Goal: Task Accomplishment & Management: Complete application form

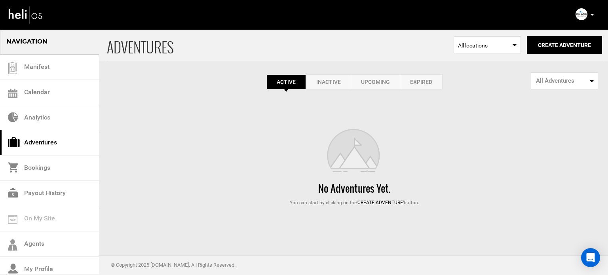
click at [411, 80] on link "Expired" at bounding box center [421, 81] width 43 height 15
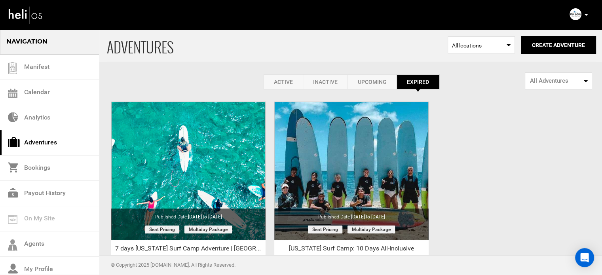
click at [283, 87] on link "Active" at bounding box center [282, 81] width 39 height 15
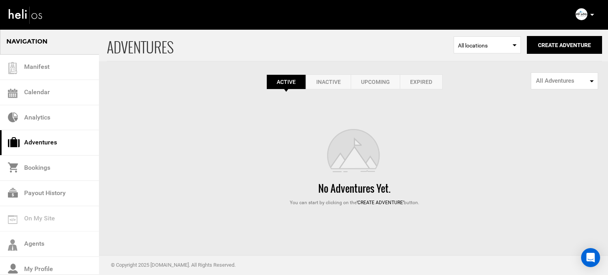
click at [429, 81] on link "Expired" at bounding box center [421, 81] width 43 height 15
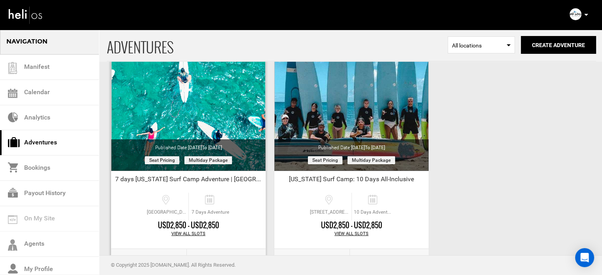
scroll to position [79, 0]
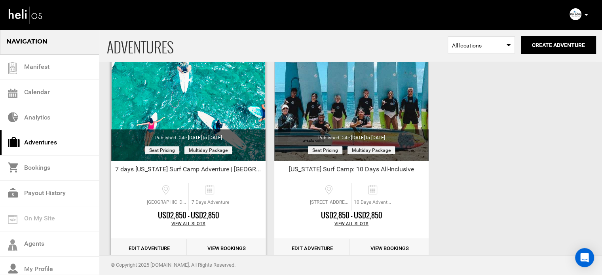
click at [155, 246] on link "Edit Adventure" at bounding box center [149, 248] width 76 height 19
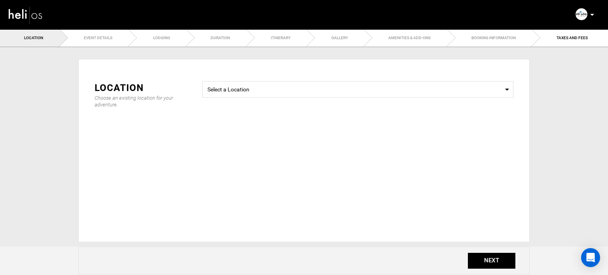
type input "7 days Hawaii Surf Camp Adventure | North Shore O'ahu"
checkbox input "true"
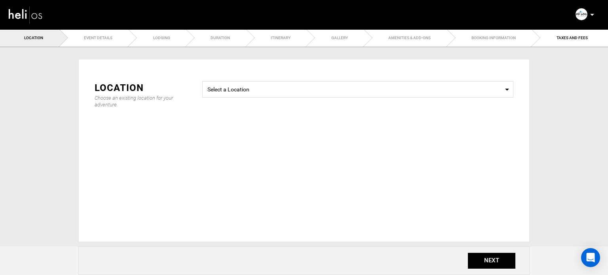
checkbox input "true"
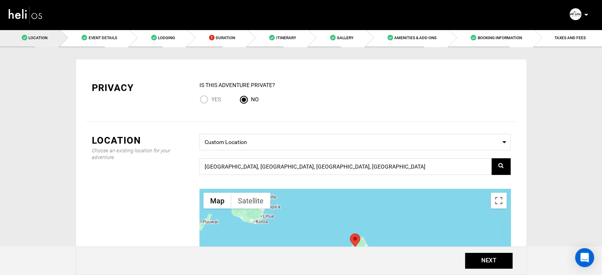
click at [207, 104] on input "Yes" at bounding box center [205, 100] width 12 height 11
radio input "true"
radio input "false"
click at [483, 264] on button "NEXT" at bounding box center [488, 261] width 47 height 16
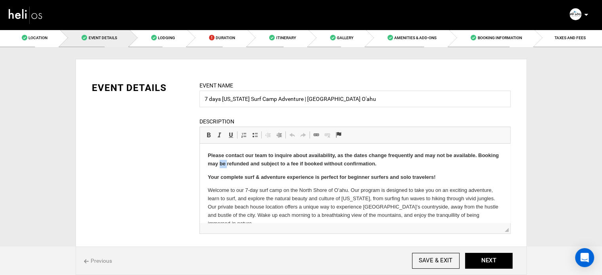
click at [243, 161] on strong "Please contact our team to inquire about availability, as the dates change freq…" at bounding box center [352, 159] width 291 height 14
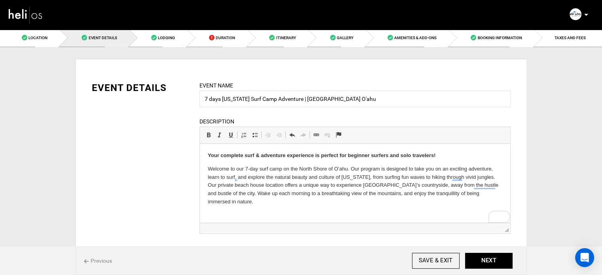
click at [258, 171] on p "Welcome to our 7-day surf camp on the North Shore of O’ahu. Our program is desi…" at bounding box center [354, 185] width 294 height 41
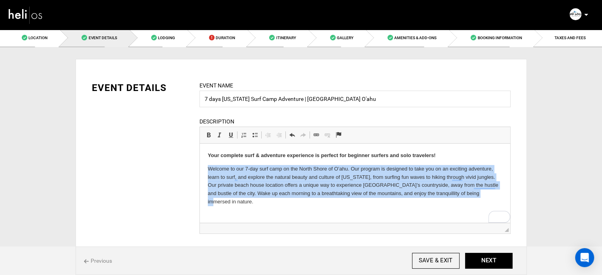
click at [258, 171] on p "Welcome to our 7-day surf camp on the North Shore of O’ahu. Our program is desi…" at bounding box center [354, 185] width 294 height 41
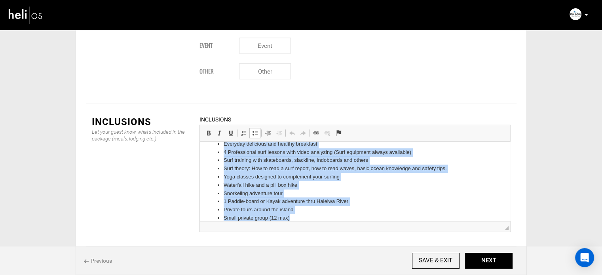
scroll to position [52, 0]
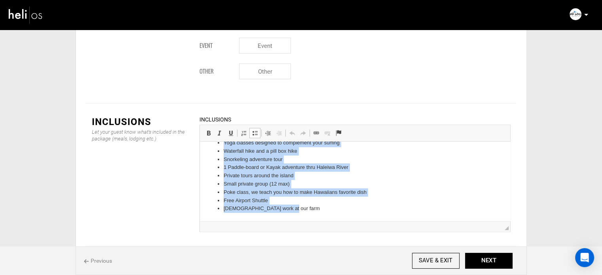
drag, startPoint x: 221, startPoint y: 153, endPoint x: 579, endPoint y: 319, distance: 394.5
click at [380, 221] on html "7 Days in a private surf camp on the North Shore, O’ahu Everyday delicious and …" at bounding box center [354, 155] width 310 height 131
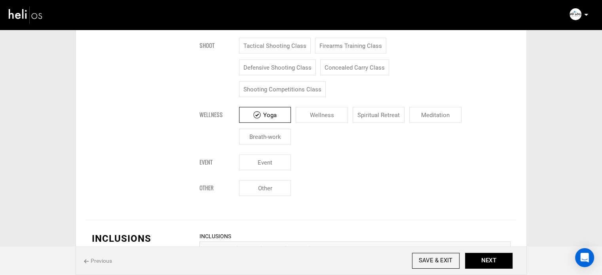
scroll to position [910, 0]
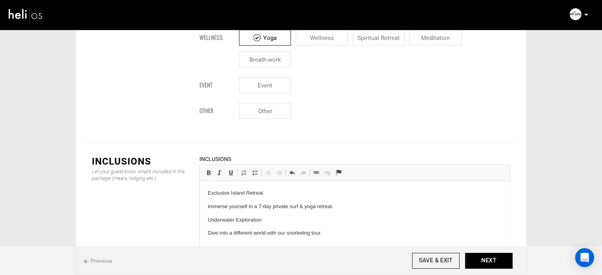
click at [220, 243] on p "Surf Like a Pro" at bounding box center [354, 250] width 294 height 17
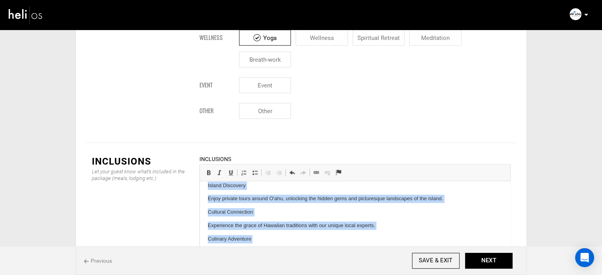
scroll to position [309, 0]
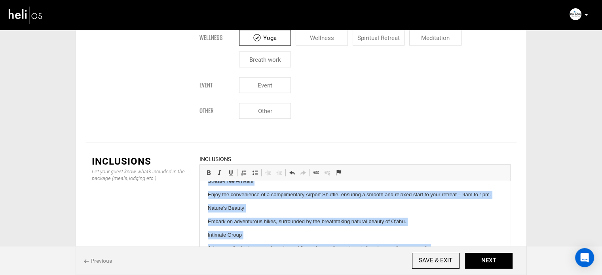
drag, startPoint x: 203, startPoint y: 194, endPoint x: 446, endPoint y: 256, distance: 250.6
click at [446, 256] on html "Exclusive Island Retreat Immerse yourself in a 7-day private surf & yoga retrea…" at bounding box center [354, 66] width 310 height 388
click at [260, 167] on span "Insert/Remove Numbered List Insert/Remove Bulleted List Decrease Indent Increas…" at bounding box center [261, 172] width 47 height 10
click at [253, 169] on span at bounding box center [255, 172] width 6 height 6
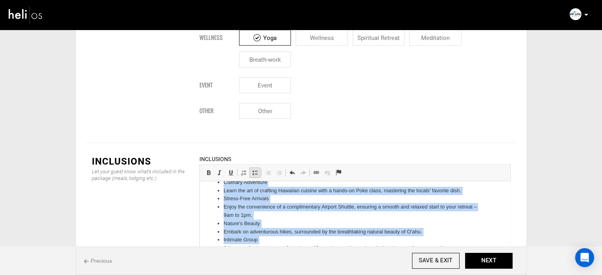
scroll to position [184, 0]
click at [246, 222] on li "Nature's Beauty" at bounding box center [354, 224] width 263 height 8
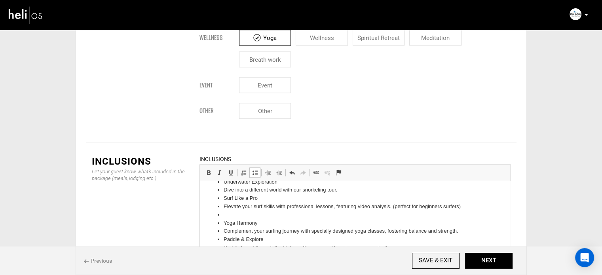
scroll to position [0, 0]
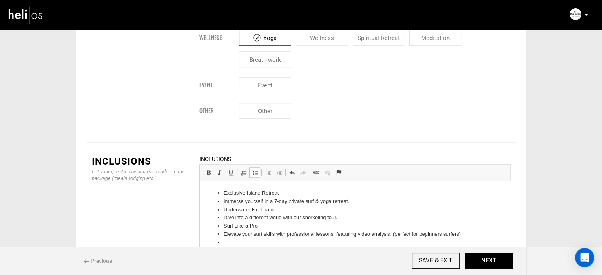
click at [226, 240] on li at bounding box center [354, 243] width 263 height 8
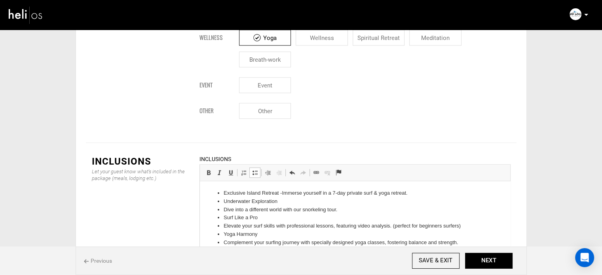
click at [223, 209] on li "Dive into a different world with our snorkeling tour." at bounding box center [354, 210] width 263 height 8
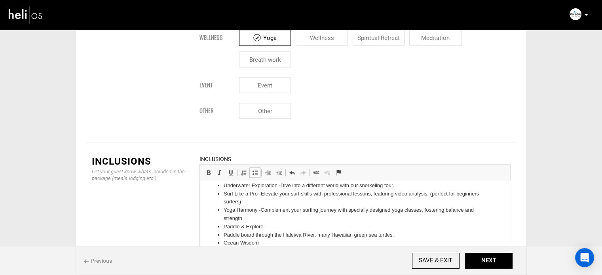
scroll to position [40, 0]
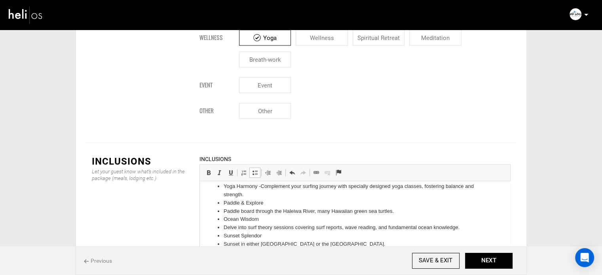
click at [222, 212] on ul "Exclusive Island Retreat - Immerse yourself in a 7-day private surf & yoga retr…" at bounding box center [354, 261] width 294 height 222
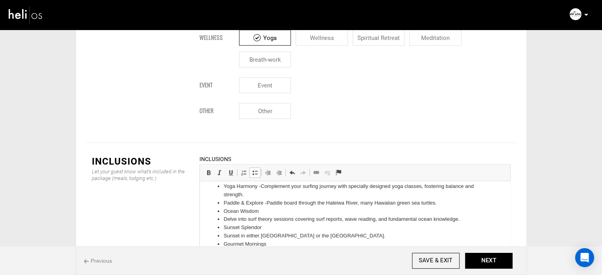
click at [223, 217] on ul "Exclusive Island Retreat - Immerse yourself in a 7-day private surf & yoga retr…" at bounding box center [354, 257] width 294 height 214
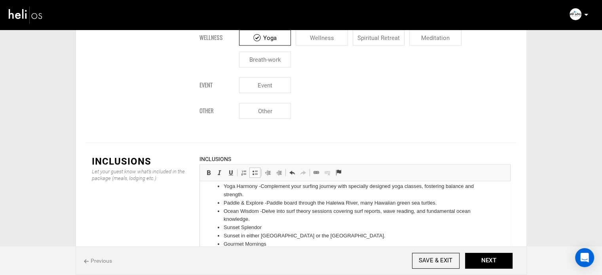
click at [222, 229] on ul "Exclusive Island Retreat - Immerse yourself in a 7-day private surf & yoga retr…" at bounding box center [354, 257] width 294 height 214
click at [224, 241] on li "Gourmet Mornings" at bounding box center [354, 244] width 263 height 8
click at [222, 236] on ul "Exclusive Island Retreat - Immerse yourself in a 7-day private surf & yoga retr…" at bounding box center [354, 257] width 294 height 214
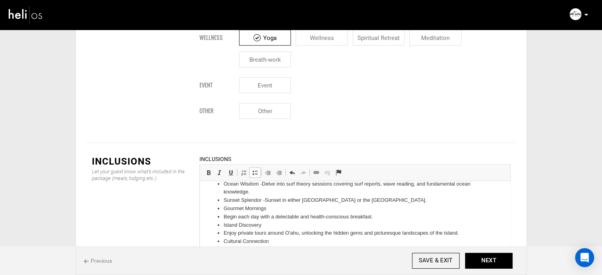
scroll to position [79, 0]
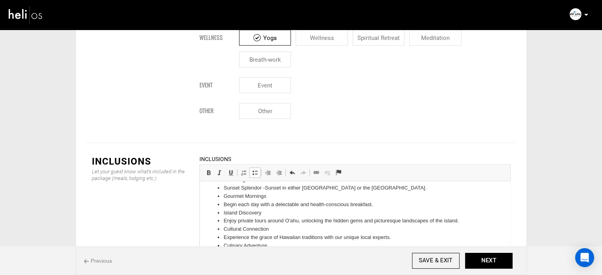
click at [223, 205] on li "Begin each day with a delectable and health-conscious breakfast." at bounding box center [354, 205] width 263 height 8
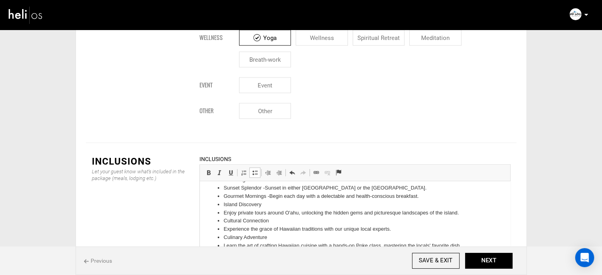
click at [220, 214] on ul "Exclusive Island Retreat - Immerse yourself in a 7-day private surf & yoga retr…" at bounding box center [354, 208] width 294 height 197
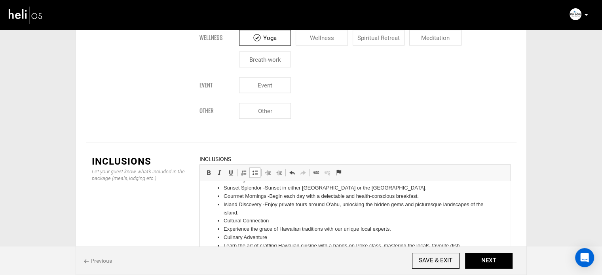
click at [222, 227] on ul "Exclusive Island Retreat - Immerse yourself in a 7-day private surf & yoga retr…" at bounding box center [354, 208] width 294 height 197
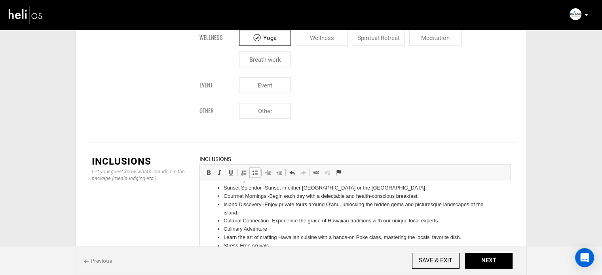
click at [223, 239] on li "Learn the art of crafting Hawaiian cuisine with a hands-on Poke class, masterin…" at bounding box center [354, 237] width 263 height 8
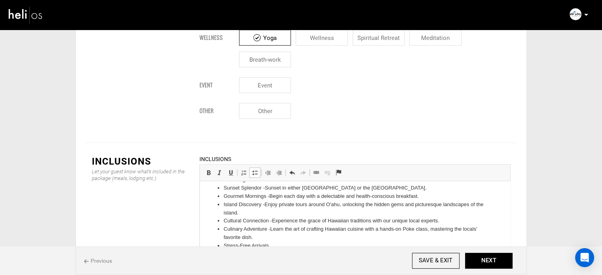
click at [221, 250] on ul "Exclusive Island Retreat - Immerse yourself in a 7-day private surf & yoga retr…" at bounding box center [354, 204] width 294 height 189
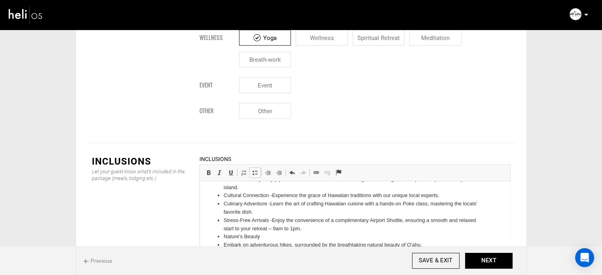
scroll to position [117, 0]
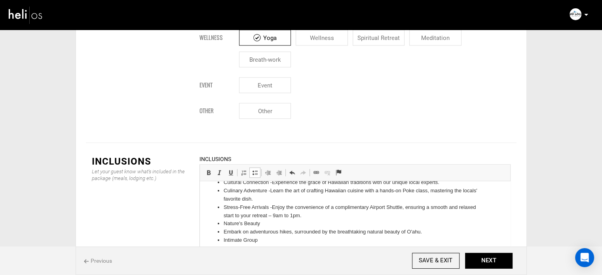
click at [222, 234] on ul "Exclusive Island Retreat - Immerse yourself in a 7-day private surf & yoga retr…" at bounding box center [354, 162] width 294 height 181
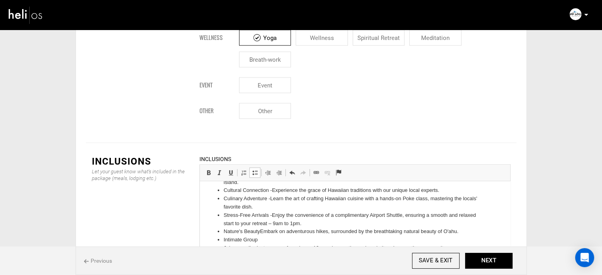
scroll to position [109, 0]
click at [222, 250] on ul "Exclusive Island Retreat - Immerse yourself in a 7-day private surf & yoga retr…" at bounding box center [354, 166] width 294 height 173
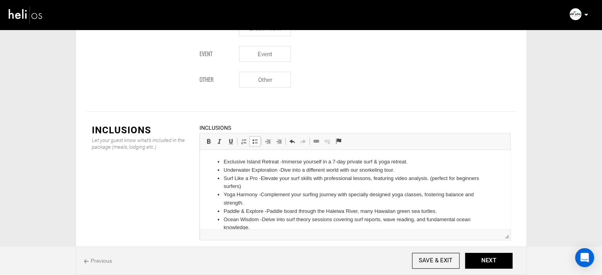
scroll to position [1046, 0]
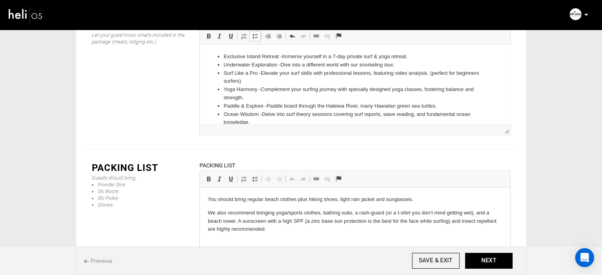
click at [276, 212] on p "We also recommend bringing yoga/sports clothes, bathing suits, a rash-guard (or…" at bounding box center [354, 221] width 294 height 25
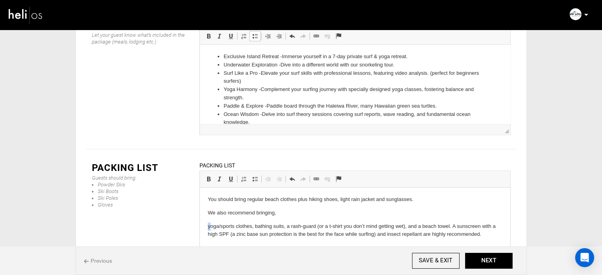
drag, startPoint x: 210, startPoint y: 226, endPoint x: 201, endPoint y: 221, distance: 11.0
click at [201, 221] on html "You should bring regular beach clothes plus hiking shoes, light rain jacket and…" at bounding box center [354, 217] width 310 height 59
click at [254, 226] on p "Yoga/sports clothes, bathing suits, a rash-guard (or a t-shirt you don’t mind g…" at bounding box center [354, 230] width 294 height 17
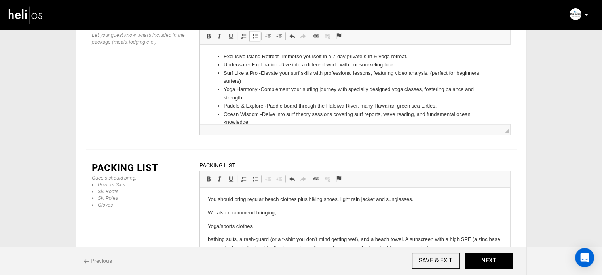
click at [240, 241] on p "bathing suits, a rash-guard (or a t-shirt you don’t mind getting wet), and a be…" at bounding box center [354, 243] width 294 height 17
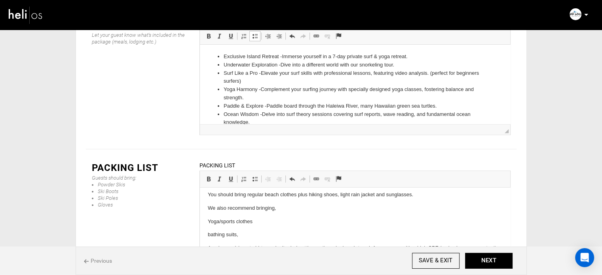
scroll to position [6, 0]
click at [329, 246] on p "A rash-guard (or a t-shirt you don’t mind getting wet), and a beach towel. A su…" at bounding box center [354, 250] width 294 height 17
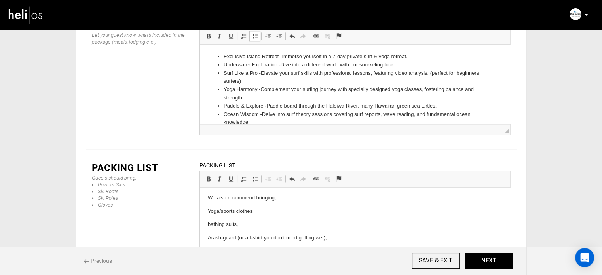
scroll to position [20, 0]
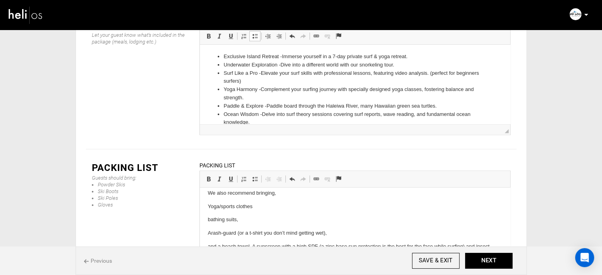
click at [252, 248] on p "and a beach towel. A sunscreen with a high SPF (a zinc base sun protection is t…" at bounding box center [354, 250] width 294 height 17
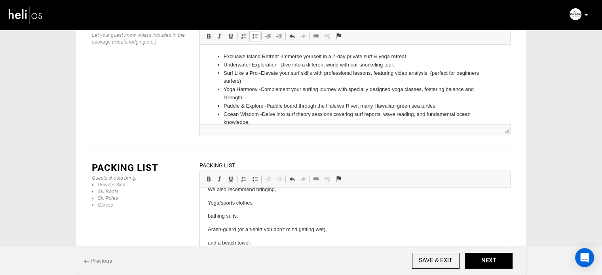
scroll to position [33, 0]
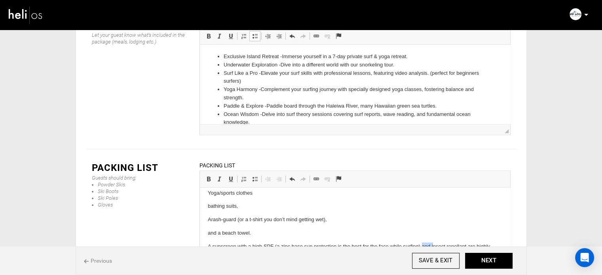
drag, startPoint x: 432, startPoint y: 247, endPoint x: 421, endPoint y: 245, distance: 11.3
click at [421, 245] on p "A sunscreen with a high SPF (a zinc base sun protection is the best for the fac…" at bounding box center [354, 250] width 294 height 17
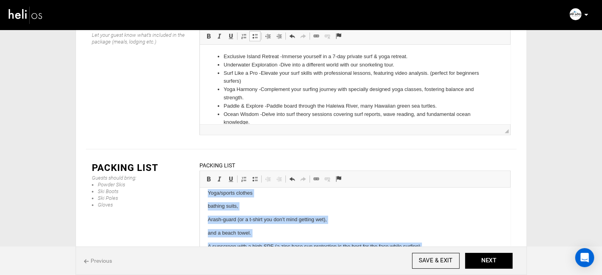
scroll to position [0, 0]
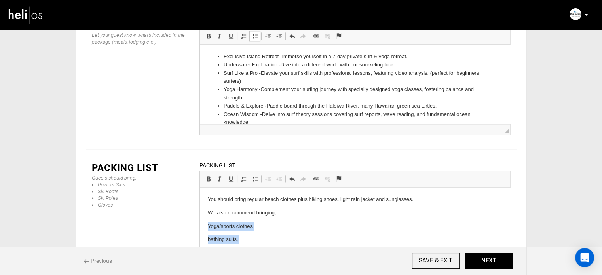
drag, startPoint x: 305, startPoint y: 260, endPoint x: 182, endPoint y: 223, distance: 128.9
click at [199, 223] on html "You should bring regular beach clothes plus hiking shoes, light rain jacket and…" at bounding box center [354, 246] width 310 height 117
click at [254, 176] on span at bounding box center [255, 179] width 6 height 6
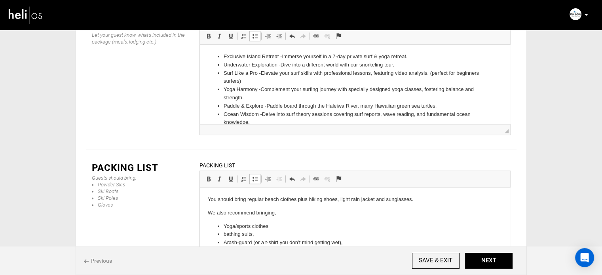
click at [295, 225] on li "Yoga/sports clothes" at bounding box center [354, 226] width 263 height 8
drag, startPoint x: 301, startPoint y: 200, endPoint x: 297, endPoint y: 199, distance: 4.0
click at [297, 199] on p "You should bring regular beach clothes plus hiking shoes, light rain jacket and…" at bounding box center [354, 199] width 294 height 8
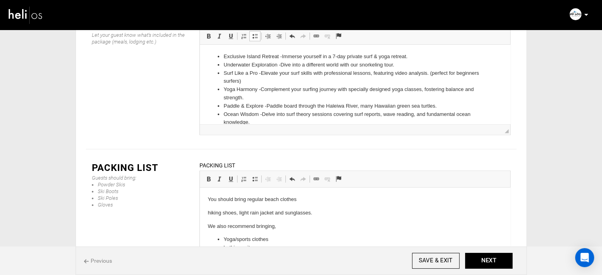
click at [240, 212] on p "hiking shoes, light rain jacket and sunglasses." at bounding box center [354, 213] width 294 height 8
drag, startPoint x: 252, startPoint y: 227, endPoint x: 244, endPoint y: 226, distance: 8.3
click at [244, 226] on p "light rain jacket and sunglasses." at bounding box center [354, 226] width 294 height 8
click at [244, 226] on p "light rain jacket sunglasses." at bounding box center [354, 226] width 294 height 8
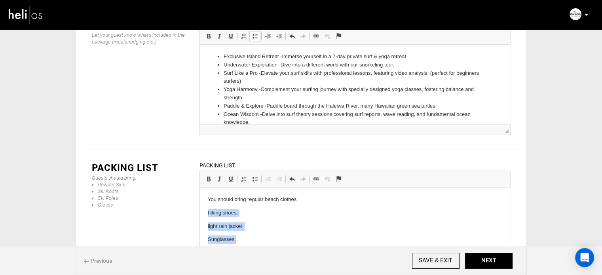
drag, startPoint x: 236, startPoint y: 241, endPoint x: 208, endPoint y: 209, distance: 42.6
click at [205, 216] on html "You should bring regular beach clothes hiking shoes, light rain jacket S unglas…" at bounding box center [354, 254] width 310 height 132
click at [253, 176] on span at bounding box center [255, 179] width 6 height 6
click at [225, 210] on li "hiking shoes," at bounding box center [354, 213] width 263 height 8
click at [224, 219] on li "light rain jacket" at bounding box center [354, 221] width 263 height 8
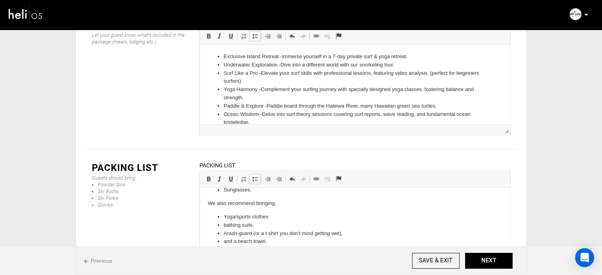
scroll to position [40, 0]
click at [223, 224] on li "bathing suits," at bounding box center [354, 225] width 263 height 8
drag, startPoint x: 225, startPoint y: 241, endPoint x: 222, endPoint y: 239, distance: 4.4
click at [222, 239] on ul "Yoga/sports clothes Bathing suits, A rash-guard (or a t-shirt you don’t mind ge…" at bounding box center [354, 236] width 294 height 49
click at [321, 261] on html "You should bring regular beach clothes Hiking shoes, Light rain jacket S unglas…" at bounding box center [354, 209] width 310 height 122
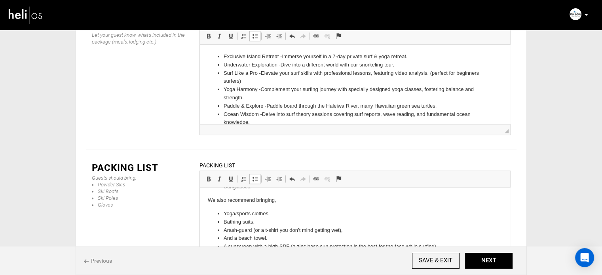
scroll to position [43, 0]
click at [478, 262] on button "NEXT" at bounding box center [488, 261] width 47 height 16
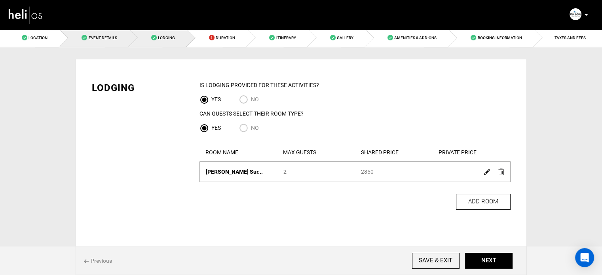
click at [121, 38] on link "Event Details" at bounding box center [94, 38] width 69 height 18
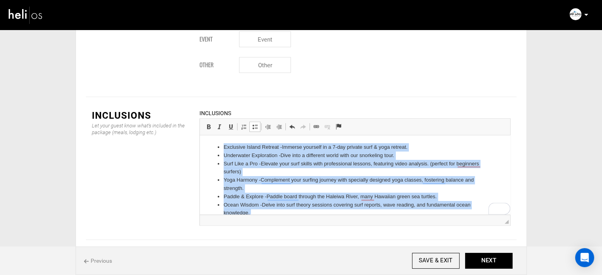
drag, startPoint x: 260, startPoint y: 206, endPoint x: 212, endPoint y: 138, distance: 82.9
click at [212, 138] on html "Exclusive Island Retreat - Immerse yourself in a 7-day private surf & yoga retr…" at bounding box center [354, 225] width 310 height 180
copy ul "Exclusive Island Retreat - Immerse yourself in a 7-day private surf & yoga retr…"
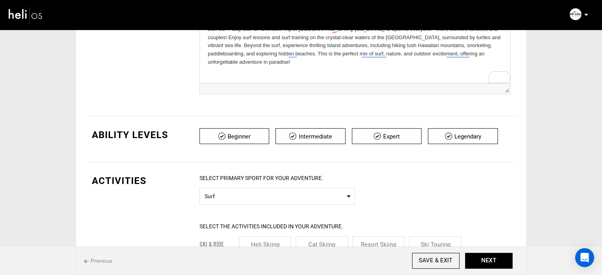
scroll to position [85, 0]
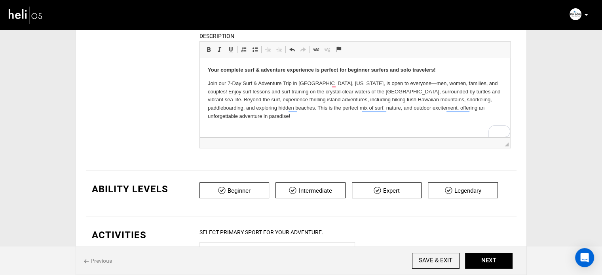
click at [497, 108] on p "Join our 7-Day Surf & Adventure Trip in Oahu, Hawaii, is open to everyone—men, …" at bounding box center [354, 100] width 294 height 41
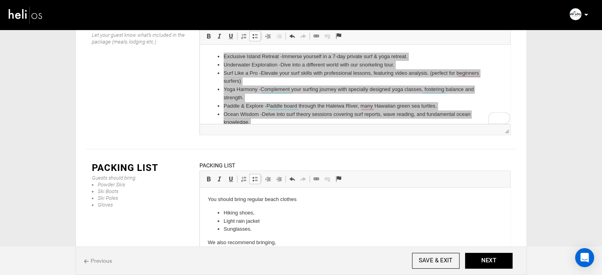
scroll to position [928, 0]
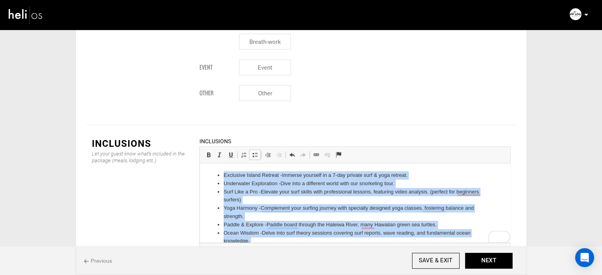
click at [233, 172] on li "Exclusive Island Retreat - Immerse yourself in a 7-day private surf & yoga retr…" at bounding box center [354, 175] width 263 height 8
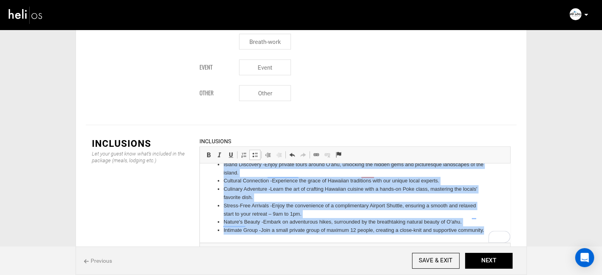
scroll to position [109, 0]
drag, startPoint x: 222, startPoint y: 173, endPoint x: 387, endPoint y: 238, distance: 177.3
click at [387, 238] on html "Exclusive Island Retreat - Immerse yourself in a 7-day private surf & yoga retr…" at bounding box center [354, 152] width 310 height 180
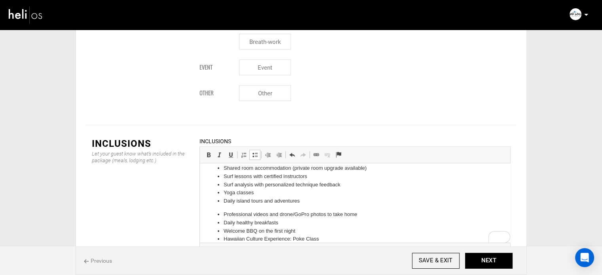
scroll to position [0, 0]
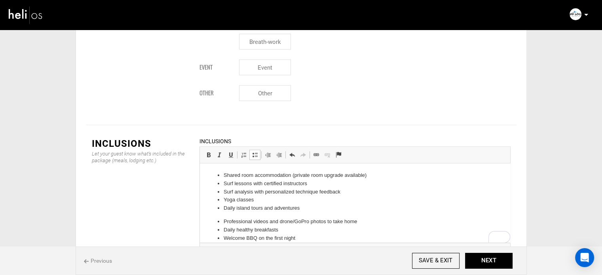
click at [240, 214] on body "Shared room accommodation (private room upgrade available) Surf lessons with ce…" at bounding box center [354, 219] width 294 height 96
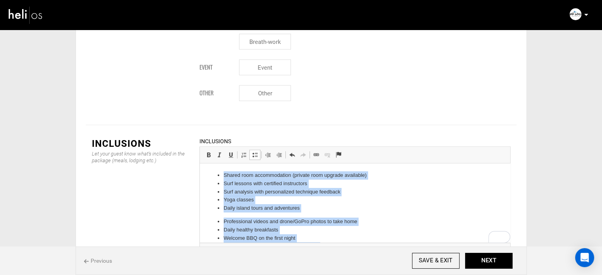
drag, startPoint x: 328, startPoint y: 235, endPoint x: 442, endPoint y: 273, distance: 119.7
click at [208, 163] on html "Shared room accommodation (private room upgrade available) Surf lessons with ce…" at bounding box center [354, 219] width 310 height 112
click at [254, 152] on span at bounding box center [255, 155] width 6 height 6
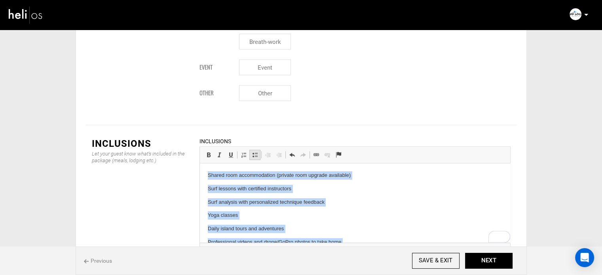
click at [254, 152] on span at bounding box center [255, 155] width 6 height 6
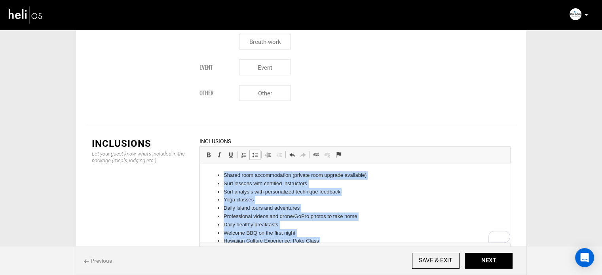
click at [261, 199] on li "Yoga classes" at bounding box center [354, 200] width 263 height 8
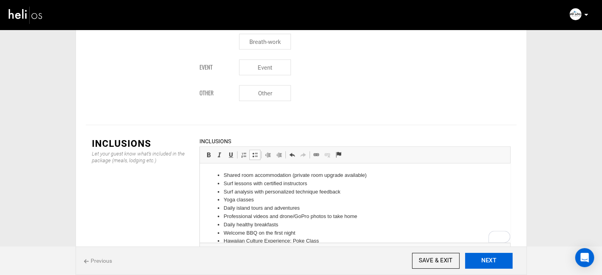
click at [489, 265] on button "NEXT" at bounding box center [488, 261] width 47 height 16
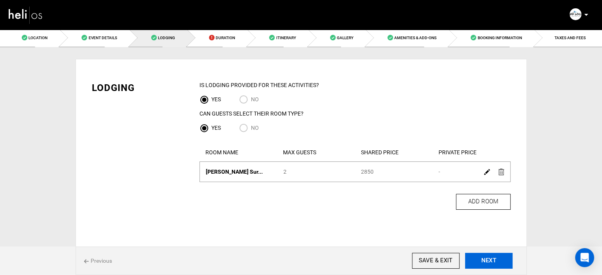
click at [478, 255] on button "NEXT" at bounding box center [488, 261] width 47 height 16
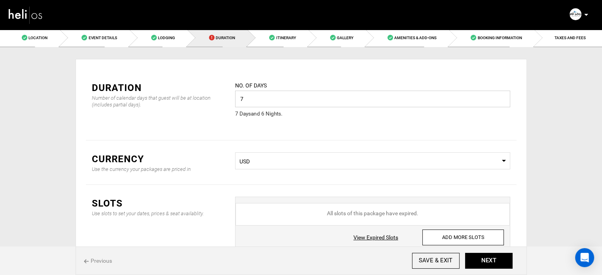
click at [258, 102] on input "7" at bounding box center [372, 99] width 275 height 17
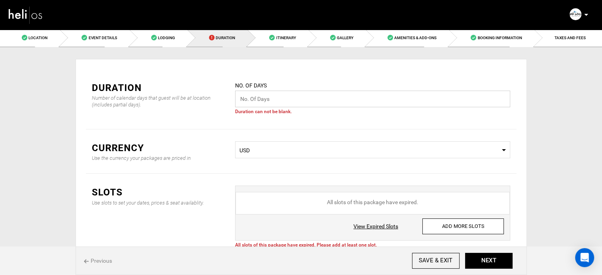
type input "7"
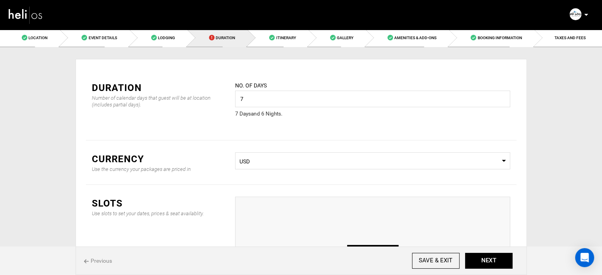
click at [283, 157] on span "USD" at bounding box center [372, 161] width 266 height 8
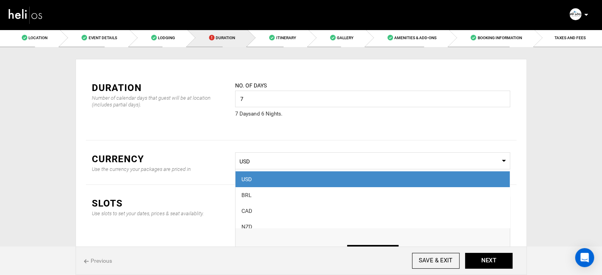
click at [280, 177] on div "USD" at bounding box center [372, 179] width 262 height 8
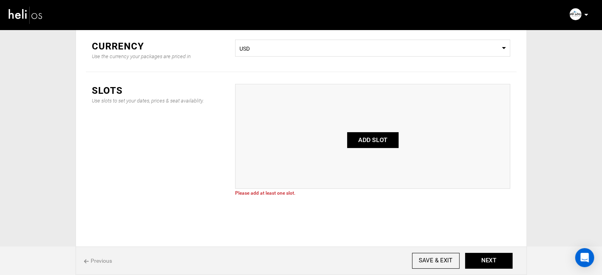
click at [360, 138] on button "ADD SLOT" at bounding box center [372, 140] width 51 height 16
type input "0"
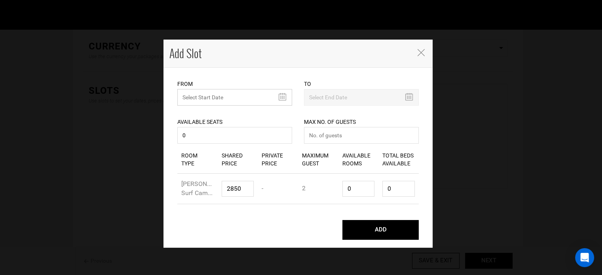
click at [214, 102] on input "text" at bounding box center [234, 97] width 115 height 17
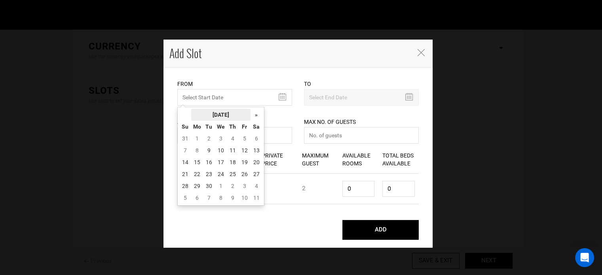
click at [214, 112] on th "September 2025" at bounding box center [220, 115] width 59 height 12
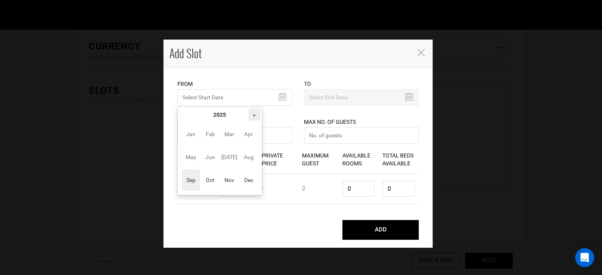
click at [249, 112] on th "»" at bounding box center [254, 115] width 12 height 12
click at [208, 179] on span "Oct" at bounding box center [210, 179] width 18 height 21
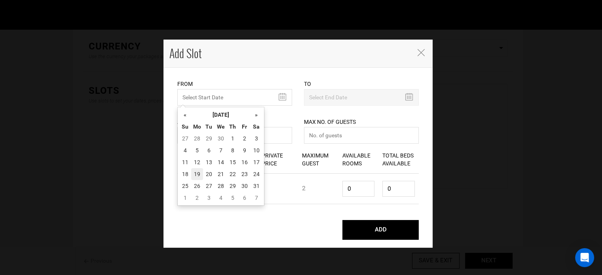
click at [198, 174] on td "19" at bounding box center [197, 174] width 12 height 12
type input "10/19/2026"
type input "10/25/2026"
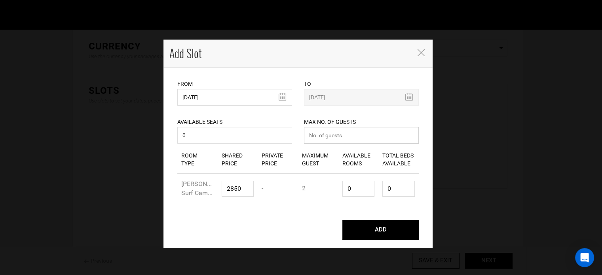
click at [330, 136] on input "number" at bounding box center [361, 135] width 115 height 17
type input "0"
drag, startPoint x: 356, startPoint y: 193, endPoint x: 348, endPoint y: 190, distance: 8.8
click at [348, 190] on input "0" at bounding box center [358, 189] width 32 height 16
type input "1"
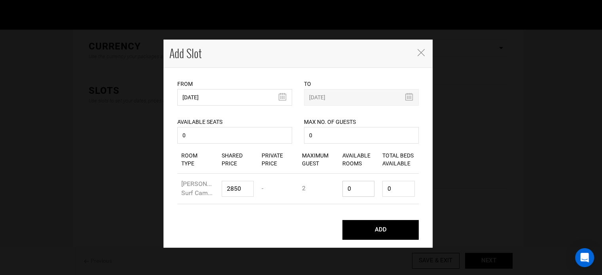
type input "2"
type input "1"
drag, startPoint x: 392, startPoint y: 194, endPoint x: 357, endPoint y: 194, distance: 35.6
click at [357, 194] on div "Room Type Pata Sudaka Surf Cam... Shared Price 2850 Private Price - Maximum Gue…" at bounding box center [297, 189] width 241 height 30
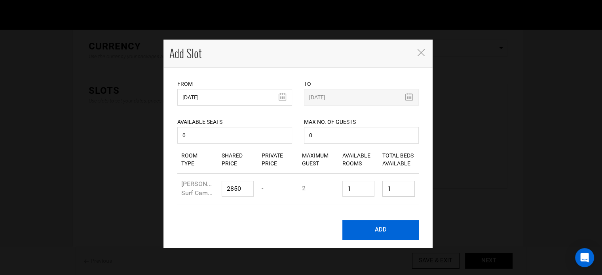
type input "1"
click at [385, 240] on button "ADD" at bounding box center [380, 230] width 76 height 20
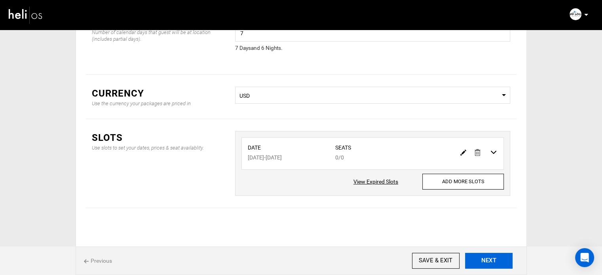
click at [488, 263] on button "NEXT" at bounding box center [488, 261] width 47 height 16
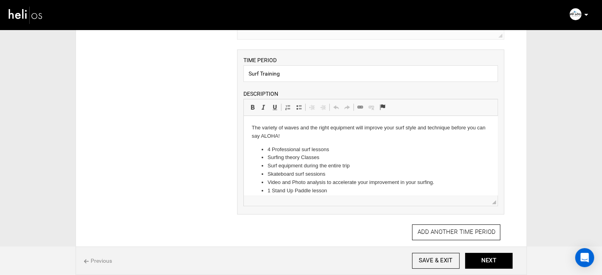
drag, startPoint x: 268, startPoint y: 149, endPoint x: 307, endPoint y: 181, distance: 50.9
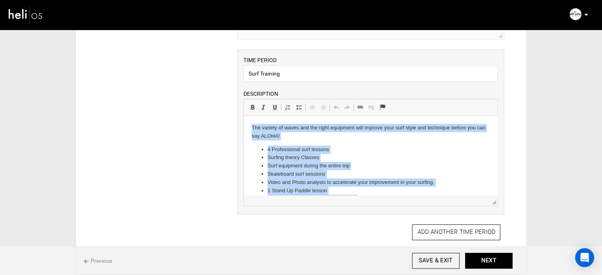
scroll to position [32, 0]
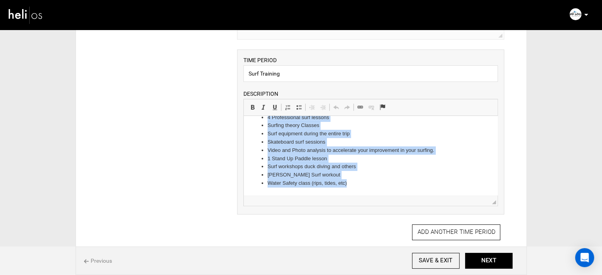
drag, startPoint x: 250, startPoint y: 127, endPoint x: 372, endPoint y: 204, distance: 143.8
click at [372, 195] on html "The variety of waves and the right equipment will improve your surf style and t…" at bounding box center [371, 140] width 254 height 112
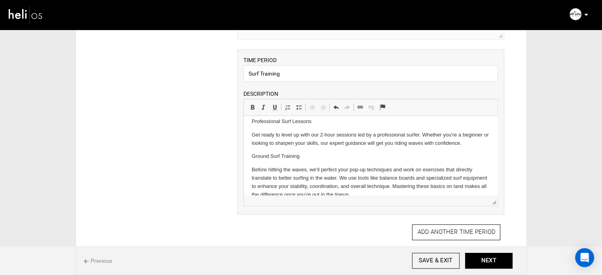
scroll to position [0, 0]
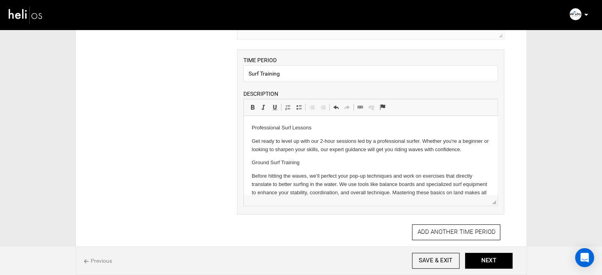
click at [278, 127] on p "Professional Surf Lessons" at bounding box center [371, 128] width 238 height 8
click at [250, 109] on span at bounding box center [252, 107] width 6 height 6
click at [273, 164] on p "Ground Surf Training" at bounding box center [371, 163] width 238 height 8
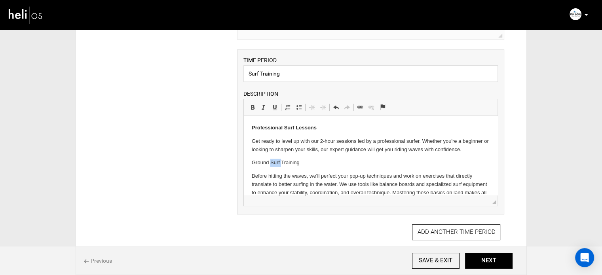
click at [273, 164] on p "Ground Surf Training" at bounding box center [371, 163] width 238 height 8
click at [249, 108] on span at bounding box center [252, 107] width 6 height 6
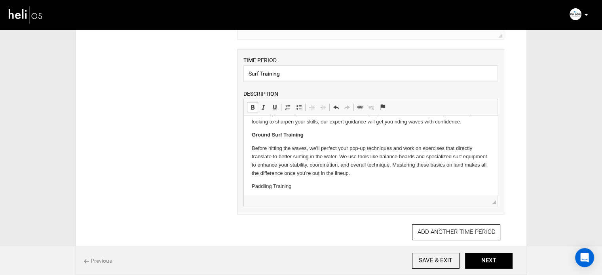
scroll to position [79, 0]
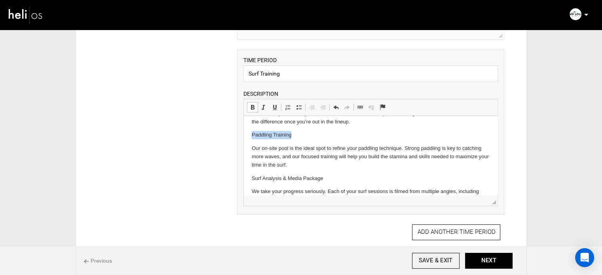
drag, startPoint x: 296, startPoint y: 135, endPoint x: 235, endPoint y: 133, distance: 61.0
click at [244, 133] on html "Professional Surf Lessons Get ready to level up with our 2-hour sessions led by…" at bounding box center [371, 176] width 254 height 278
click at [250, 104] on span at bounding box center [252, 107] width 6 height 6
drag, startPoint x: 248, startPoint y: 177, endPoint x: 334, endPoint y: 180, distance: 86.3
click at [334, 180] on html "Professional Surf Lessons Get ready to level up with our 2-hour sessions led by…" at bounding box center [371, 176] width 254 height 278
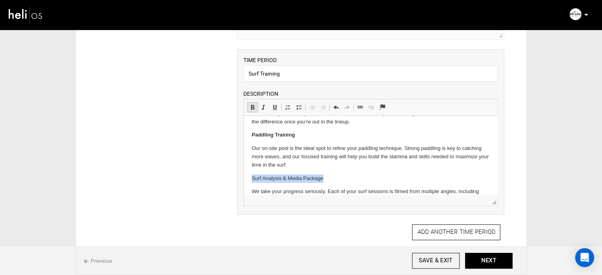
click at [255, 106] on link "Bold Keyboard shortcut Ctrl+B" at bounding box center [252, 107] width 11 height 10
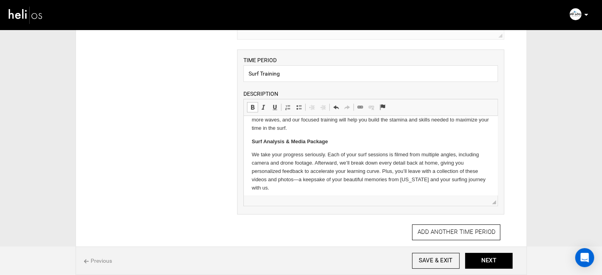
scroll to position [158, 0]
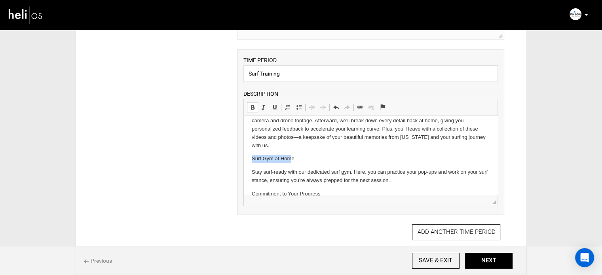
drag, startPoint x: 292, startPoint y: 162, endPoint x: 252, endPoint y: 157, distance: 40.2
click at [252, 157] on p "Surf Gym at Home" at bounding box center [371, 159] width 238 height 8
click at [249, 157] on html "Professional Surf Lessons Get ready to level up with our 2-hour sessions led by…" at bounding box center [371, 97] width 254 height 278
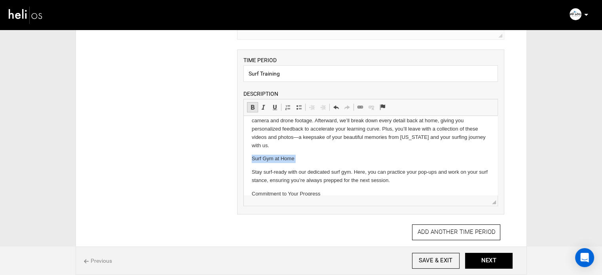
click at [251, 104] on span at bounding box center [252, 107] width 6 height 6
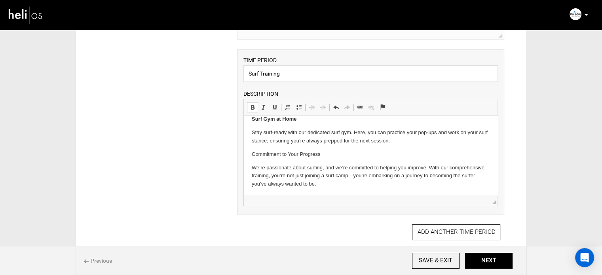
click at [290, 157] on p "Commitment to Your Progress" at bounding box center [371, 154] width 238 height 8
click at [253, 102] on link "Bold Keyboard shortcut Ctrl+B" at bounding box center [252, 107] width 11 height 10
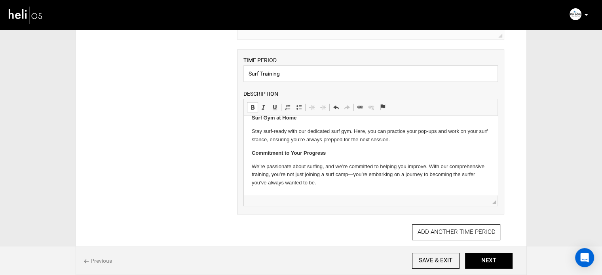
click at [337, 157] on body "Professional Surf Lessons Get ready to level up with our 2-hour sessions led by…" at bounding box center [371, 56] width 238 height 262
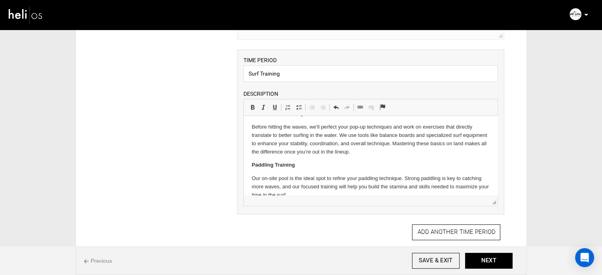
scroll to position [0, 0]
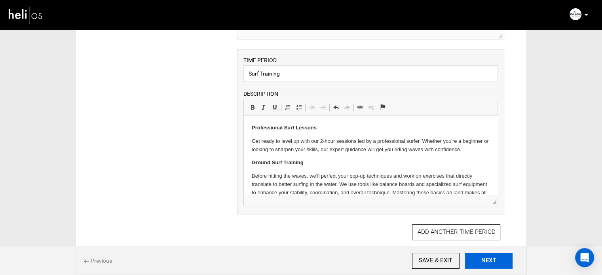
click at [496, 255] on button "NEXT" at bounding box center [488, 261] width 47 height 16
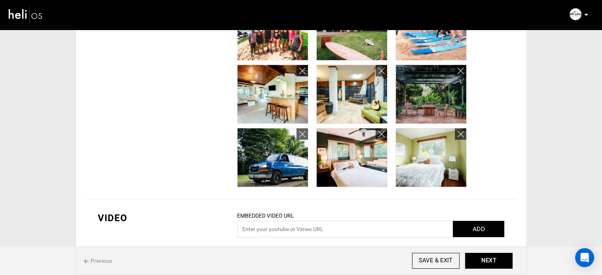
scroll to position [431, 0]
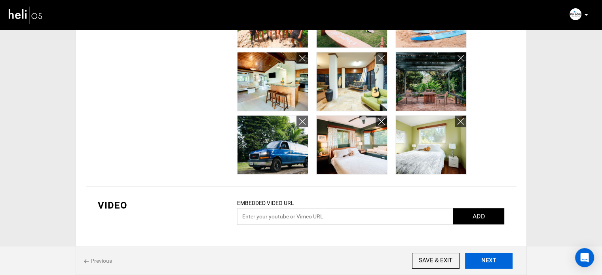
click at [477, 256] on button "NEXT" at bounding box center [488, 261] width 47 height 16
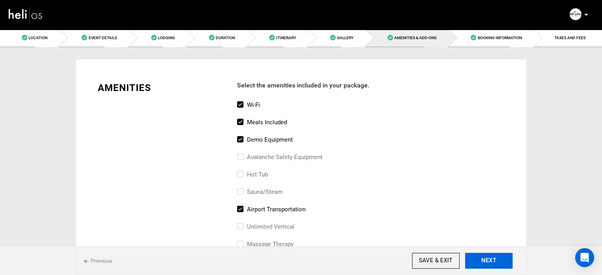
click at [491, 261] on button "NEXT" at bounding box center [488, 261] width 47 height 16
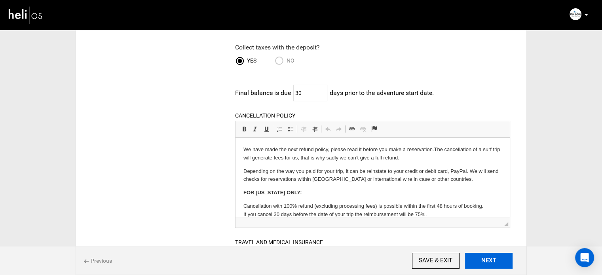
click at [486, 258] on button "NEXT" at bounding box center [488, 261] width 47 height 16
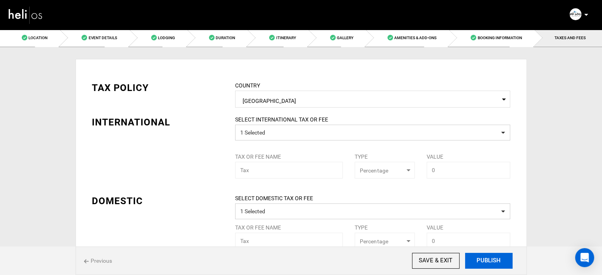
click at [486, 260] on button "PUBLISH" at bounding box center [488, 261] width 47 height 16
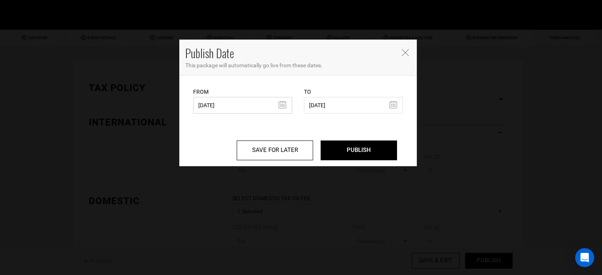
click at [240, 101] on input "01/26/2024" at bounding box center [242, 105] width 99 height 17
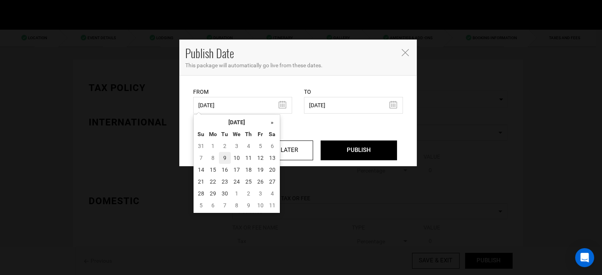
click at [226, 161] on td "9" at bounding box center [225, 158] width 12 height 12
type input "09/09/2025"
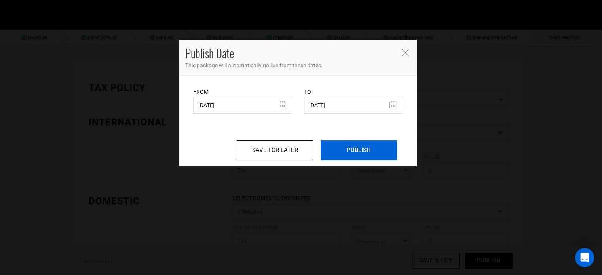
click at [370, 153] on input "PUBLISH" at bounding box center [358, 150] width 76 height 20
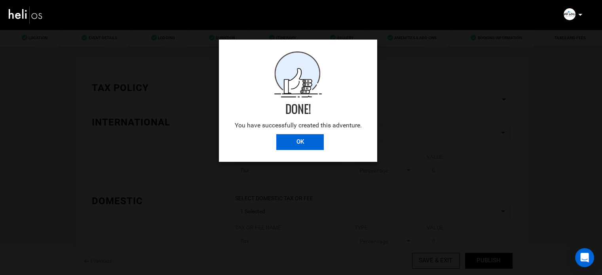
click at [296, 137] on input "OK" at bounding box center [299, 142] width 47 height 16
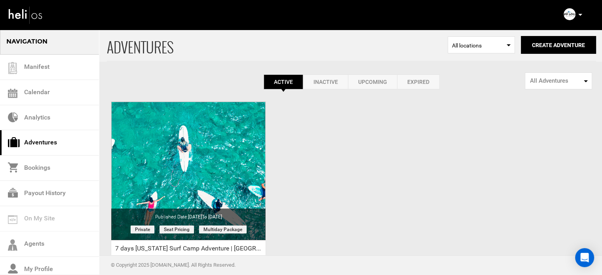
click at [580, 15] on icon at bounding box center [580, 15] width 4 height 2
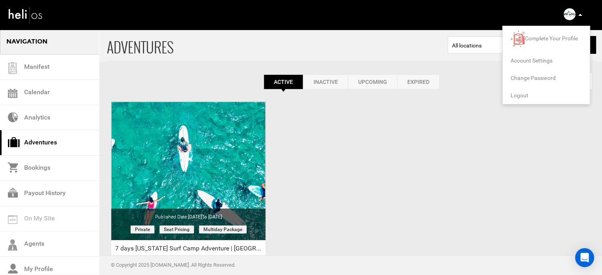
click at [520, 96] on span "Logout" at bounding box center [519, 95] width 18 height 6
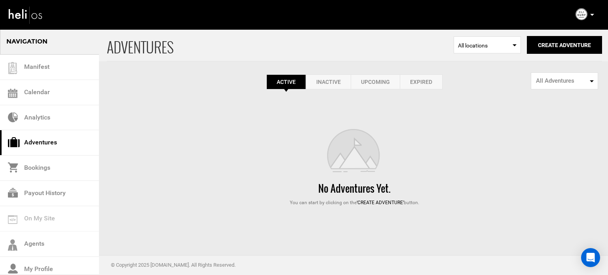
click at [422, 81] on link "Expired" at bounding box center [421, 81] width 43 height 15
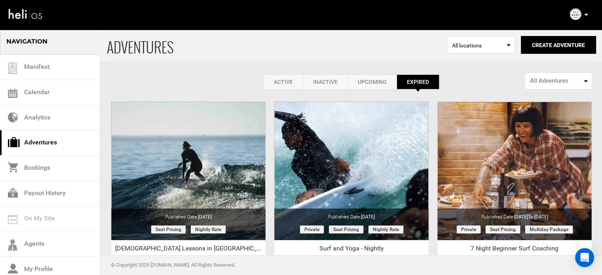
click at [276, 80] on link "Active" at bounding box center [282, 81] width 39 height 15
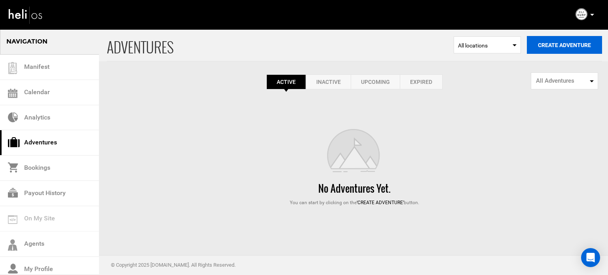
drag, startPoint x: 552, startPoint y: 46, endPoint x: 553, endPoint y: 54, distance: 7.9
click at [552, 46] on button "Create Adventure" at bounding box center [564, 45] width 75 height 18
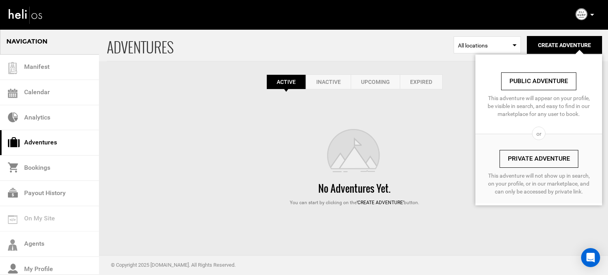
click at [532, 150] on link "Private Adventure" at bounding box center [538, 159] width 79 height 18
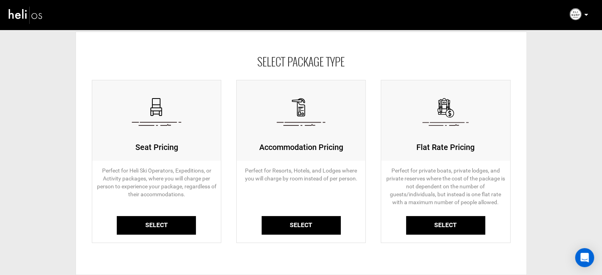
scroll to position [88, 0]
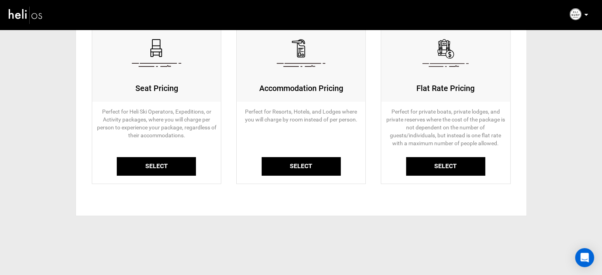
click at [165, 163] on link "Select" at bounding box center [156, 166] width 79 height 19
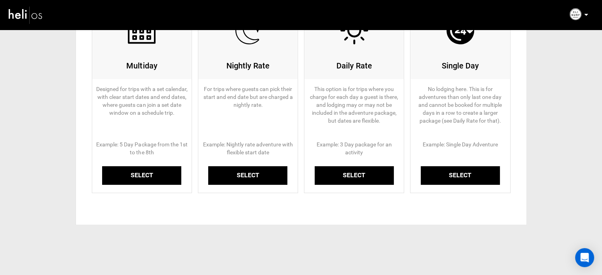
scroll to position [119, 0]
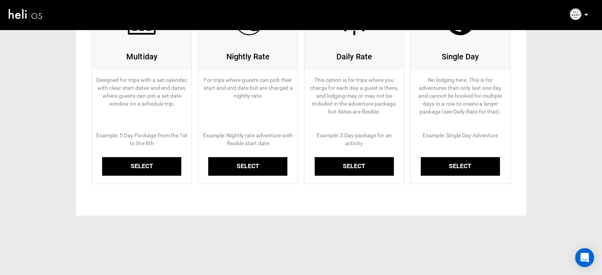
click at [130, 172] on link "Select" at bounding box center [141, 166] width 79 height 19
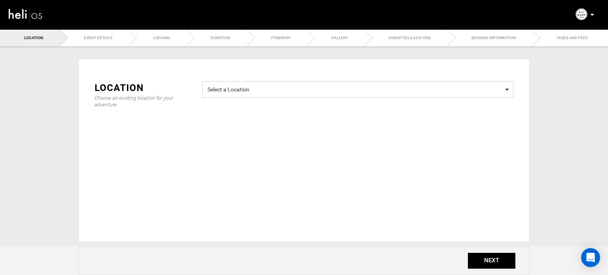
click at [237, 90] on span "Select a Location" at bounding box center [357, 88] width 301 height 10
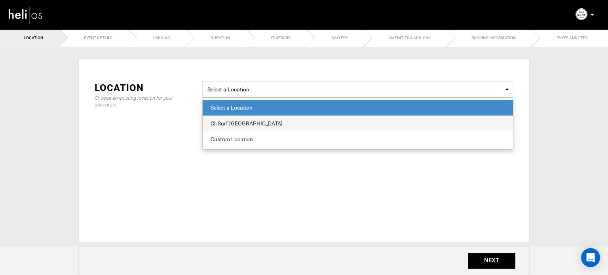
click at [224, 124] on div "Cli Surf Morocco" at bounding box center [357, 123] width 294 height 8
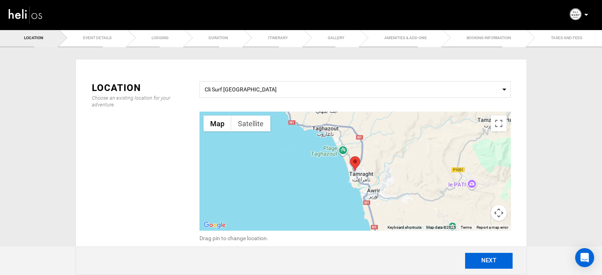
click at [475, 258] on button "NEXT" at bounding box center [488, 261] width 47 height 16
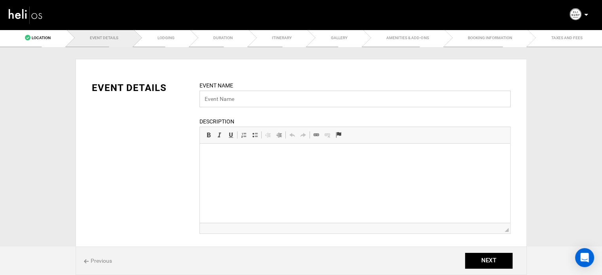
click at [230, 103] on input "text" at bounding box center [354, 99] width 311 height 17
click at [253, 99] on input "Cli Surf House | Morrocco" at bounding box center [354, 99] width 311 height 17
type input "Cli Surf House | Morocco"
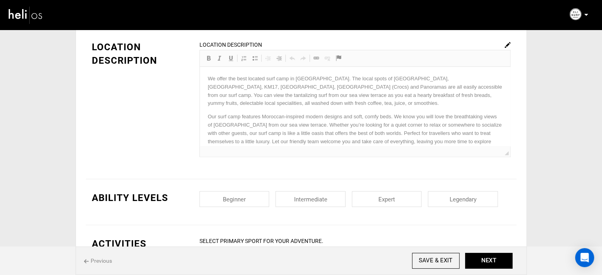
scroll to position [277, 0]
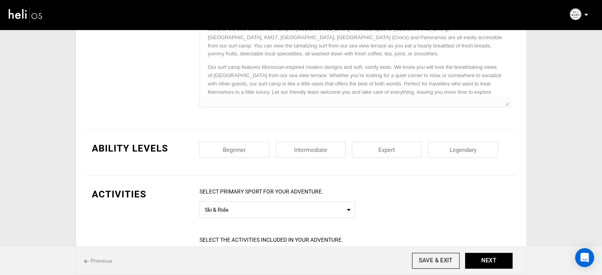
click at [264, 144] on input "checkbox" at bounding box center [234, 150] width 70 height 16
checkbox input "true"
click at [301, 145] on input "checkbox" at bounding box center [310, 150] width 70 height 16
checkbox input "true"
click at [359, 146] on input "checkbox" at bounding box center [387, 150] width 70 height 16
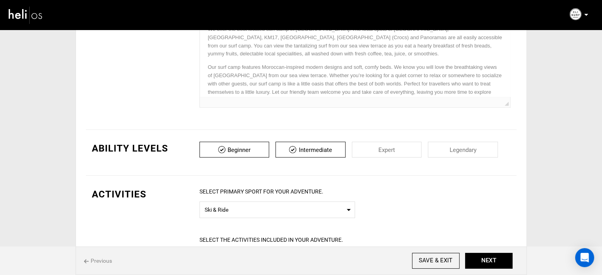
checkbox input "true"
click at [453, 150] on input "checkbox" at bounding box center [463, 150] width 70 height 16
checkbox input "true"
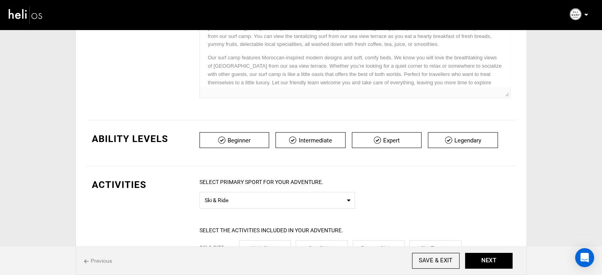
scroll to position [316, 0]
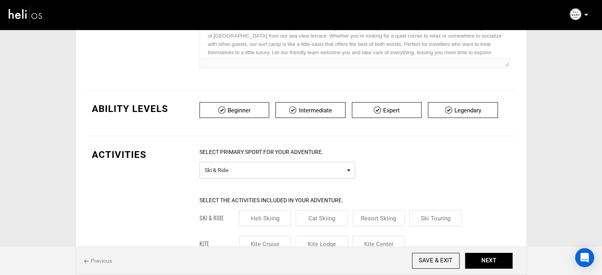
click at [229, 168] on span "Ski & Ride" at bounding box center [277, 169] width 145 height 10
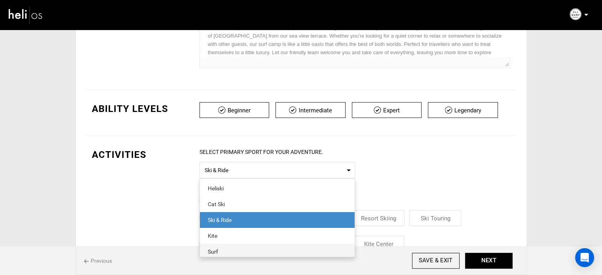
click at [231, 248] on div "Surf" at bounding box center [277, 252] width 139 height 8
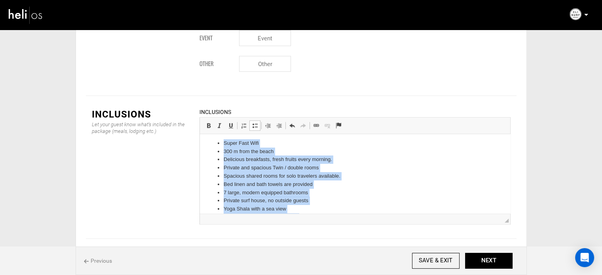
scroll to position [0, 0]
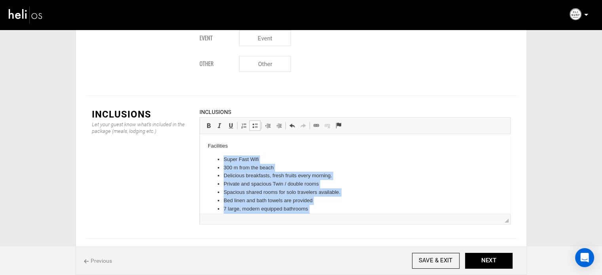
drag, startPoint x: 299, startPoint y: 200, endPoint x: 218, endPoint y: 157, distance: 92.0
click at [218, 157] on body "Facilities Super Fast Wifi 300 m from the beach Delicious breakfasts, fresh fru…" at bounding box center [354, 250] width 294 height 216
click at [252, 122] on span at bounding box center [255, 125] width 6 height 6
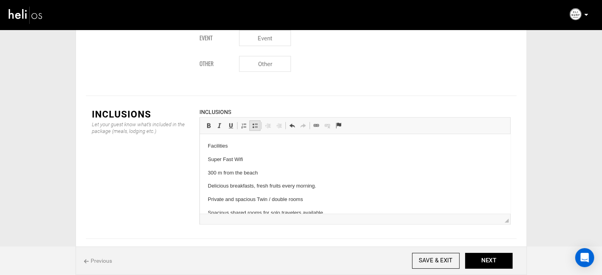
click at [252, 122] on span at bounding box center [255, 125] width 6 height 6
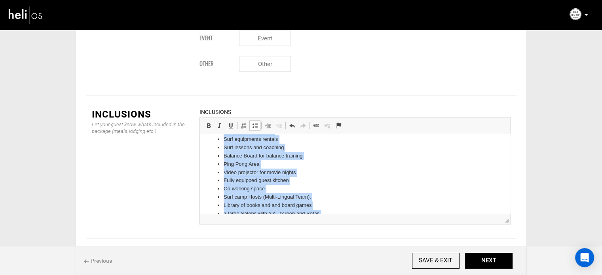
click at [278, 189] on li "Co-working space" at bounding box center [354, 189] width 263 height 8
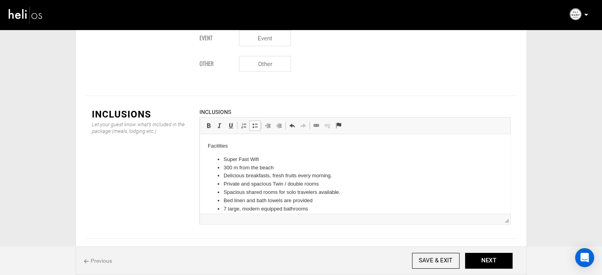
click at [221, 145] on p "Facilities" at bounding box center [354, 146] width 294 height 8
drag, startPoint x: 221, startPoint y: 145, endPoint x: 405, endPoint y: 216, distance: 197.3
click at [221, 145] on p "Facilities" at bounding box center [354, 146] width 294 height 8
click at [207, 122] on span at bounding box center [208, 125] width 6 height 6
click at [246, 143] on p "Facilities" at bounding box center [354, 146] width 294 height 8
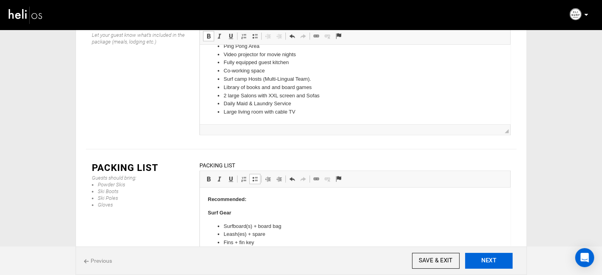
click at [486, 263] on button "NEXT" at bounding box center [488, 261] width 47 height 16
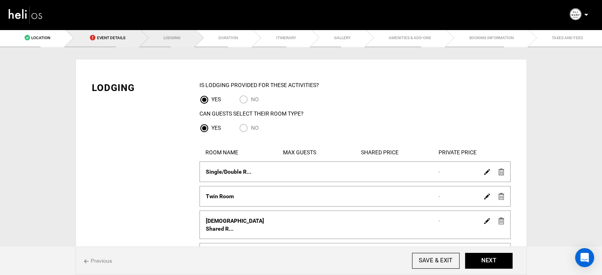
click at [120, 37] on span "Event Details" at bounding box center [111, 38] width 28 height 4
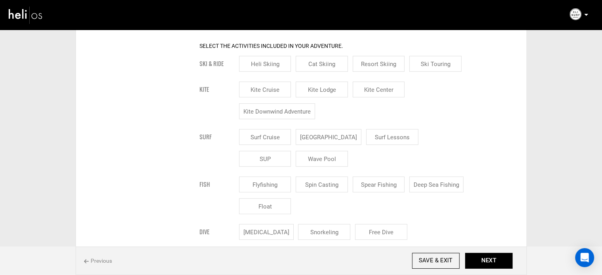
scroll to position [514, 0]
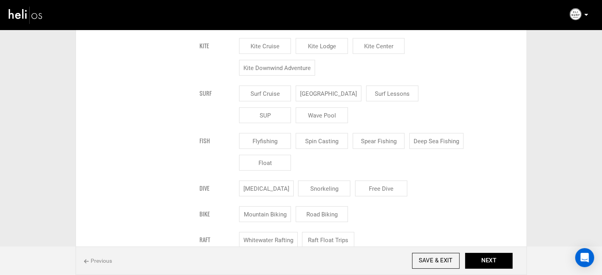
click at [309, 95] on input "[GEOGRAPHIC_DATA]" at bounding box center [329, 93] width 66 height 16
checkbox input "true"
click at [375, 93] on input "Surf Lessons" at bounding box center [401, 93] width 52 height 16
checkbox input "true"
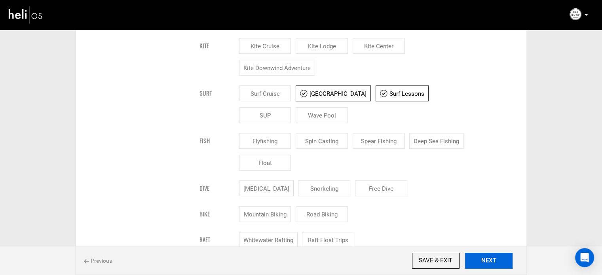
click at [482, 256] on button "NEXT" at bounding box center [488, 261] width 47 height 16
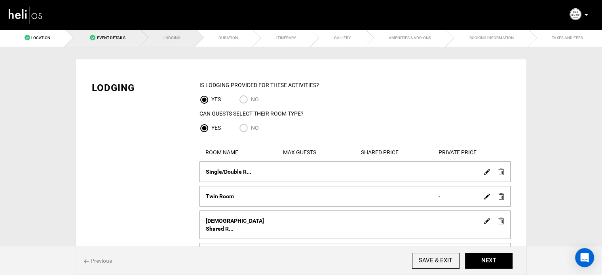
click at [116, 33] on link "Event Details" at bounding box center [102, 38] width 75 height 18
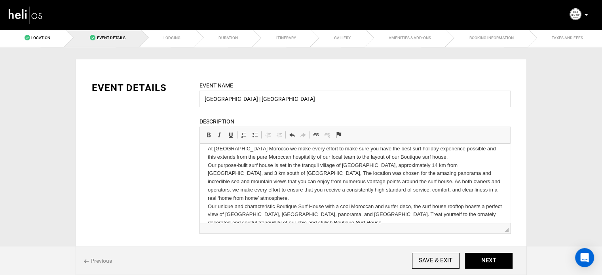
scroll to position [11, 0]
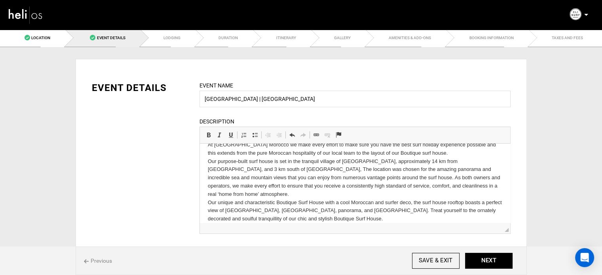
click at [348, 214] on p "At Cli Surf Morocco we make every effort to make sure you have the best surf ho…" at bounding box center [354, 182] width 294 height 82
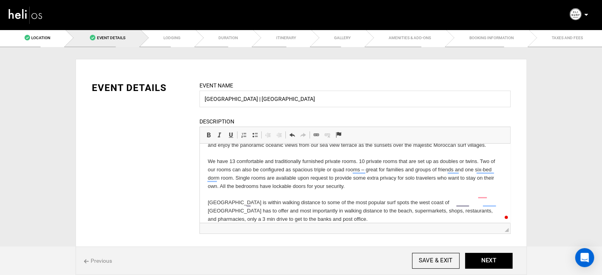
scroll to position [119, 0]
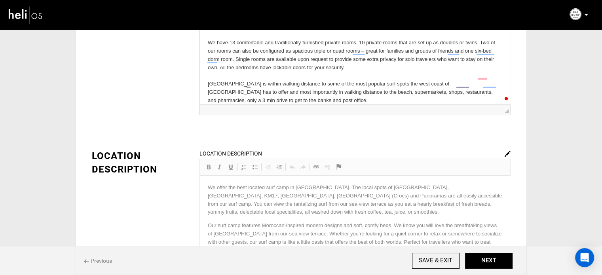
click at [510, 151] on img at bounding box center [507, 154] width 6 height 6
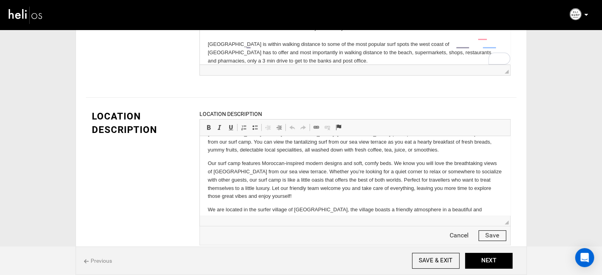
scroll to position [9, 0]
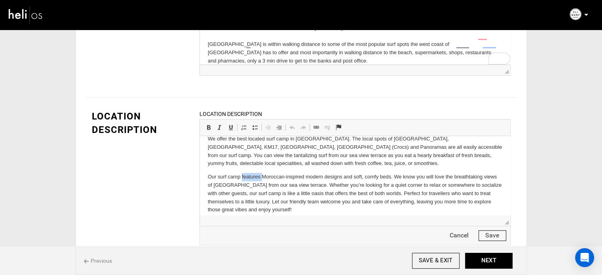
click at [252, 181] on p "Our surf camp features Moroccan-inspired modern designs and soft, comfy beds. W…" at bounding box center [354, 193] width 294 height 41
click at [254, 192] on p "Our surf camp features Moroccan-inspired modern designs and soft, comfy beds. W…" at bounding box center [354, 193] width 294 height 41
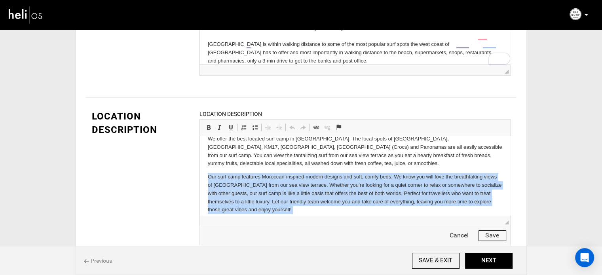
click at [254, 192] on p "Our surf camp features Moroccan-inspired modern designs and soft, comfy beds. W…" at bounding box center [354, 193] width 294 height 41
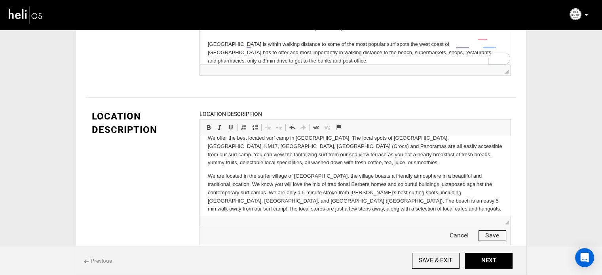
scroll to position [16, 0]
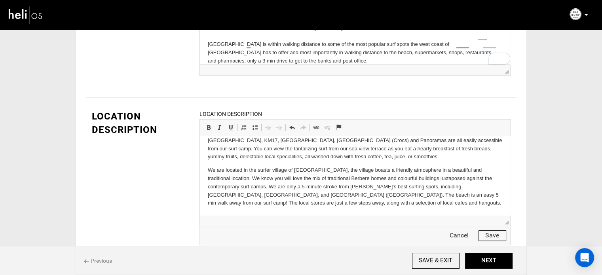
click at [488, 239] on button "Save" at bounding box center [492, 235] width 28 height 11
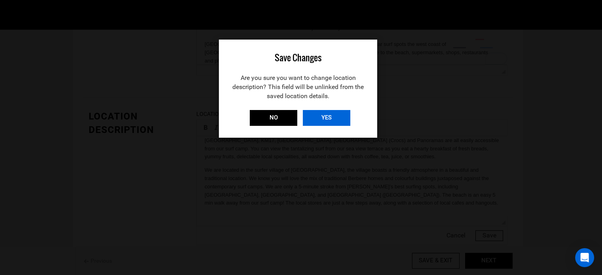
click at [324, 117] on input "YES" at bounding box center [326, 118] width 47 height 16
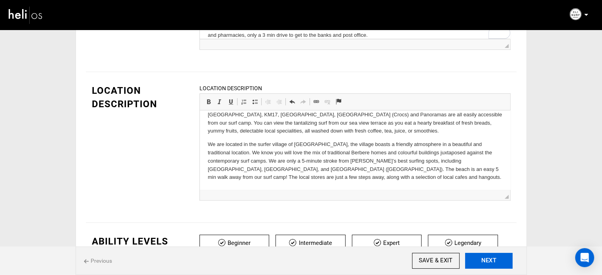
scroll to position [198, 0]
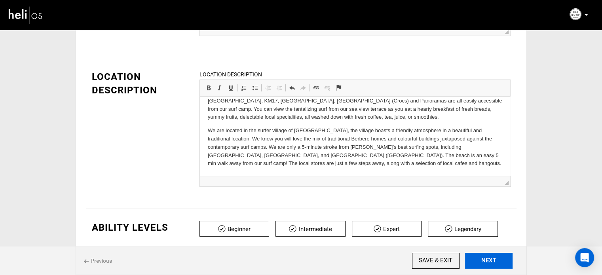
click at [489, 255] on button "NEXT" at bounding box center [488, 261] width 47 height 16
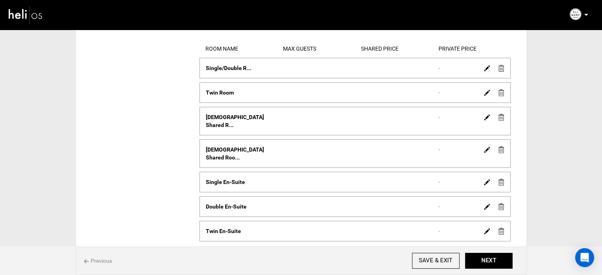
scroll to position [79, 0]
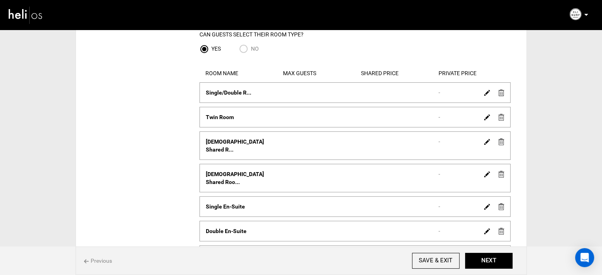
click at [500, 94] on img at bounding box center [501, 92] width 6 height 7
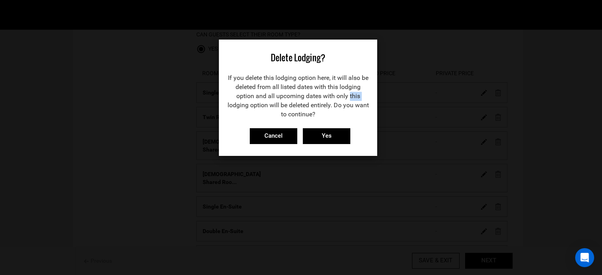
click at [500, 94] on div "Delete Lodging? If you delete this lodging option here, it will also be deleted…" at bounding box center [301, 137] width 602 height 275
click at [334, 137] on input "Yes" at bounding box center [326, 136] width 47 height 16
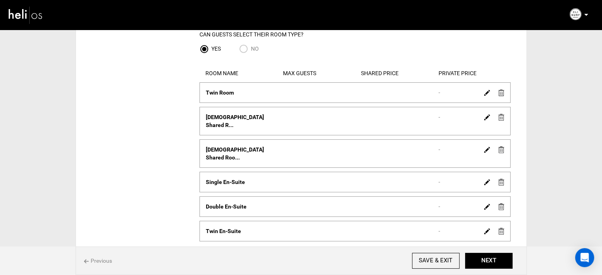
click at [501, 91] on img at bounding box center [501, 92] width 6 height 7
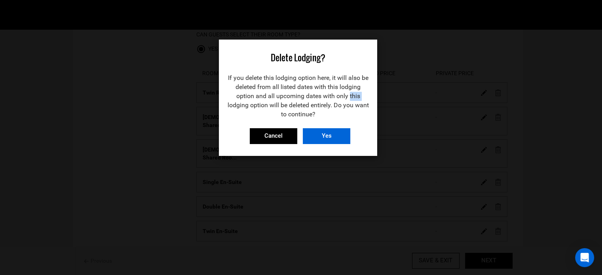
click at [320, 134] on input "Yes" at bounding box center [326, 136] width 47 height 16
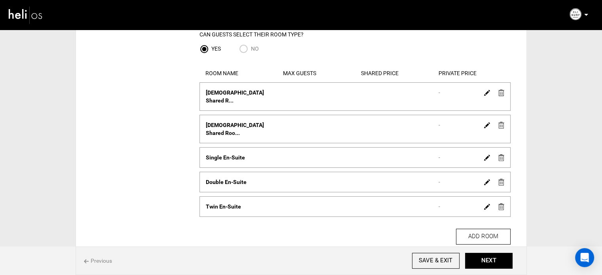
click at [500, 92] on img at bounding box center [501, 92] width 6 height 7
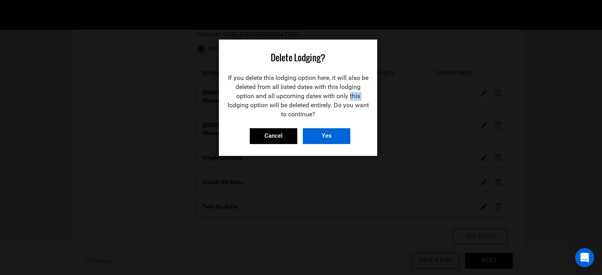
click at [328, 139] on input "Yes" at bounding box center [326, 136] width 47 height 16
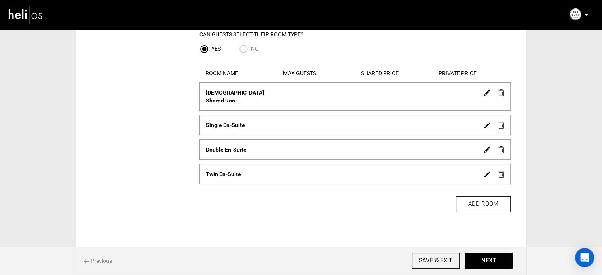
click at [497, 95] on div at bounding box center [493, 92] width 27 height 11
click at [502, 91] on img at bounding box center [501, 92] width 6 height 7
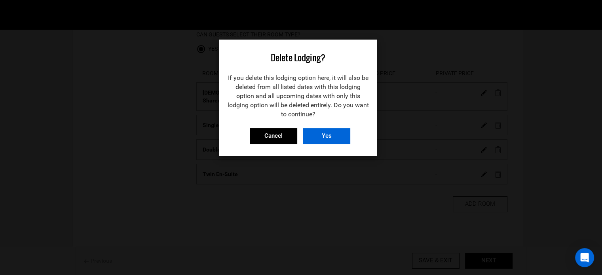
click at [329, 133] on input "Yes" at bounding box center [326, 136] width 47 height 16
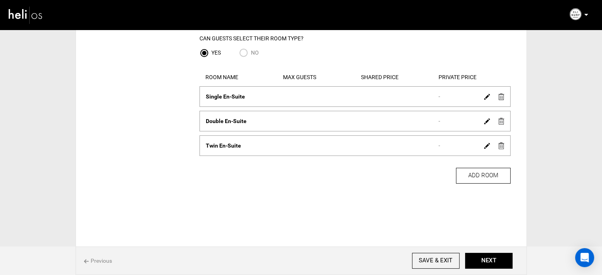
click at [501, 101] on link at bounding box center [501, 96] width 6 height 11
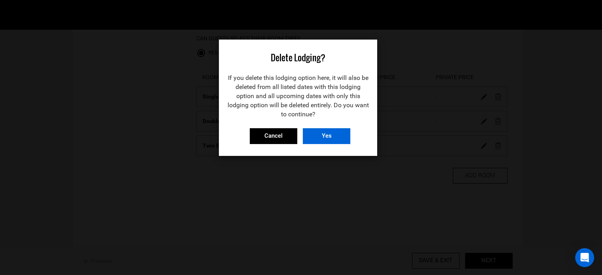
click at [324, 140] on input "Yes" at bounding box center [326, 136] width 47 height 16
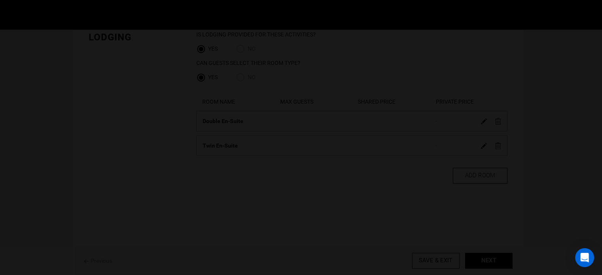
scroll to position [51, 0]
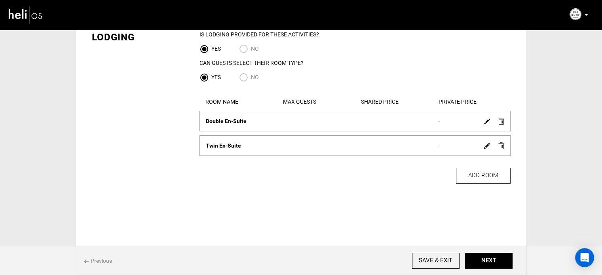
click at [499, 118] on img at bounding box center [501, 121] width 6 height 7
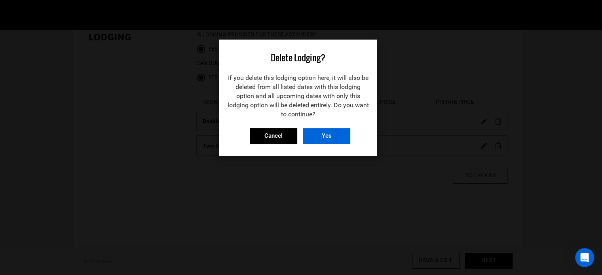
click at [337, 132] on input "Yes" at bounding box center [326, 136] width 47 height 16
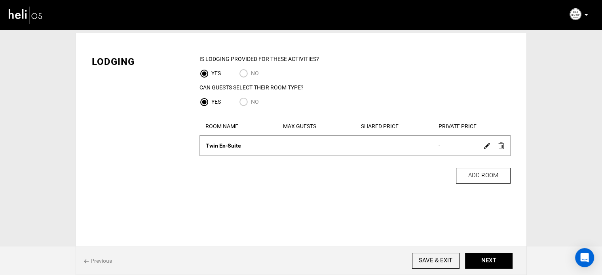
click at [501, 145] on img at bounding box center [501, 145] width 6 height 7
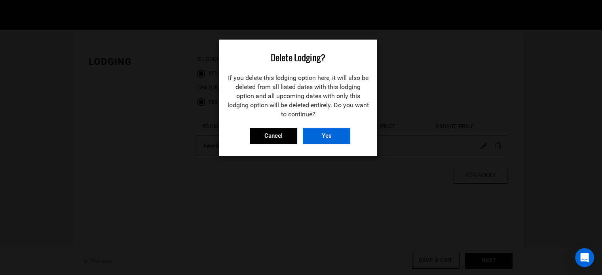
click at [331, 138] on input "Yes" at bounding box center [326, 136] width 47 height 16
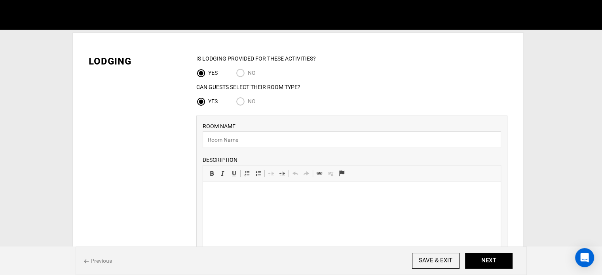
scroll to position [0, 0]
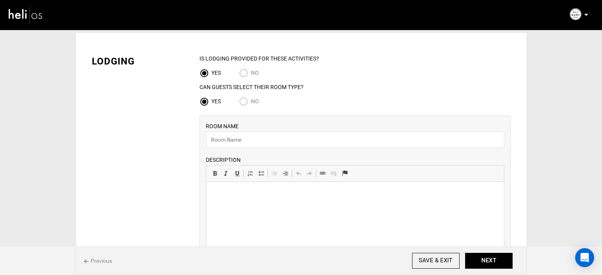
click at [244, 96] on div "IS Lodging Provided for These activities? YES NO Can Guests Select Their Room T…" at bounding box center [354, 83] width 311 height 57
click at [252, 104] on span "No" at bounding box center [255, 101] width 8 height 6
click at [251, 104] on input "No" at bounding box center [245, 102] width 12 height 11
radio input "true"
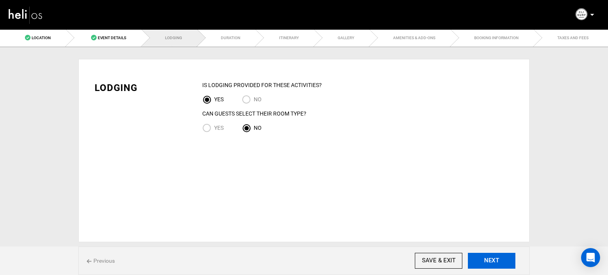
click at [482, 254] on button "NEXT" at bounding box center [491, 261] width 47 height 16
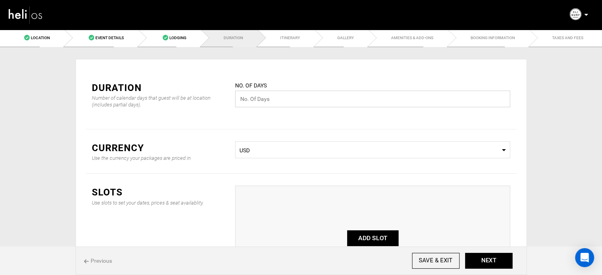
drag, startPoint x: 280, startPoint y: 95, endPoint x: 280, endPoint y: 100, distance: 4.7
click at [280, 95] on input "text" at bounding box center [372, 99] width 275 height 17
type input "7"
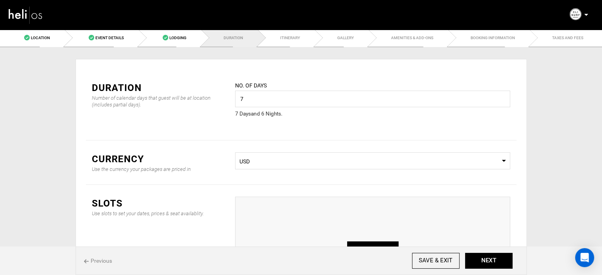
click at [312, 163] on span "USD" at bounding box center [372, 161] width 266 height 8
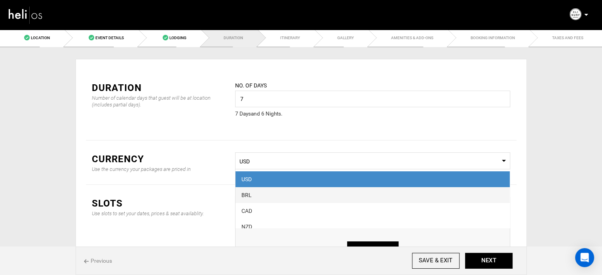
scroll to position [40, 0]
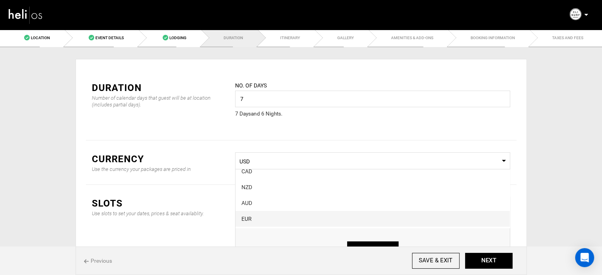
click at [255, 218] on div "EUR" at bounding box center [372, 219] width 262 height 8
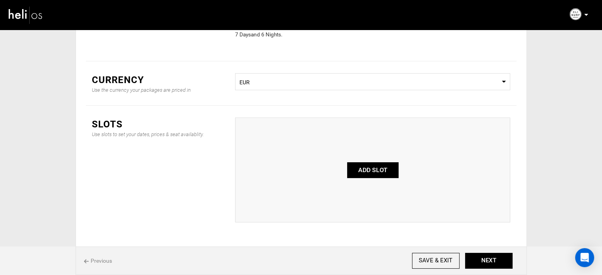
click at [358, 167] on button "ADD SLOT" at bounding box center [372, 170] width 51 height 16
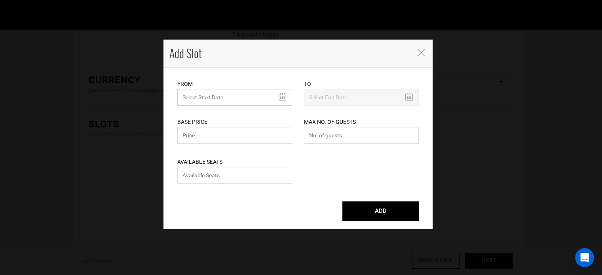
click at [223, 99] on input "text" at bounding box center [234, 97] width 115 height 17
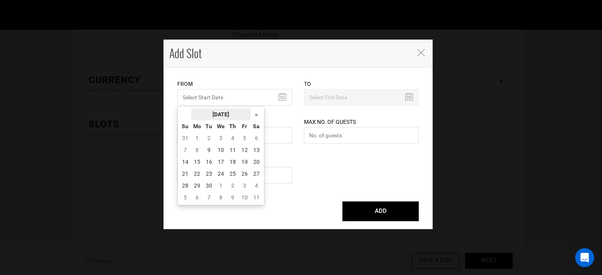
click at [219, 115] on th "September 2025" at bounding box center [220, 114] width 59 height 12
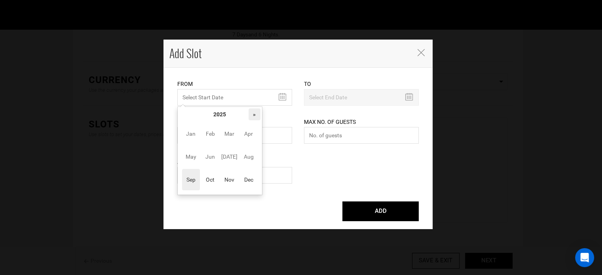
click at [256, 114] on th "»" at bounding box center [254, 114] width 12 height 12
click at [209, 180] on span "Oct" at bounding box center [210, 179] width 18 height 21
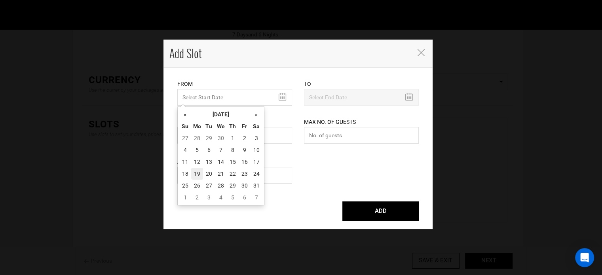
click at [200, 172] on td "19" at bounding box center [197, 174] width 12 height 12
type input "10/19/2026"
type input "10/25/2026"
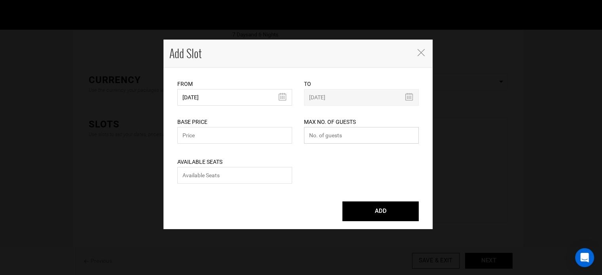
click at [320, 136] on input "number" at bounding box center [361, 135] width 115 height 17
type input "0"
click at [264, 173] on input "number" at bounding box center [234, 175] width 115 height 17
type input "0"
click at [244, 142] on input "text" at bounding box center [234, 135] width 115 height 17
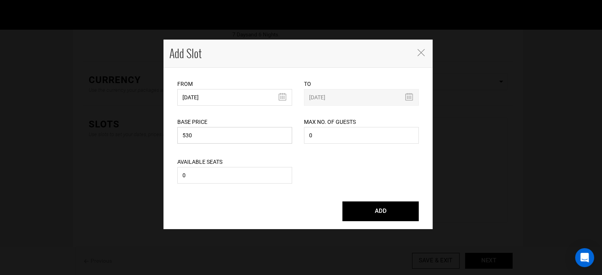
type input "530"
click at [395, 223] on div "ADD" at bounding box center [297, 211] width 253 height 36
click at [395, 218] on button "ADD" at bounding box center [380, 211] width 76 height 20
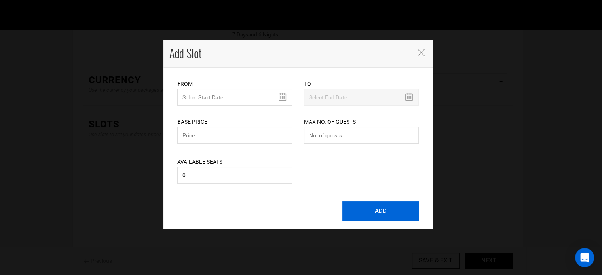
scroll to position [66, 0]
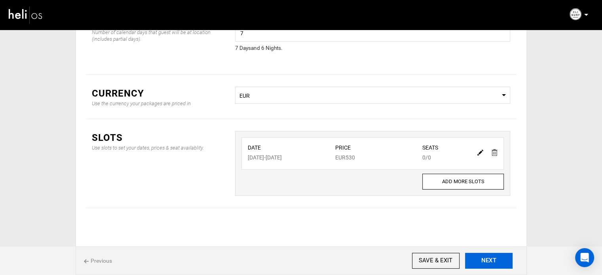
click at [498, 259] on button "NEXT" at bounding box center [488, 261] width 47 height 16
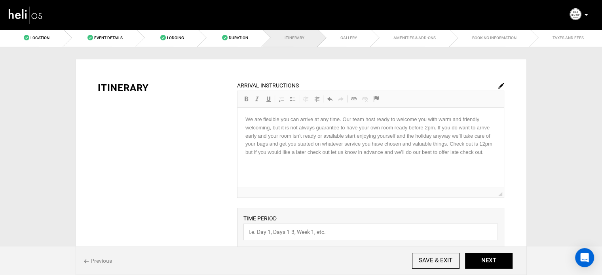
click at [395, 148] on div "ARRIVAL INSTRUCTIONS Rich Text Editor, editor15 Editor toolbars Basic Styles Bo…" at bounding box center [370, 139] width 267 height 117
click at [500, 85] on img at bounding box center [501, 86] width 6 height 6
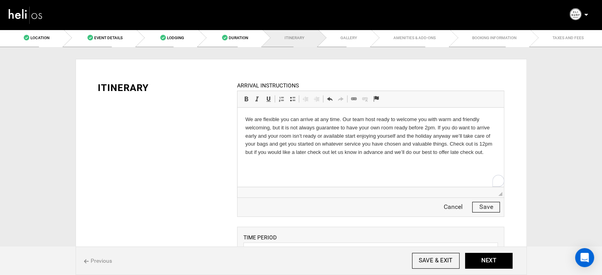
click at [448, 144] on p "We are flexible you can arrive at any time. Our team host ready to welcome you …" at bounding box center [370, 140] width 250 height 49
click at [450, 144] on p "We are flexible you can arrive at any time. Our team host ready to welcome you …" at bounding box center [370, 140] width 250 height 49
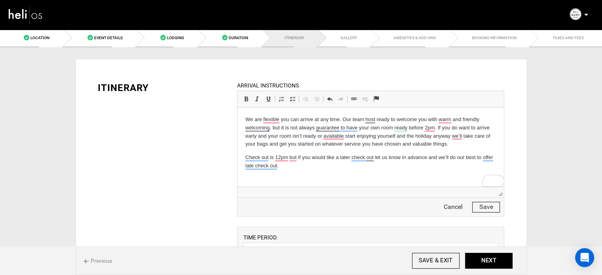
click at [303, 169] on p "Check out is 12pm but if you would like a later check out let us know in advanc…" at bounding box center [370, 165] width 250 height 25
click at [279, 158] on p "Check out is 12pm but if you would like a later check out let us know in advanc…" at bounding box center [370, 161] width 250 height 17
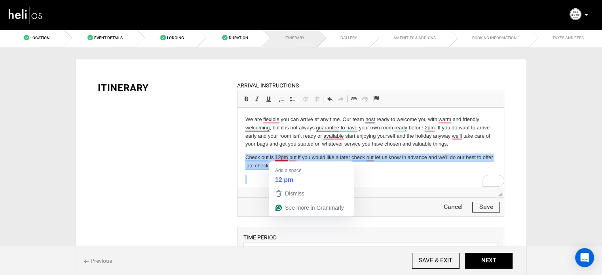
click at [279, 158] on p "Check out is 12pm but if you would like a later check out let us know in advanc…" at bounding box center [370, 161] width 250 height 17
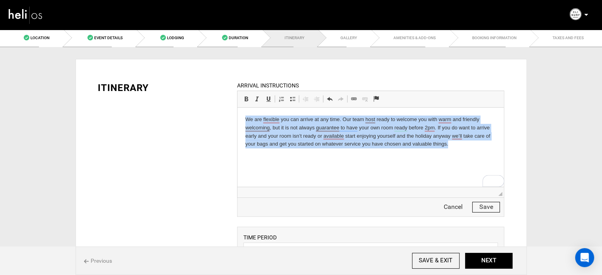
drag, startPoint x: 464, startPoint y: 143, endPoint x: 212, endPoint y: 120, distance: 253.8
click at [237, 120] on html "We are flexible you can arrive at any time. Our team host ready to welcome you …" at bounding box center [370, 143] width 266 height 70
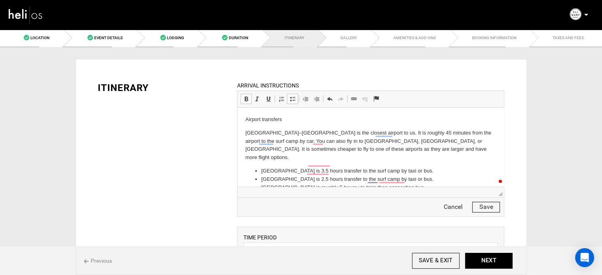
click at [260, 116] on p "Airport transfers" at bounding box center [370, 120] width 250 height 8
click at [247, 96] on span at bounding box center [246, 99] width 6 height 6
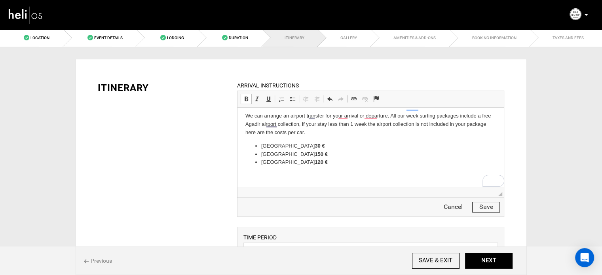
scroll to position [85, 0]
click at [260, 171] on p "To enrich screen reader interactions, please activate Accessibility in Grammarl…" at bounding box center [370, 179] width 250 height 17
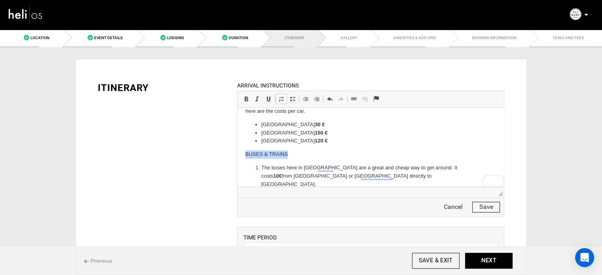
drag, startPoint x: 287, startPoint y: 148, endPoint x: 231, endPoint y: 140, distance: 55.8
click at [237, 140] on html "Airport transfers Agadir–Al Massira Airport is the closest airport to us. It is…" at bounding box center [370, 112] width 266 height 220
click at [248, 96] on span at bounding box center [246, 99] width 6 height 6
click at [326, 150] on p "BUSES & TRAINS" at bounding box center [370, 154] width 250 height 8
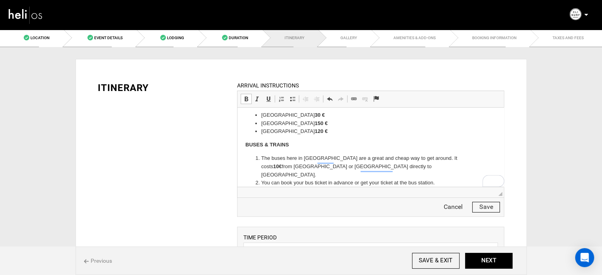
scroll to position [116, 0]
click at [481, 205] on button "Save" at bounding box center [486, 207] width 28 height 11
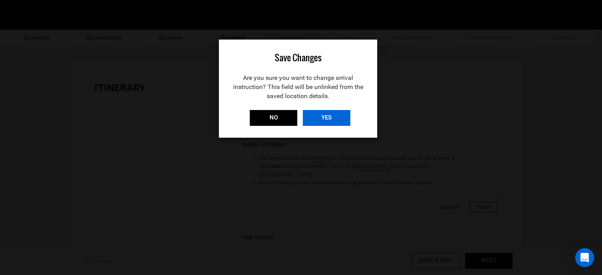
click at [331, 118] on input "YES" at bounding box center [326, 118] width 47 height 16
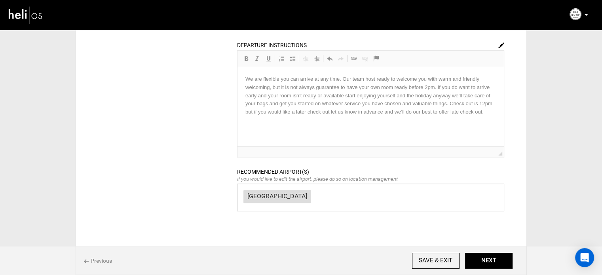
scroll to position [356, 0]
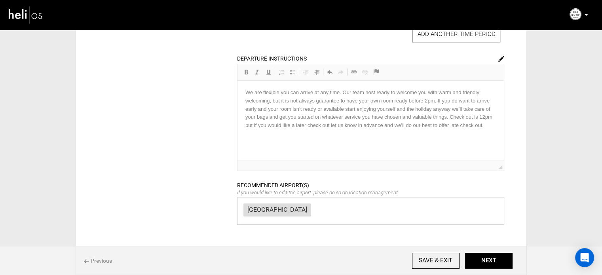
click at [504, 57] on img at bounding box center [501, 59] width 6 height 6
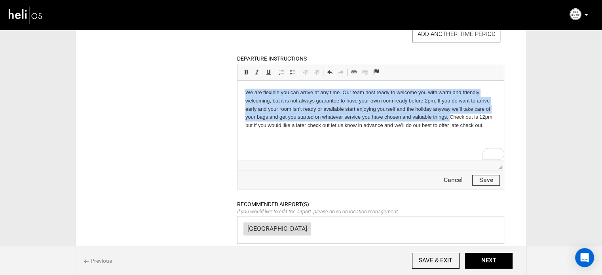
drag, startPoint x: 449, startPoint y: 119, endPoint x: 224, endPoint y: 92, distance: 226.3
click at [237, 92] on html "We are flexible you can arrive at any time. Our team host ready to welcome you …" at bounding box center [370, 113] width 266 height 65
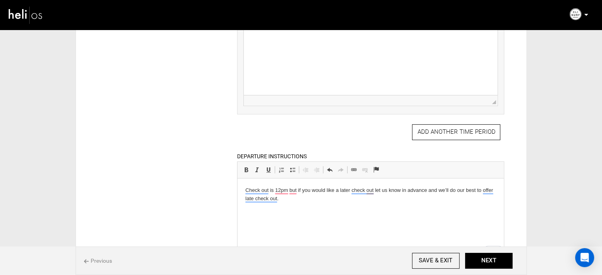
scroll to position [316, 0]
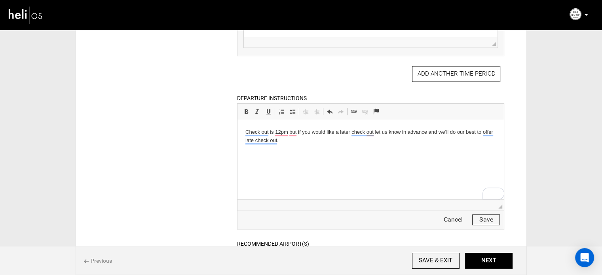
click at [489, 217] on button "Save" at bounding box center [486, 219] width 28 height 11
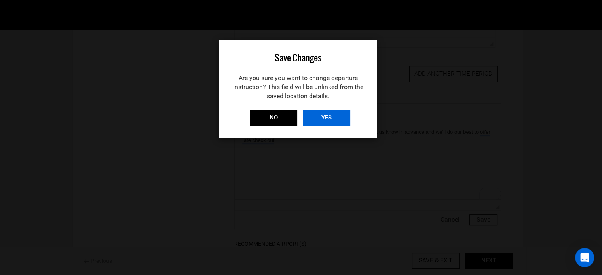
click at [334, 117] on input "YES" at bounding box center [326, 118] width 47 height 16
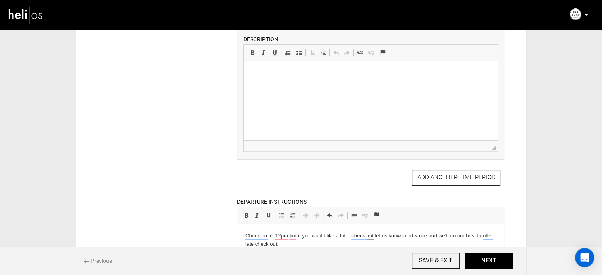
scroll to position [158, 0]
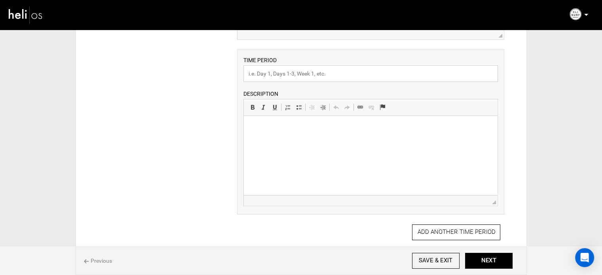
click at [267, 76] on input "text" at bounding box center [370, 73] width 254 height 17
click at [294, 74] on input "text" at bounding box center [370, 73] width 254 height 17
type input "Surf School"
click at [298, 140] on html at bounding box center [371, 128] width 254 height 24
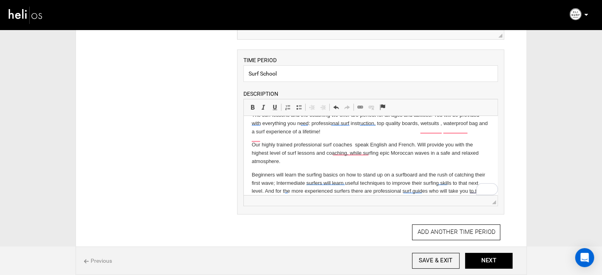
scroll to position [0, 0]
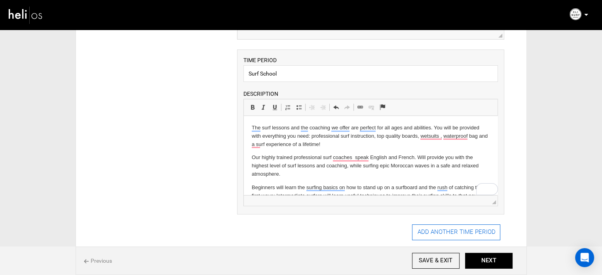
click at [437, 230] on button "ADD ANOTHER TIME PERIOD" at bounding box center [456, 232] width 88 height 16
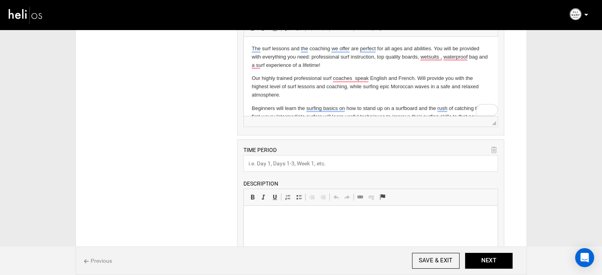
click at [284, 230] on html at bounding box center [371, 218] width 254 height 24
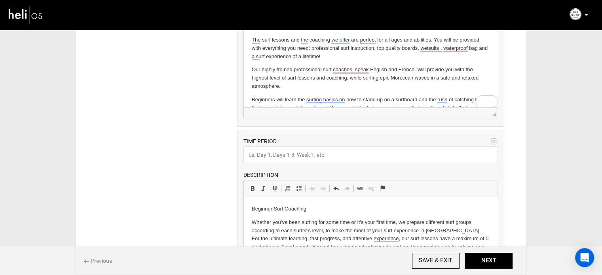
click at [273, 207] on p "Beginner Surf Coaching" at bounding box center [371, 209] width 238 height 8
copy p "Beginner Surf Coaching"
click at [267, 154] on input "text" at bounding box center [370, 154] width 254 height 17
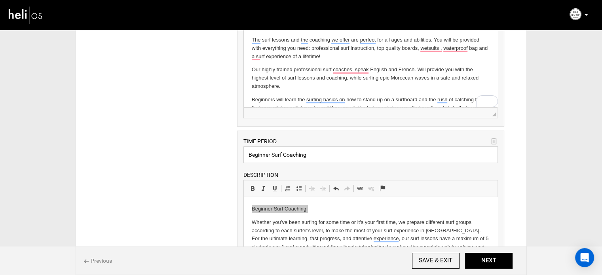
type input "Beginner Surf Coaching"
click at [265, 212] on p "Beginner Surf Coaching" at bounding box center [371, 209] width 238 height 8
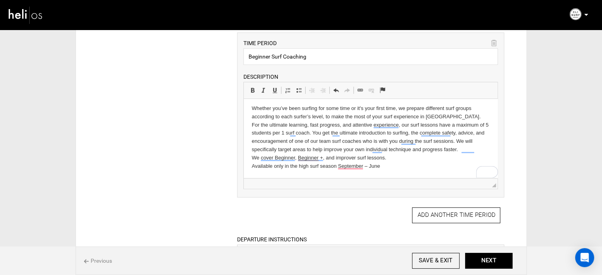
scroll to position [404, 0]
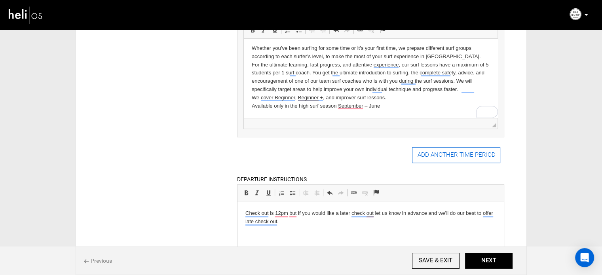
click at [443, 150] on button "ADD ANOTHER TIME PERIOD" at bounding box center [456, 155] width 88 height 16
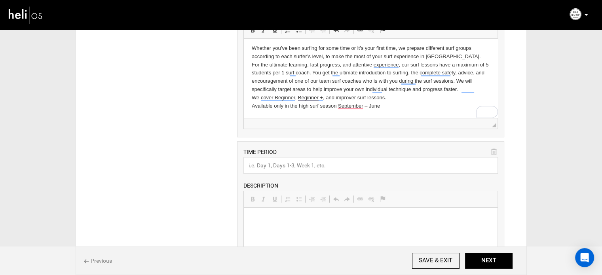
scroll to position [0, 0]
click at [293, 163] on input "text" at bounding box center [370, 165] width 254 height 17
paste input "Intermediate Surf Coaching"
type input "Intermediate Surf Coaching"
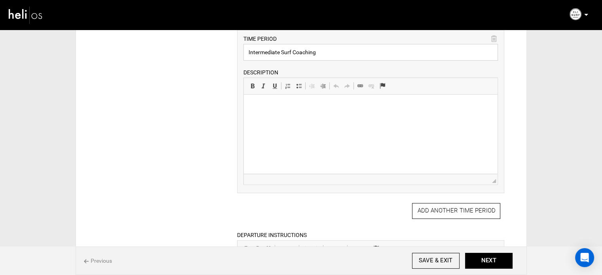
scroll to position [523, 0]
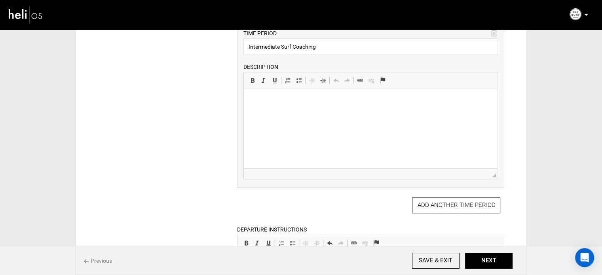
click at [275, 113] on html at bounding box center [371, 101] width 254 height 24
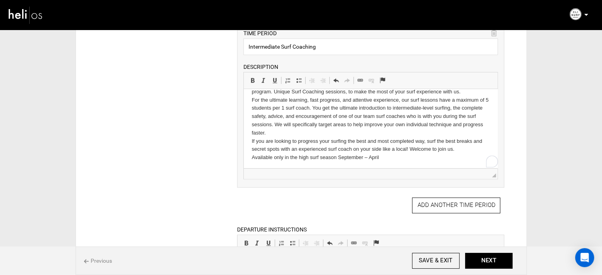
scroll to position [19, 0]
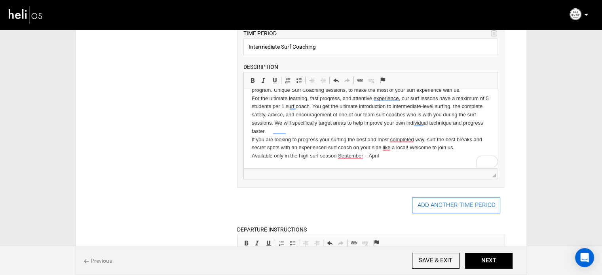
click at [438, 197] on button "ADD ANOTHER TIME PERIOD" at bounding box center [456, 205] width 88 height 16
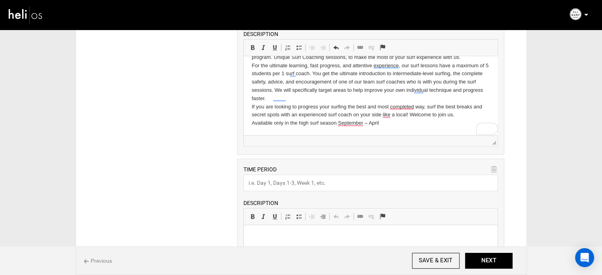
scroll to position [602, 0]
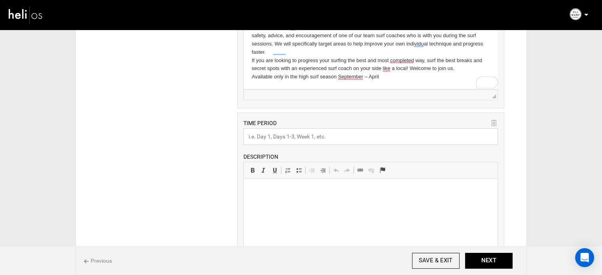
click at [296, 135] on input "text" at bounding box center [370, 136] width 254 height 17
paste input "Surf Guiding Safaris"
type input "Surf Guiding Safaris"
drag, startPoint x: 268, startPoint y: 207, endPoint x: 474, endPoint y: 341, distance: 245.8
click at [268, 203] on html at bounding box center [371, 191] width 254 height 24
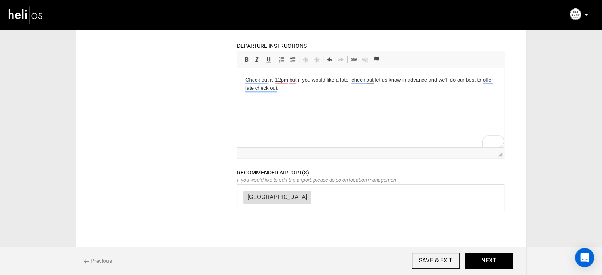
scroll to position [879, 0]
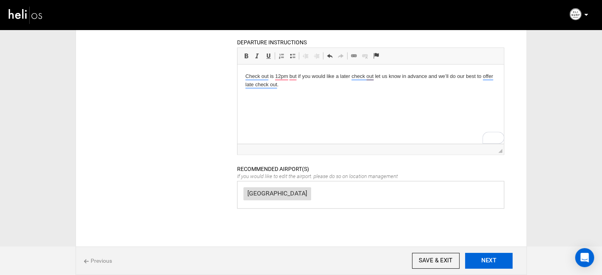
click at [477, 259] on button "NEXT" at bounding box center [488, 261] width 47 height 16
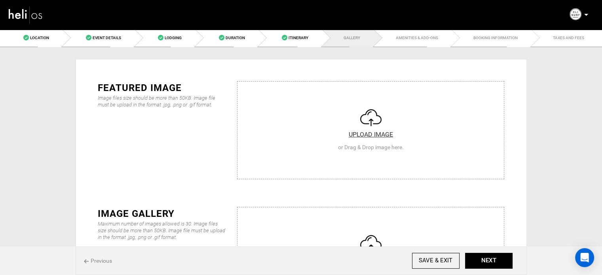
click at [332, 159] on input "file" at bounding box center [370, 128] width 266 height 95
click at [328, 114] on input "file" at bounding box center [370, 128] width 266 height 95
type input "C:\fakepath\Screenshot 2025-09-09 090205.png"
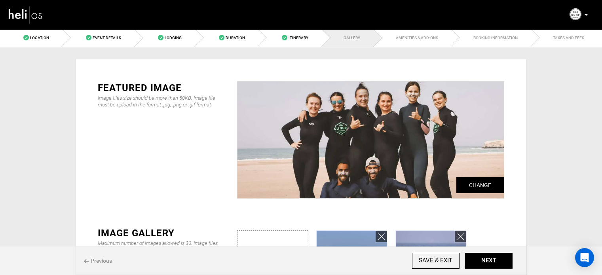
scroll to position [119, 0]
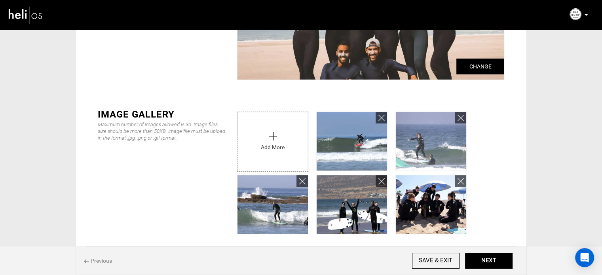
type input "C:\fakepath\Screenshot 2025-09-09 090236.png"
click at [266, 137] on input "file" at bounding box center [272, 139] width 70 height 55
type input "C:\fakepath\Screenshot 2025-09-09 090147.png"
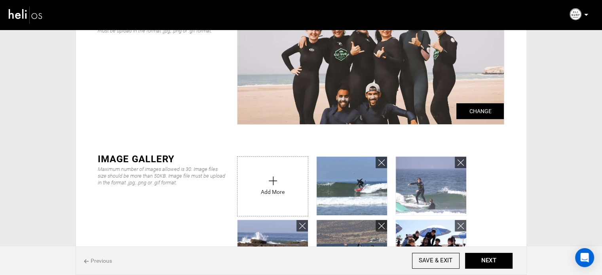
scroll to position [79, 0]
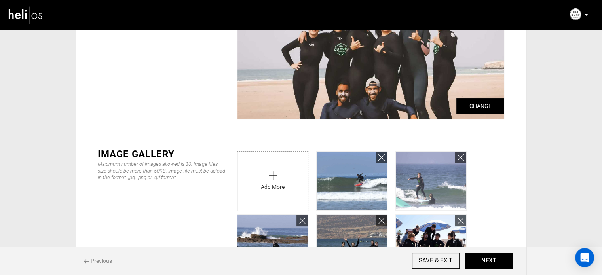
click at [288, 153] on input "file" at bounding box center [272, 179] width 70 height 55
type input "C:\fakepath\Screenshot 2025-09-09 090842.png"
click at [263, 178] on input "file" at bounding box center [272, 179] width 70 height 55
type input "C:\fakepath\Screenshot 2025-09-09 090726.png"
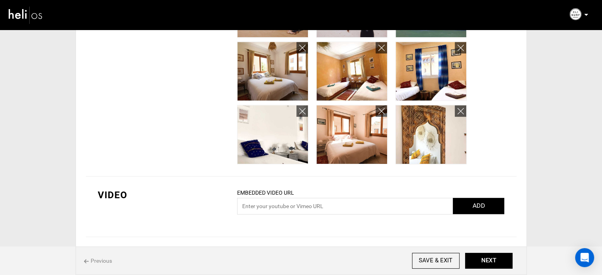
scroll to position [435, 0]
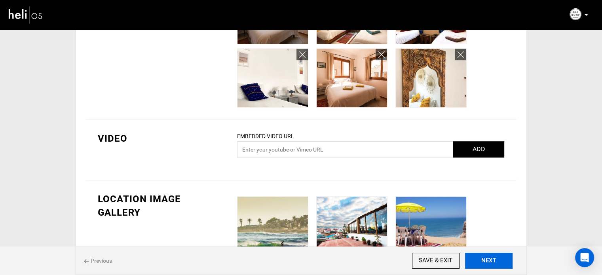
click at [496, 258] on button "NEXT" at bounding box center [488, 261] width 47 height 16
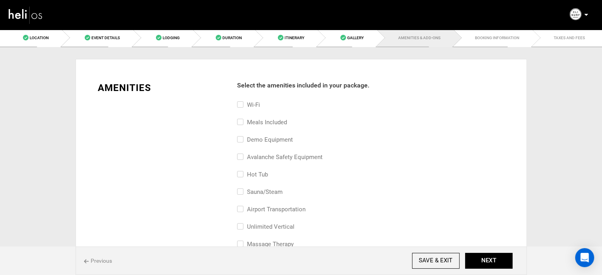
click at [261, 117] on label "Meals included" at bounding box center [262, 121] width 50 height 9
click at [242, 117] on input "Meals included" at bounding box center [239, 125] width 5 height 17
checkbox input "true"
click at [255, 106] on label "Wi-Fi" at bounding box center [248, 104] width 23 height 9
click at [242, 106] on input "Wi-Fi" at bounding box center [239, 108] width 5 height 17
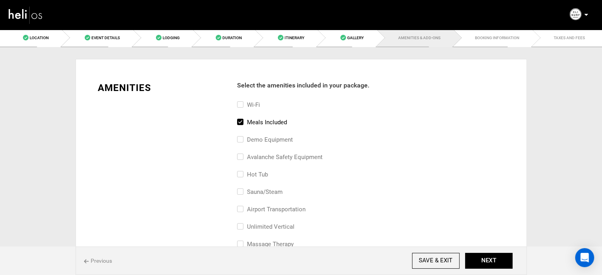
checkbox input "true"
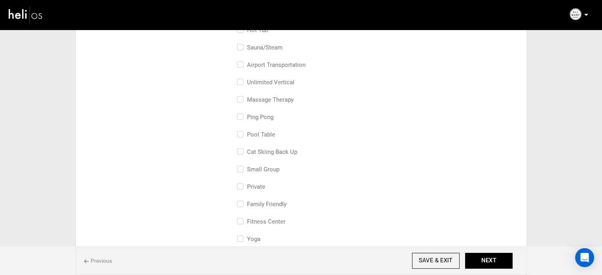
scroll to position [158, 0]
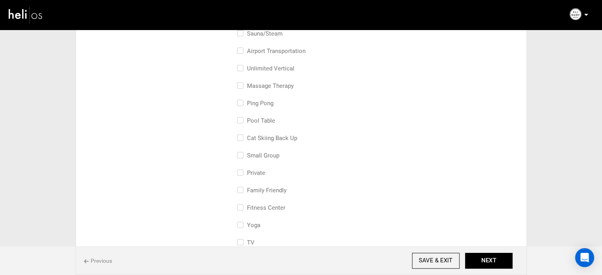
click at [263, 188] on label "family friendly" at bounding box center [261, 190] width 49 height 9
click at [242, 188] on input "family friendly" at bounding box center [239, 194] width 5 height 17
checkbox input "true"
click at [259, 155] on label "small group" at bounding box center [258, 155] width 42 height 9
click at [242, 155] on input "small group" at bounding box center [239, 159] width 5 height 17
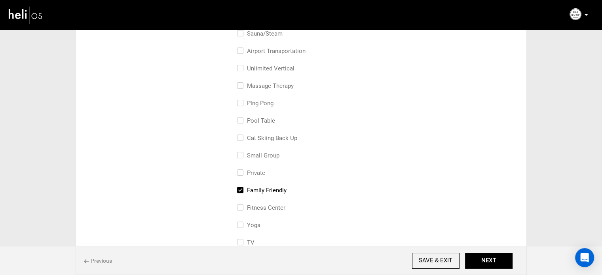
checkbox input "true"
click at [261, 193] on label "family friendly" at bounding box center [261, 190] width 49 height 9
click at [242, 193] on input "family friendly" at bounding box center [239, 194] width 5 height 17
checkbox input "false"
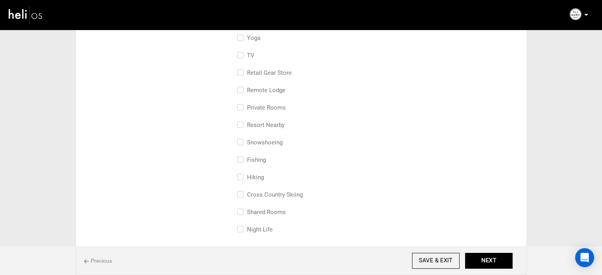
scroll to position [396, 0]
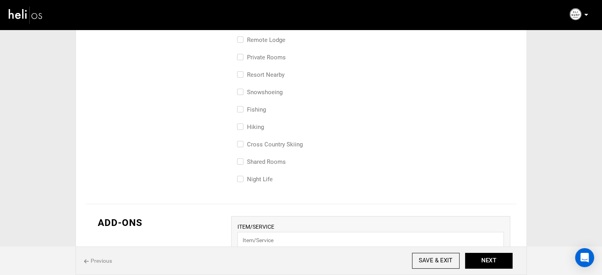
click at [263, 166] on label "Shared Rooms" at bounding box center [261, 161] width 49 height 9
click at [242, 166] on input "Shared Rooms" at bounding box center [239, 165] width 5 height 17
checkbox input "true"
click at [271, 59] on label "Private Rooms" at bounding box center [261, 57] width 49 height 9
click at [242, 59] on input "Private Rooms" at bounding box center [239, 61] width 5 height 17
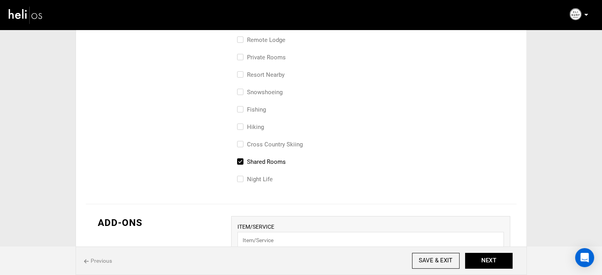
checkbox input "true"
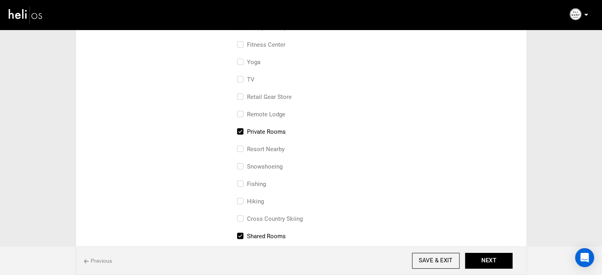
scroll to position [316, 0]
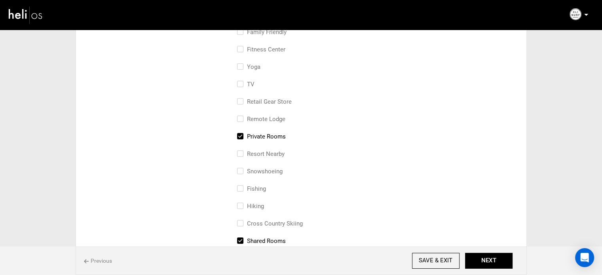
click at [252, 69] on label "Yoga" at bounding box center [248, 66] width 23 height 9
click at [242, 69] on input "Yoga" at bounding box center [239, 70] width 5 height 17
checkbox input "true"
click at [508, 260] on button "NEXT" at bounding box center [488, 261] width 47 height 16
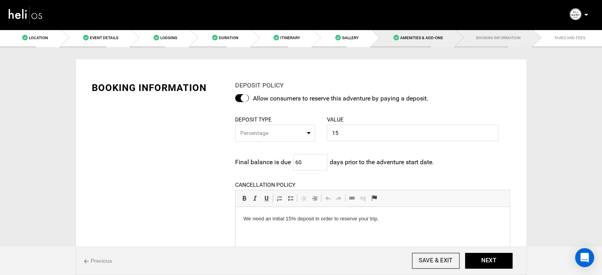
click at [424, 38] on span "Amenities & Add-Ons" at bounding box center [421, 38] width 42 height 4
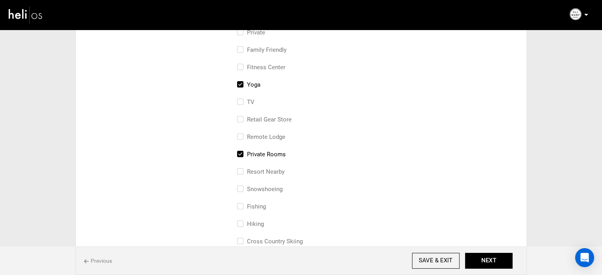
scroll to position [316, 0]
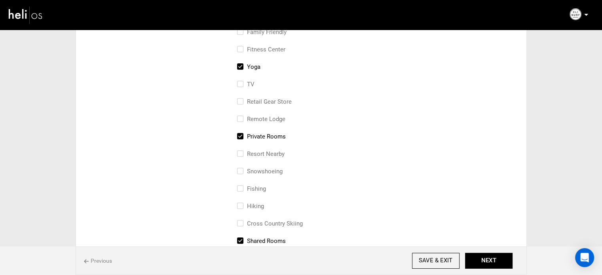
click at [262, 205] on label "Hiking" at bounding box center [250, 205] width 27 height 9
click at [242, 205] on input "Hiking" at bounding box center [239, 209] width 5 height 17
checkbox input "true"
click at [492, 262] on button "NEXT" at bounding box center [488, 261] width 47 height 16
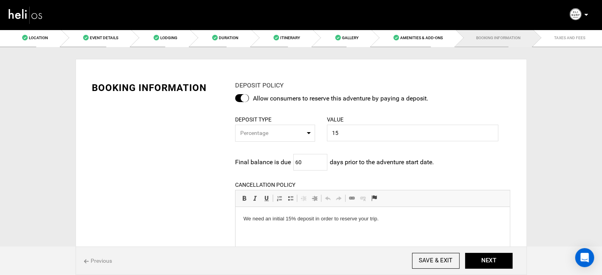
scroll to position [158, 0]
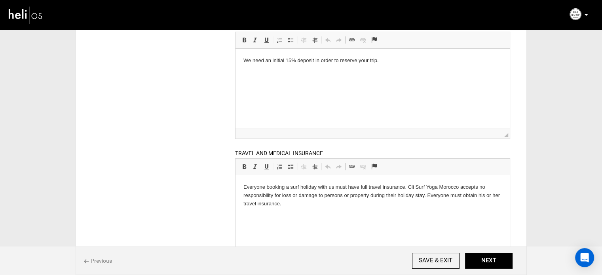
click at [286, 201] on p "Everyone booking a surf holiday with us must have full travel insurance. Cli Su…" at bounding box center [372, 195] width 258 height 25
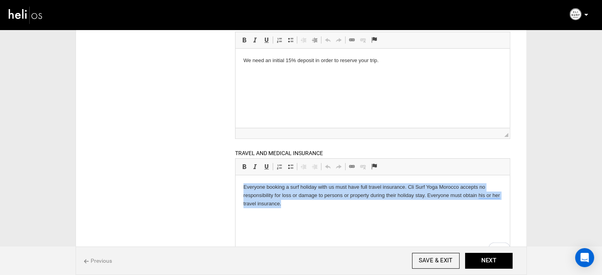
drag, startPoint x: 290, startPoint y: 203, endPoint x: 465, endPoint y: 360, distance: 235.3
click at [235, 184] on html "Everyone booking a surf holiday with us must have full travel insurance. Cli Su…" at bounding box center [372, 195] width 274 height 40
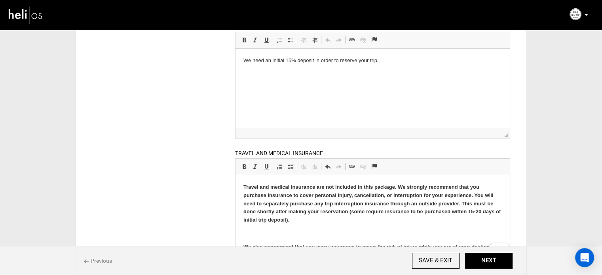
scroll to position [76, 0]
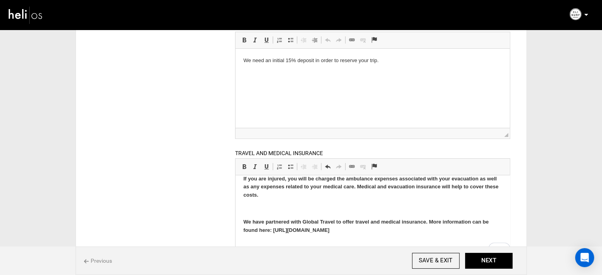
click at [279, 205] on p "To enrich screen reader interactions, please activate Accessibility in Grammarl…" at bounding box center [372, 208] width 258 height 8
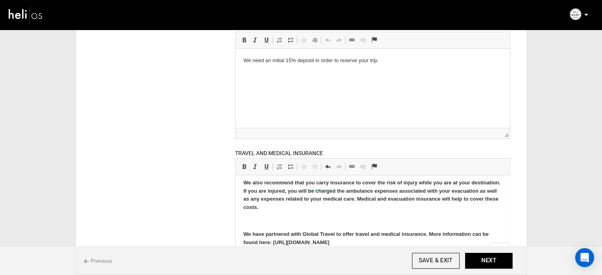
scroll to position [64, 0]
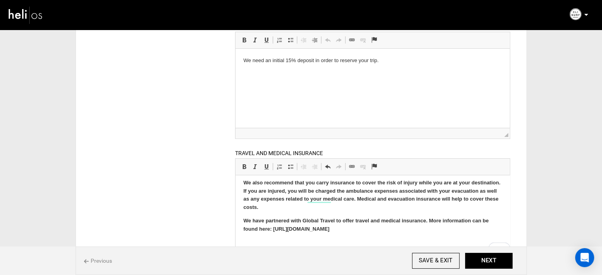
click at [266, 237] on body "Travel and medical insurance are not included in this package. We strongly reco…" at bounding box center [372, 182] width 258 height 127
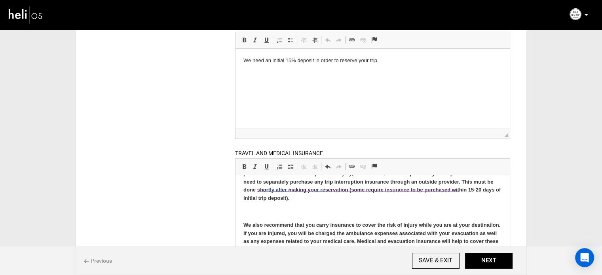
scroll to position [11, 0]
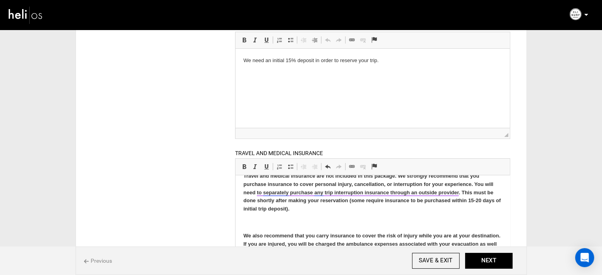
click at [261, 216] on body "Travel and medical insurance are not included in this package. We strongly reco…" at bounding box center [372, 229] width 258 height 114
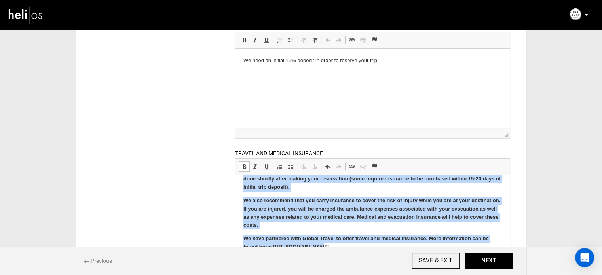
scroll to position [38, 0]
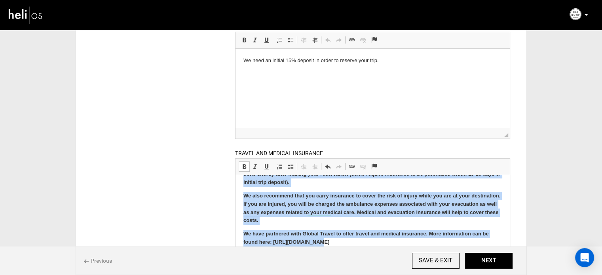
drag, startPoint x: 242, startPoint y: 186, endPoint x: 365, endPoint y: 250, distance: 138.2
click at [365, 250] on html "Travel and medical insurance are not included in this package. We strongly reco…" at bounding box center [372, 195] width 274 height 117
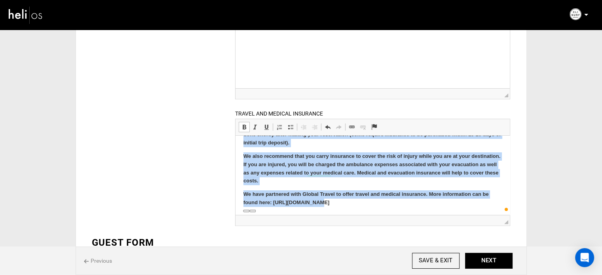
click at [242, 122] on link "Bold Keyboard shortcut Ctrl+B" at bounding box center [244, 127] width 11 height 10
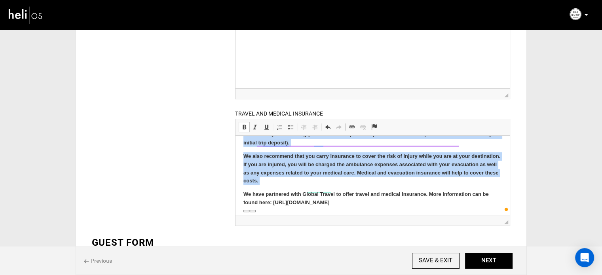
scroll to position [21, 0]
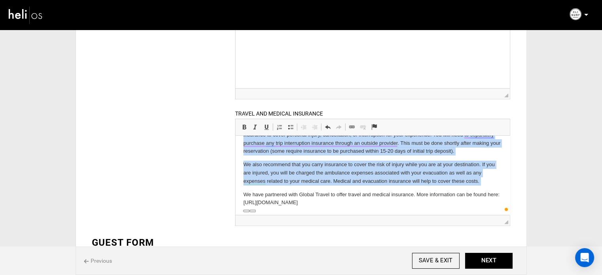
click at [354, 203] on p "We have partnered with Global Travel to offer travel and medical insurance. Mor…" at bounding box center [372, 198] width 258 height 17
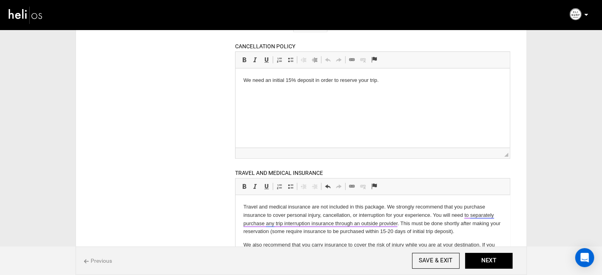
scroll to position [79, 0]
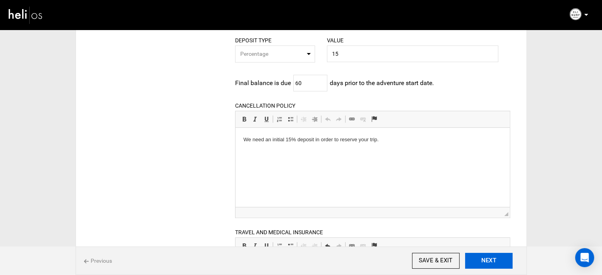
click at [498, 260] on button "NEXT" at bounding box center [488, 261] width 47 height 16
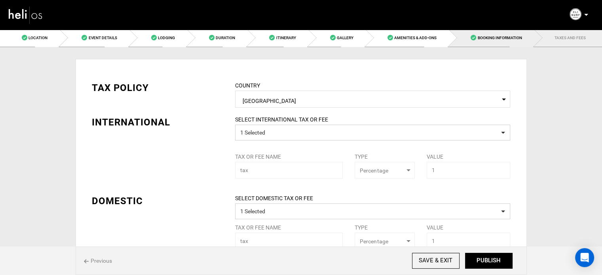
click at [497, 38] on span "Booking Information" at bounding box center [499, 38] width 44 height 4
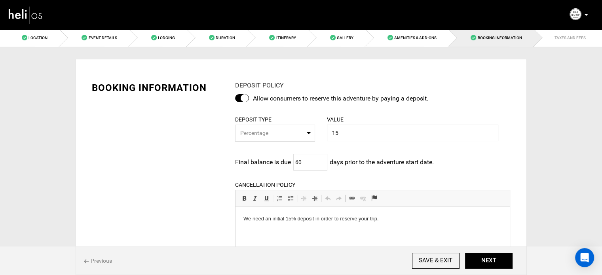
scroll to position [40, 0]
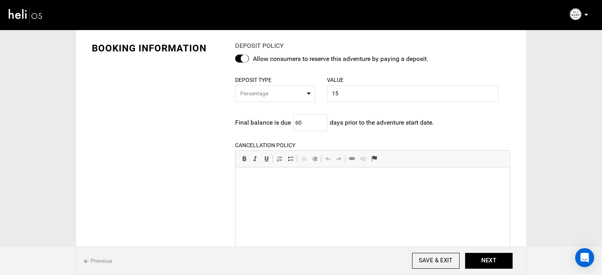
click at [344, 167] on html at bounding box center [372, 167] width 274 height 0
click at [344, 179] on p "We need an initial 15% deposit in order to reserve your trip." at bounding box center [372, 179] width 258 height 8
click at [490, 258] on button "NEXT" at bounding box center [488, 261] width 47 height 16
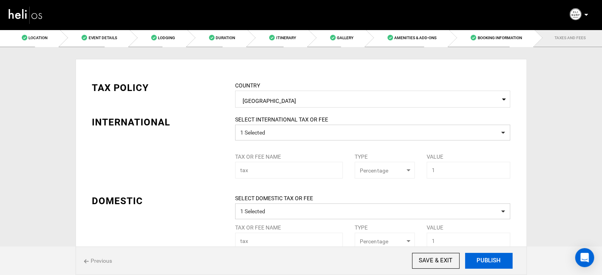
click at [500, 257] on button "PUBLISH" at bounding box center [488, 261] width 47 height 16
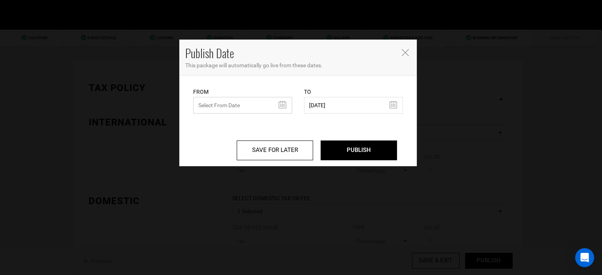
click at [241, 104] on input "text" at bounding box center [242, 105] width 99 height 17
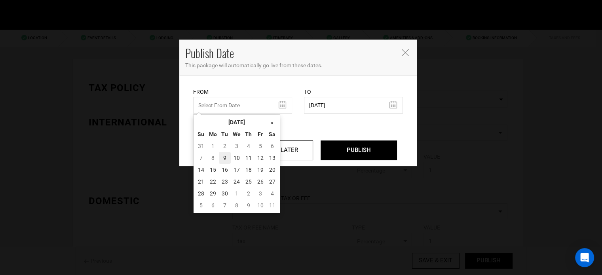
click at [225, 156] on td "9" at bounding box center [225, 158] width 12 height 12
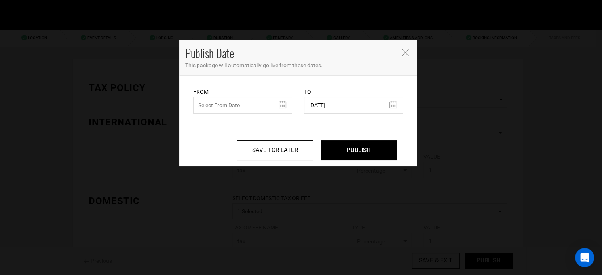
type input "09/09/2025"
click at [346, 152] on input "PUBLISH" at bounding box center [358, 150] width 76 height 20
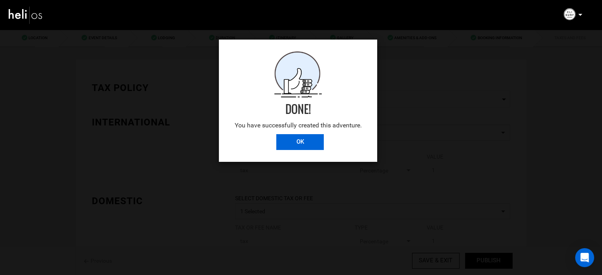
click at [299, 149] on input "OK" at bounding box center [299, 142] width 47 height 16
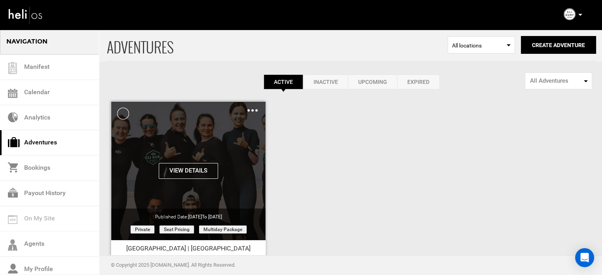
click at [249, 109] on img at bounding box center [252, 110] width 10 height 2
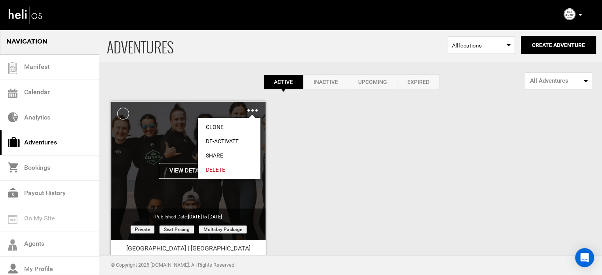
click at [206, 155] on link "Share" at bounding box center [229, 155] width 63 height 14
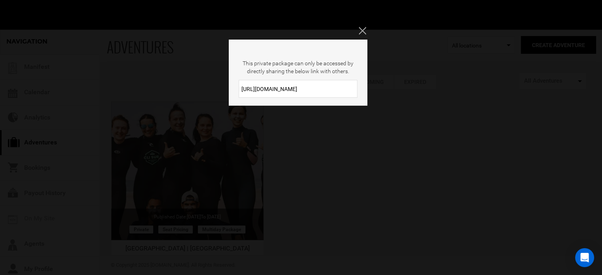
click at [267, 81] on input "https://heli.life/ruBzNF" at bounding box center [298, 89] width 119 height 18
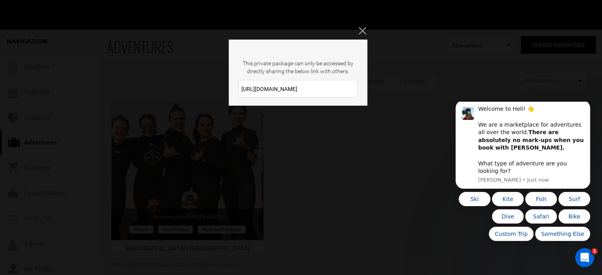
click at [366, 30] on button "Close" at bounding box center [362, 31] width 9 height 8
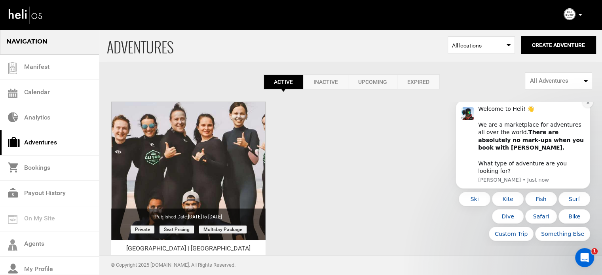
click at [587, 105] on icon "Dismiss notification" at bounding box center [587, 102] width 4 height 4
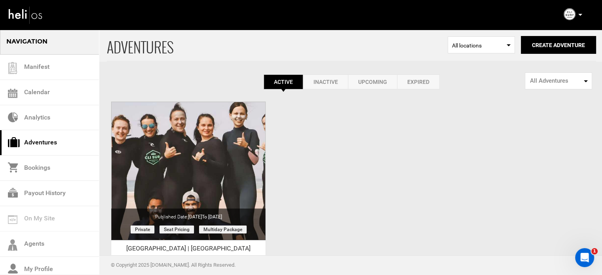
click at [580, 16] on p at bounding box center [579, 14] width 5 height 9
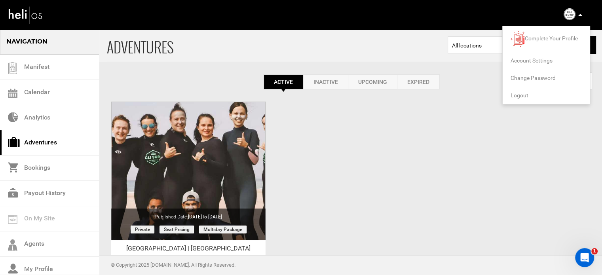
click at [520, 94] on span "Logout" at bounding box center [519, 95] width 18 height 6
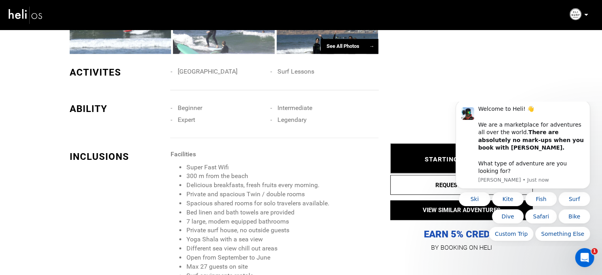
scroll to position [870, 0]
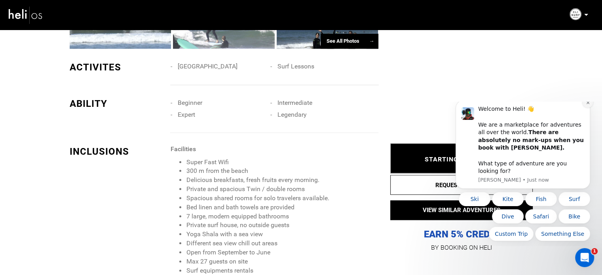
click at [588, 104] on icon "Dismiss notification" at bounding box center [587, 102] width 3 height 3
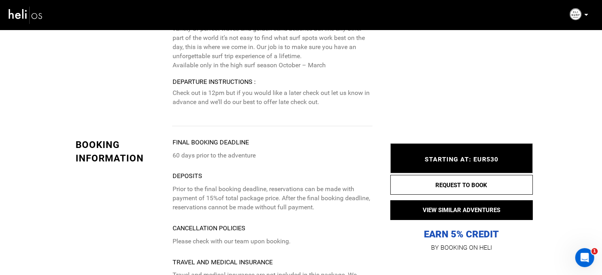
scroll to position [3007, 0]
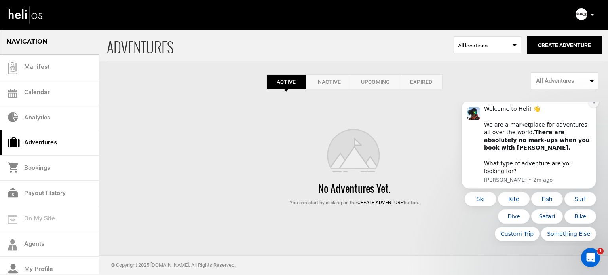
click at [593, 105] on icon "Dismiss notification" at bounding box center [593, 102] width 4 height 4
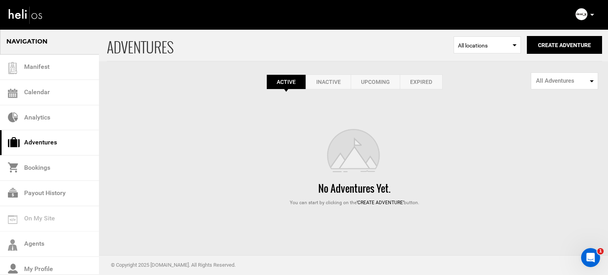
click at [427, 80] on link "Expired" at bounding box center [421, 81] width 43 height 15
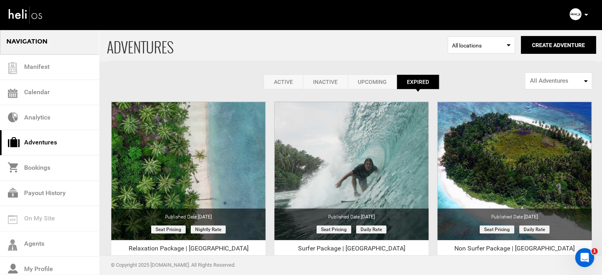
click at [285, 76] on link "Active" at bounding box center [282, 81] width 39 height 15
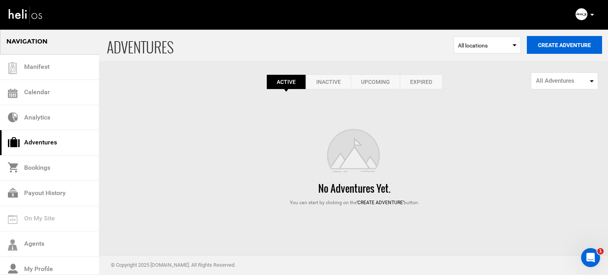
click at [533, 51] on button "Create Adventure" at bounding box center [564, 45] width 75 height 18
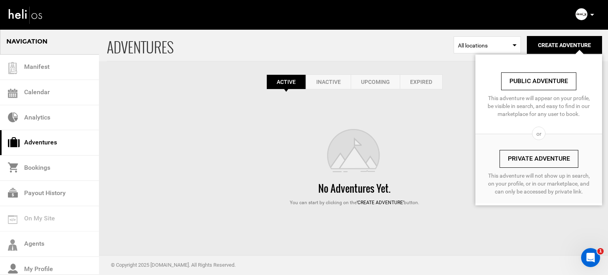
click at [523, 161] on link "Private Adventure" at bounding box center [538, 159] width 79 height 18
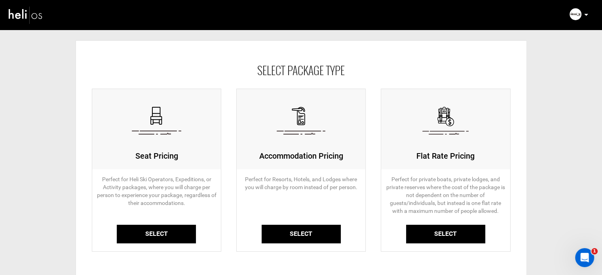
scroll to position [40, 0]
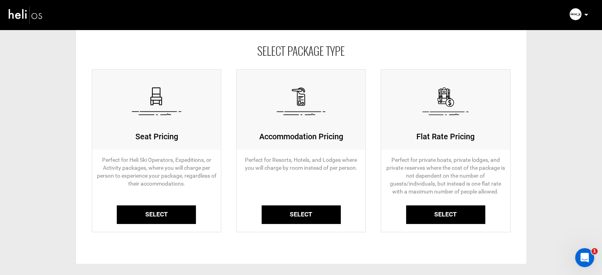
click at [146, 208] on link "Select" at bounding box center [156, 214] width 79 height 19
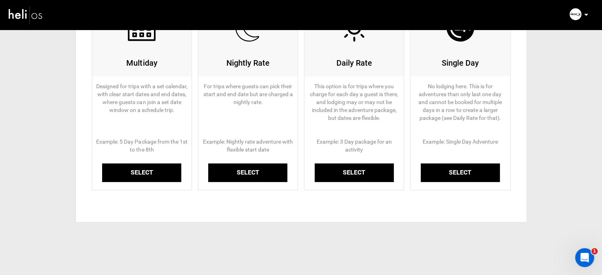
scroll to position [119, 0]
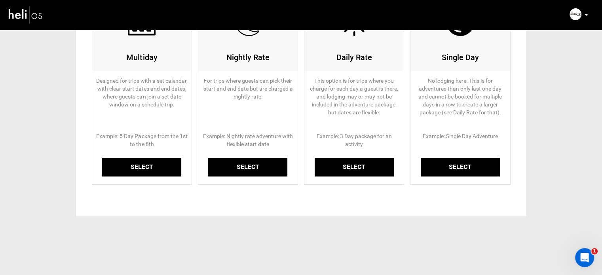
click at [146, 172] on link "Select" at bounding box center [141, 167] width 79 height 19
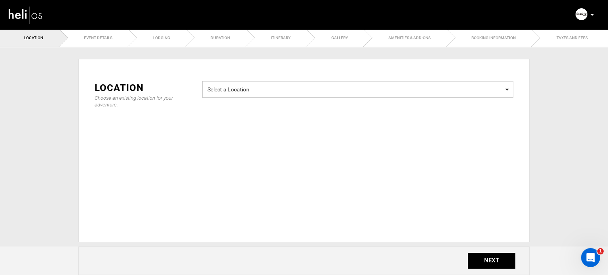
click at [229, 96] on span "Select a Location Select a Location" at bounding box center [357, 89] width 311 height 17
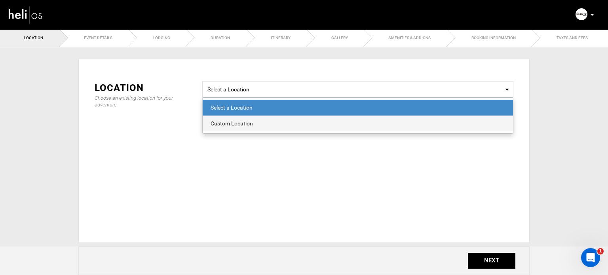
click at [237, 121] on div "Custom Location" at bounding box center [357, 123] width 294 height 8
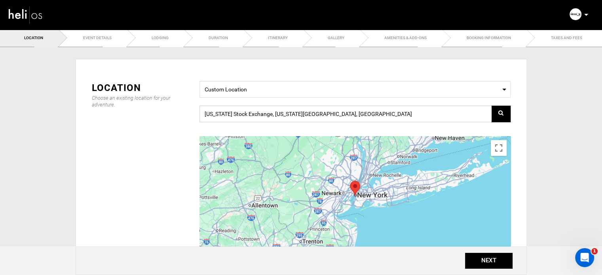
click at [242, 114] on input "[US_STATE] Stock Exchange, [US_STATE][GEOGRAPHIC_DATA], [GEOGRAPHIC_DATA]" at bounding box center [354, 114] width 311 height 17
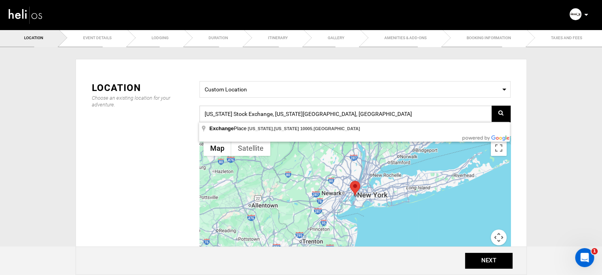
click at [242, 114] on input "[US_STATE] Stock Exchange, [US_STATE][GEOGRAPHIC_DATA], [GEOGRAPHIC_DATA]" at bounding box center [354, 114] width 311 height 17
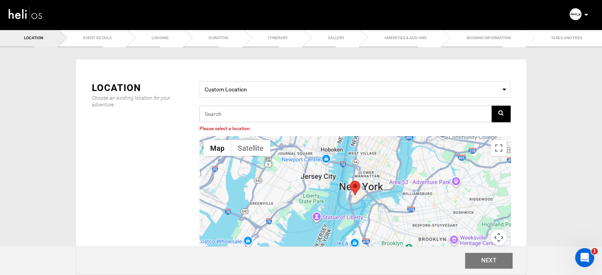
paste input "778R+4R Katurei, [GEOGRAPHIC_DATA], [GEOGRAPHIC_DATA]"
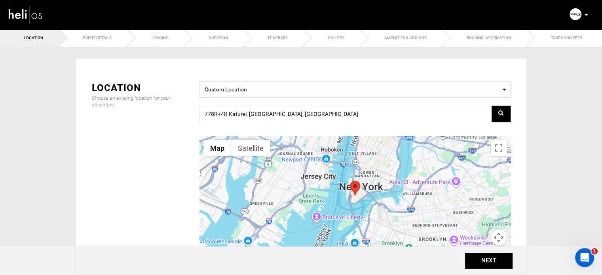
click at [498, 111] on icon at bounding box center [500, 113] width 5 height 6
drag, startPoint x: 245, startPoint y: 115, endPoint x: 408, endPoint y: 121, distance: 163.1
click at [408, 121] on input "778R+4R Katurei, [GEOGRAPHIC_DATA], [GEOGRAPHIC_DATA]" at bounding box center [354, 114] width 311 height 17
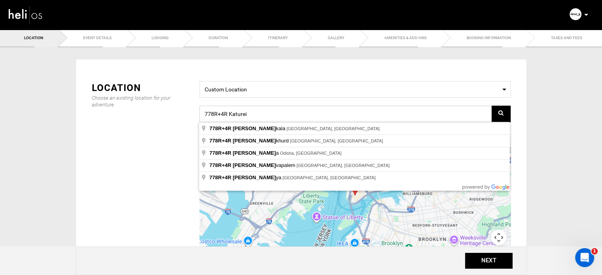
drag, startPoint x: 251, startPoint y: 114, endPoint x: 173, endPoint y: 110, distance: 78.4
click at [173, 110] on div "Location Choose an existing location for your adventure. Select a Location Cust…" at bounding box center [301, 178] width 430 height 195
paste input "778R+4R"
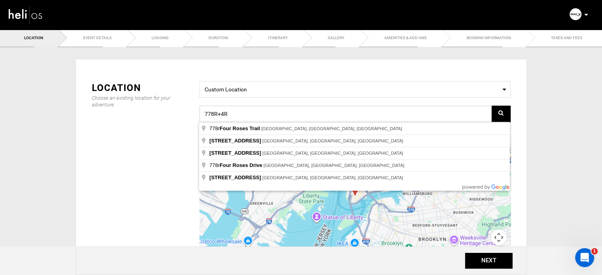
drag, startPoint x: 220, startPoint y: 113, endPoint x: 177, endPoint y: 109, distance: 43.3
click at [177, 109] on div "Location Choose an existing location for your adventure. Select a Location Cust…" at bounding box center [301, 178] width 430 height 195
paste input "Sumatera Barat [GEOGRAPHIC_DATA]"
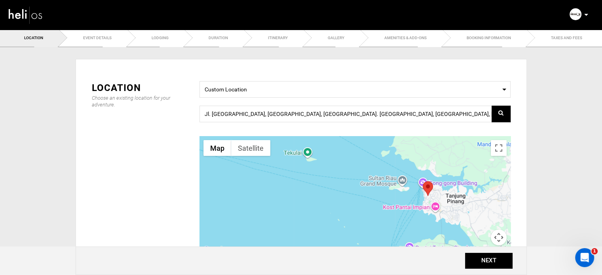
drag, startPoint x: 393, startPoint y: 188, endPoint x: 335, endPoint y: 216, distance: 64.2
click at [335, 216] on div at bounding box center [354, 195] width 311 height 119
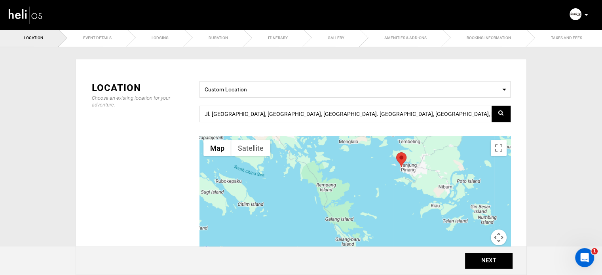
drag, startPoint x: 302, startPoint y: 213, endPoint x: 361, endPoint y: 177, distance: 68.9
click at [361, 177] on div at bounding box center [354, 195] width 311 height 119
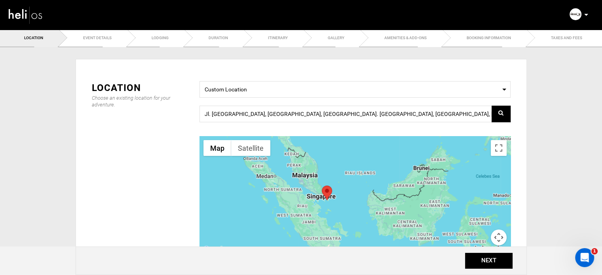
drag, startPoint x: 271, startPoint y: 201, endPoint x: 309, endPoint y: 207, distance: 38.8
click at [309, 207] on div at bounding box center [354, 195] width 311 height 119
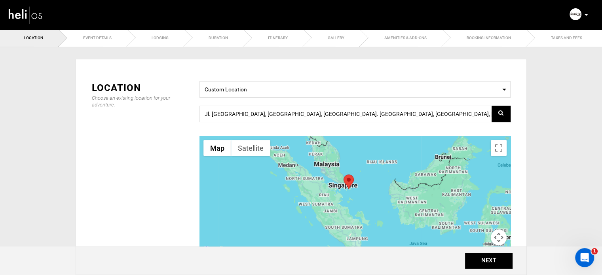
drag, startPoint x: 302, startPoint y: 216, endPoint x: 329, endPoint y: 202, distance: 30.3
click at [329, 202] on div at bounding box center [354, 195] width 311 height 119
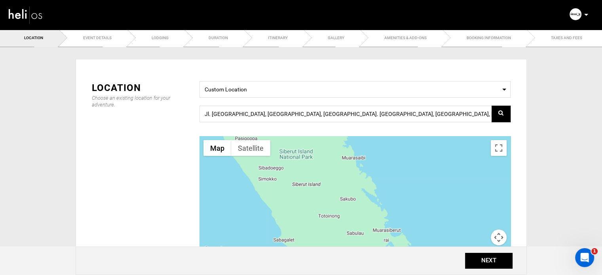
drag, startPoint x: 324, startPoint y: 206, endPoint x: 321, endPoint y: 224, distance: 18.9
click at [321, 224] on div at bounding box center [354, 195] width 311 height 119
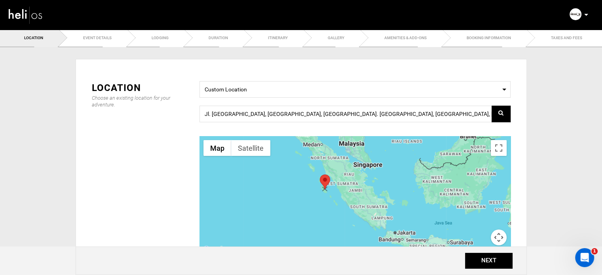
drag, startPoint x: 372, startPoint y: 158, endPoint x: 323, endPoint y: 178, distance: 53.6
click at [320, 174] on area at bounding box center [320, 174] width 0 height 0
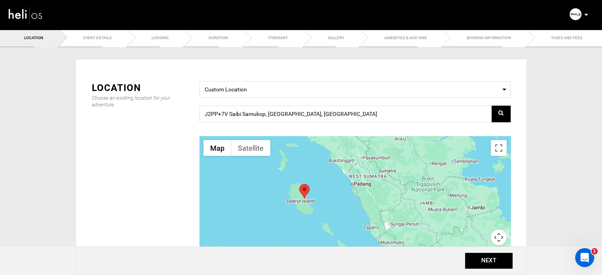
drag, startPoint x: 298, startPoint y: 227, endPoint x: 293, endPoint y: 168, distance: 59.6
click at [293, 168] on div at bounding box center [354, 195] width 311 height 119
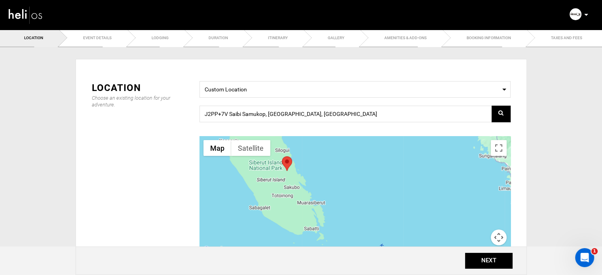
drag, startPoint x: 336, startPoint y: 220, endPoint x: 332, endPoint y: 202, distance: 17.9
click at [332, 202] on div at bounding box center [354, 195] width 311 height 119
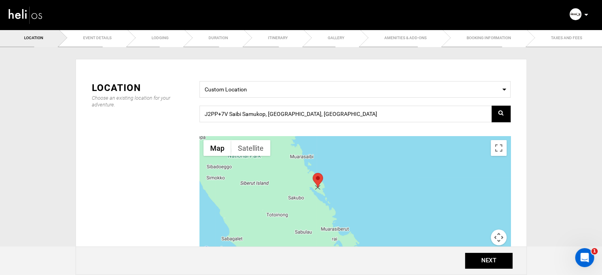
drag, startPoint x: 287, startPoint y: 159, endPoint x: 319, endPoint y: 181, distance: 38.6
click at [313, 173] on area at bounding box center [313, 173] width 0 height 0
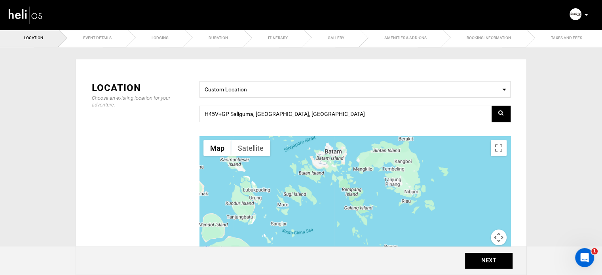
drag, startPoint x: 262, startPoint y: 205, endPoint x: 388, endPoint y: 196, distance: 126.5
click at [386, 196] on div at bounding box center [354, 195] width 311 height 119
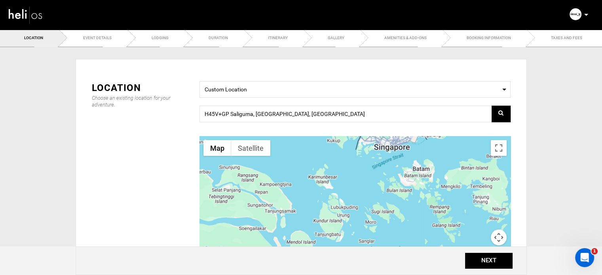
drag, startPoint x: 328, startPoint y: 193, endPoint x: 406, endPoint y: 211, distance: 80.8
click at [406, 211] on div at bounding box center [354, 195] width 311 height 119
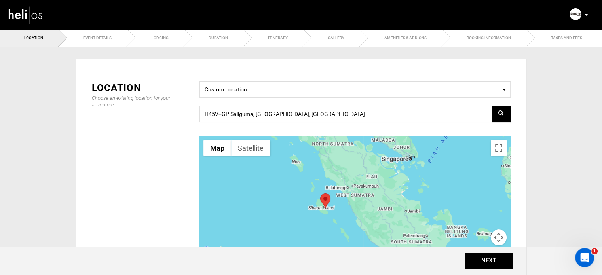
drag, startPoint x: 347, startPoint y: 221, endPoint x: 363, endPoint y: 164, distance: 59.7
click at [363, 164] on div at bounding box center [354, 195] width 311 height 119
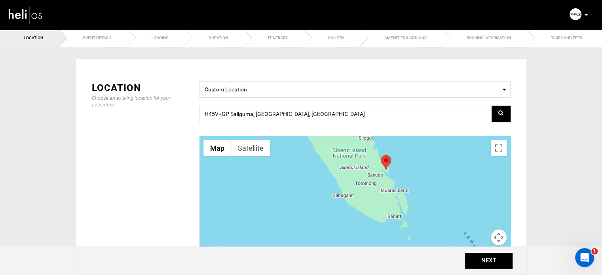
drag, startPoint x: 445, startPoint y: 185, endPoint x: 379, endPoint y: 208, distance: 70.1
click at [379, 208] on div at bounding box center [354, 195] width 311 height 119
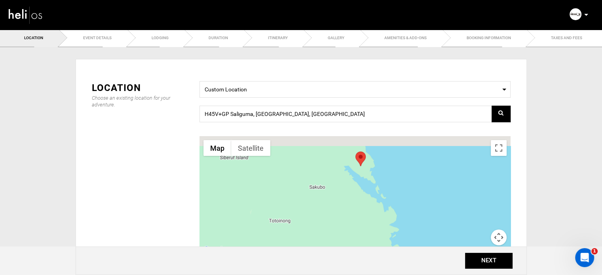
drag, startPoint x: 419, startPoint y: 181, endPoint x: 379, endPoint y: 242, distance: 73.0
click at [380, 242] on div at bounding box center [354, 195] width 311 height 119
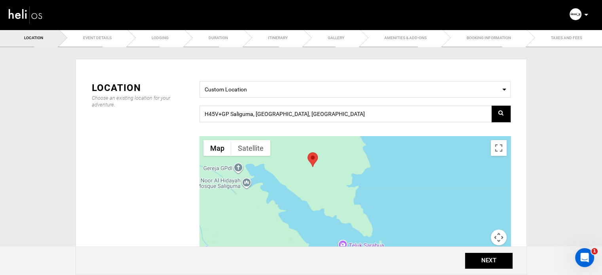
drag, startPoint x: 366, startPoint y: 193, endPoint x: 369, endPoint y: 231, distance: 37.4
click at [369, 231] on div at bounding box center [354, 195] width 311 height 119
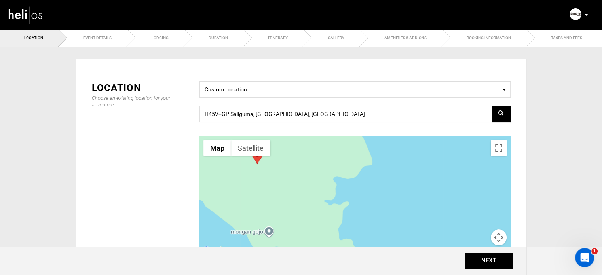
drag, startPoint x: 356, startPoint y: 167, endPoint x: 354, endPoint y: 203, distance: 35.7
click at [354, 203] on div at bounding box center [354, 195] width 311 height 119
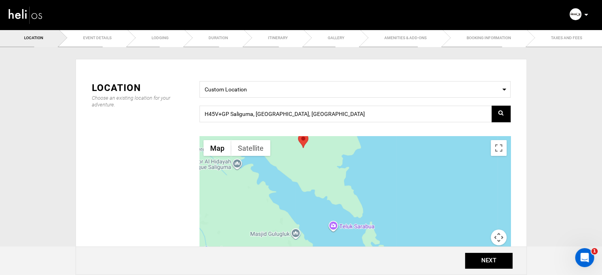
drag, startPoint x: 334, startPoint y: 171, endPoint x: 328, endPoint y: 206, distance: 35.3
click at [329, 209] on div at bounding box center [354, 195] width 311 height 119
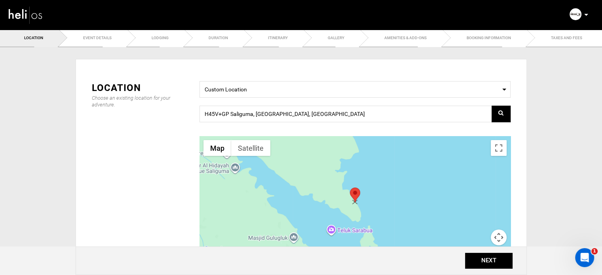
drag, startPoint x: 302, startPoint y: 143, endPoint x: 356, endPoint y: 195, distance: 75.0
click at [350, 188] on area at bounding box center [350, 188] width 0 height 0
type input "G5P9+R3 Saliguma, [GEOGRAPHIC_DATA], [GEOGRAPHIC_DATA]"
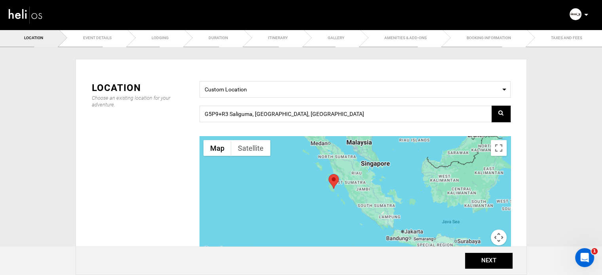
drag, startPoint x: 264, startPoint y: 213, endPoint x: 354, endPoint y: 193, distance: 92.0
click at [354, 193] on div at bounding box center [354, 195] width 311 height 119
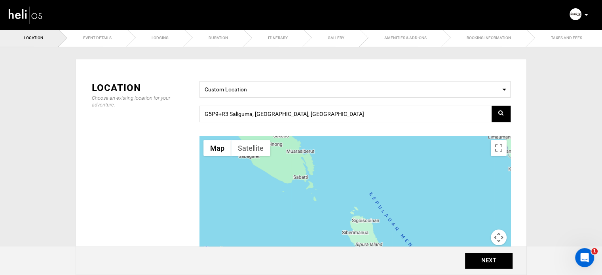
drag, startPoint x: 303, startPoint y: 155, endPoint x: 316, endPoint y: 227, distance: 72.3
click at [316, 227] on div at bounding box center [354, 195] width 311 height 119
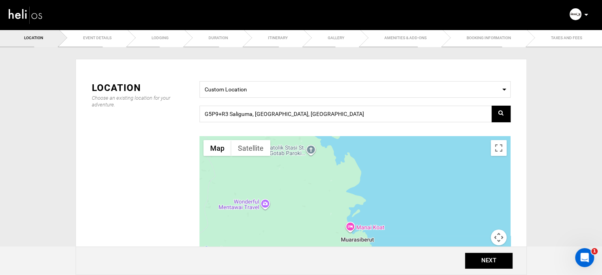
drag, startPoint x: 316, startPoint y: 170, endPoint x: 309, endPoint y: 250, distance: 80.3
click at [311, 265] on div "Location Choose an existing location for your adventure. Select a Location Cust…" at bounding box center [301, 201] width 463 height 309
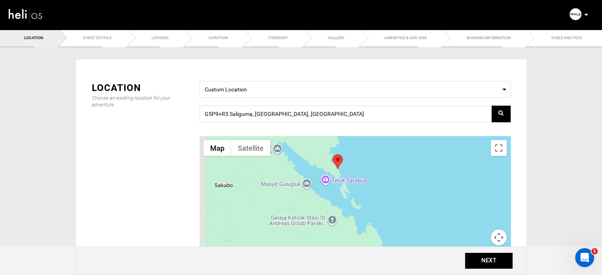
drag, startPoint x: 319, startPoint y: 191, endPoint x: 347, endPoint y: 288, distance: 101.2
click at [347, 275] on html "Manifest Calendar Analytics Adventures Bookings Payout History Agents My Profil…" at bounding box center [301, 137] width 602 height 275
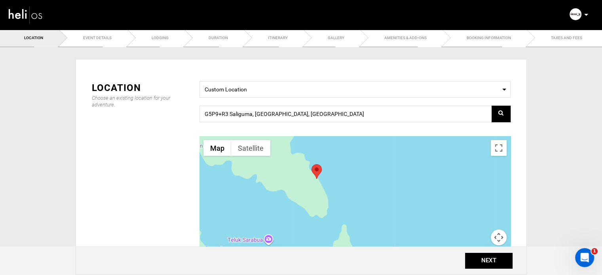
drag, startPoint x: 351, startPoint y: 172, endPoint x: 333, endPoint y: 239, distance: 69.3
click at [333, 239] on div at bounding box center [354, 195] width 311 height 119
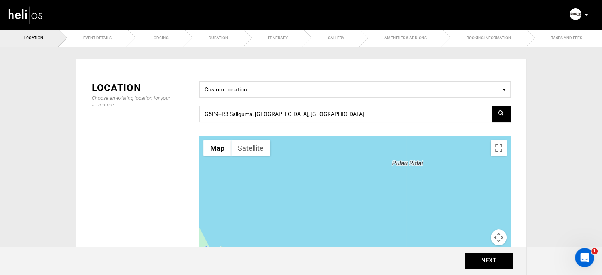
drag, startPoint x: 395, startPoint y: 163, endPoint x: 326, endPoint y: 246, distance: 107.9
click at [325, 248] on div "Location Choose an existing location for your adventure. Select a Location Cust…" at bounding box center [301, 201] width 463 height 309
drag, startPoint x: 297, startPoint y: 199, endPoint x: 446, endPoint y: 147, distance: 157.5
click at [446, 147] on div at bounding box center [354, 195] width 311 height 119
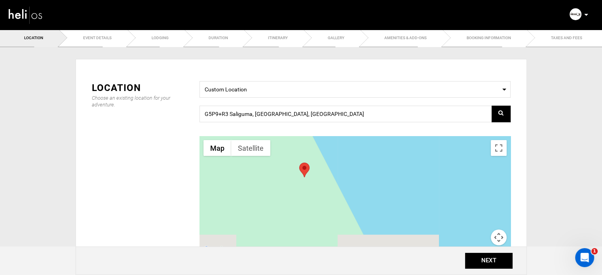
drag, startPoint x: 316, startPoint y: 205, endPoint x: 475, endPoint y: 146, distance: 169.4
click at [475, 146] on div at bounding box center [354, 195] width 311 height 119
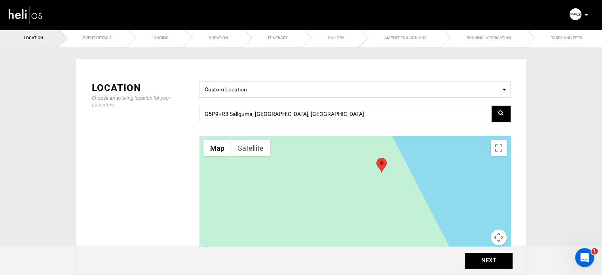
drag, startPoint x: 384, startPoint y: 216, endPoint x: 361, endPoint y: 230, distance: 26.8
click at [361, 230] on div at bounding box center [354, 195] width 311 height 119
click at [502, 148] on button "Toggle fullscreen view" at bounding box center [499, 148] width 16 height 16
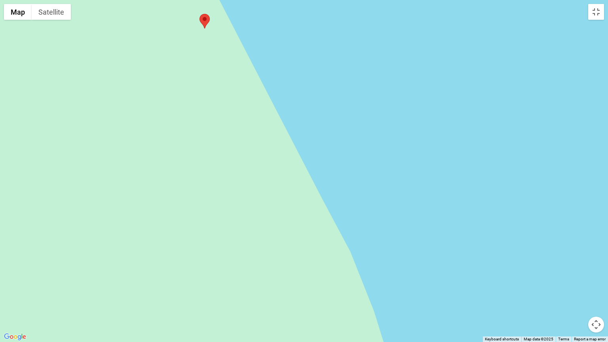
drag, startPoint x: 386, startPoint y: 245, endPoint x: 364, endPoint y: 64, distance: 182.6
click at [364, 64] on div at bounding box center [304, 171] width 608 height 342
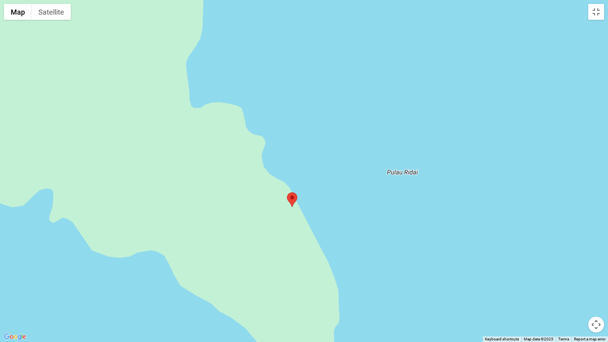
drag, startPoint x: 417, startPoint y: 203, endPoint x: 341, endPoint y: 288, distance: 114.3
click at [341, 275] on div at bounding box center [304, 171] width 608 height 342
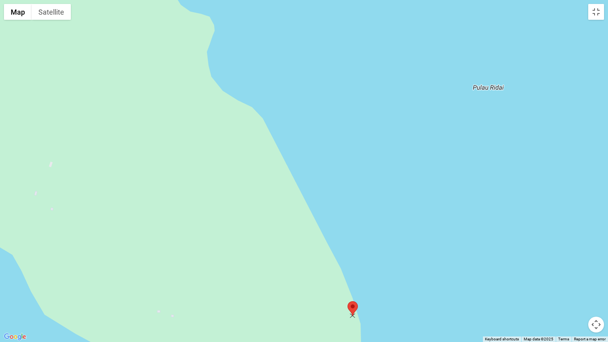
drag, startPoint x: 271, startPoint y: 150, endPoint x: 356, endPoint y: 310, distance: 180.9
click at [347, 275] on area at bounding box center [347, 301] width 0 height 0
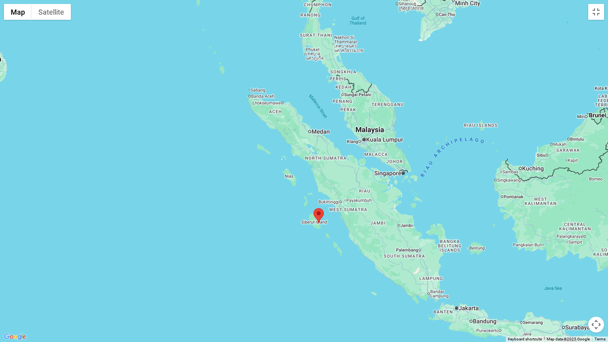
drag, startPoint x: 260, startPoint y: 274, endPoint x: 332, endPoint y: 225, distance: 86.6
click at [332, 225] on div at bounding box center [304, 171] width 608 height 342
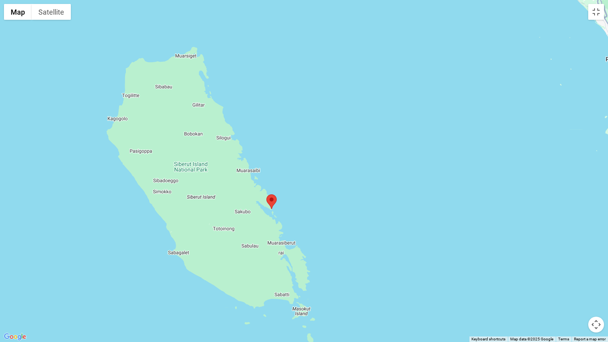
drag, startPoint x: 193, startPoint y: 232, endPoint x: 363, endPoint y: 260, distance: 172.0
click at [363, 260] on div at bounding box center [304, 171] width 608 height 342
click at [600, 16] on button "Toggle fullscreen view" at bounding box center [596, 12] width 16 height 16
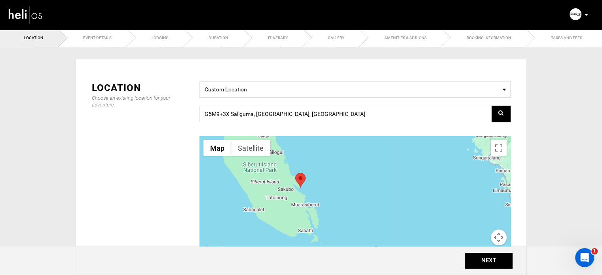
drag, startPoint x: 334, startPoint y: 220, endPoint x: 326, endPoint y: 169, distance: 51.7
click at [326, 169] on div at bounding box center [354, 195] width 311 height 119
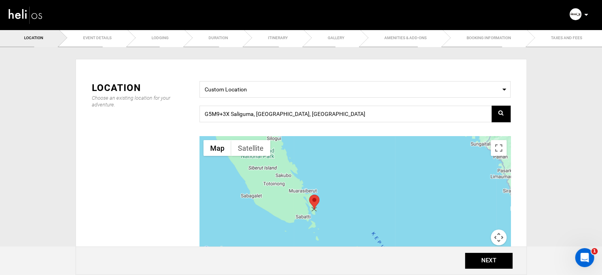
drag, startPoint x: 298, startPoint y: 164, endPoint x: 315, endPoint y: 200, distance: 40.2
click at [309, 195] on area at bounding box center [309, 195] width 0 height 0
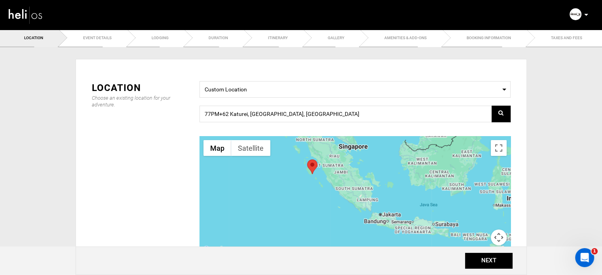
drag, startPoint x: 314, startPoint y: 225, endPoint x: 356, endPoint y: 152, distance: 84.3
click at [356, 152] on div at bounding box center [354, 195] width 311 height 119
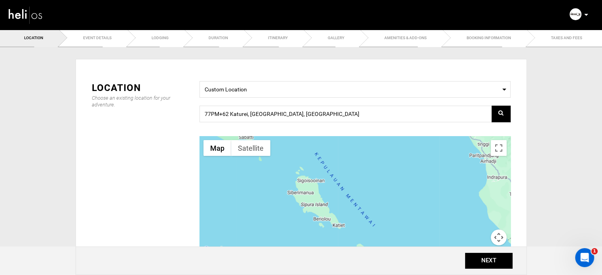
drag, startPoint x: 302, startPoint y: 176, endPoint x: 320, endPoint y: 245, distance: 71.5
click at [320, 245] on div at bounding box center [354, 195] width 311 height 119
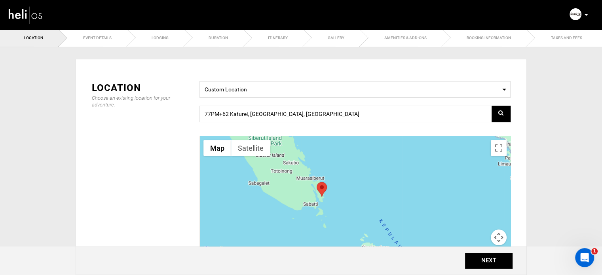
drag, startPoint x: 319, startPoint y: 205, endPoint x: 337, endPoint y: 196, distance: 20.5
click at [345, 228] on div at bounding box center [354, 195] width 311 height 119
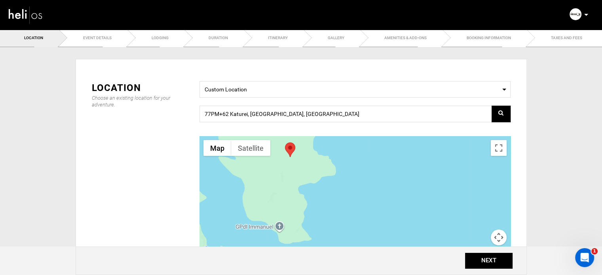
drag, startPoint x: 298, startPoint y: 221, endPoint x: 331, endPoint y: 177, distance: 54.6
click at [331, 177] on div at bounding box center [354, 195] width 311 height 119
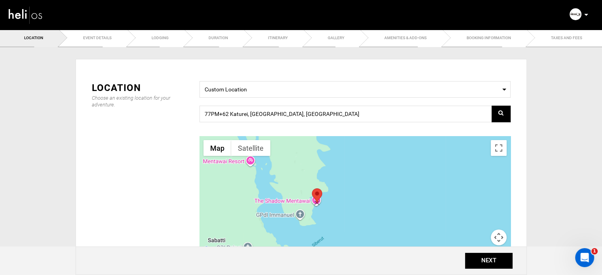
drag, startPoint x: 304, startPoint y: 171, endPoint x: 316, endPoint y: 191, distance: 24.2
click at [312, 188] on area at bounding box center [312, 188] width 0 height 0
type input "779V+44 Katurei, [GEOGRAPHIC_DATA], [GEOGRAPHIC_DATA], [GEOGRAPHIC_DATA]"
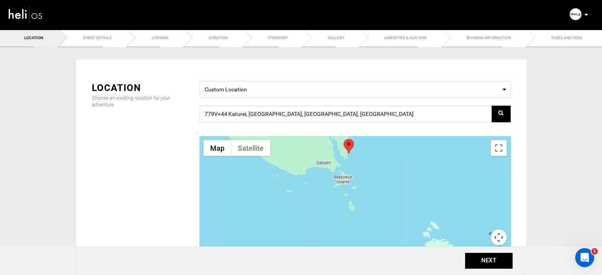
drag, startPoint x: 360, startPoint y: 153, endPoint x: 365, endPoint y: 233, distance: 80.9
click at [365, 233] on div at bounding box center [354, 195] width 311 height 119
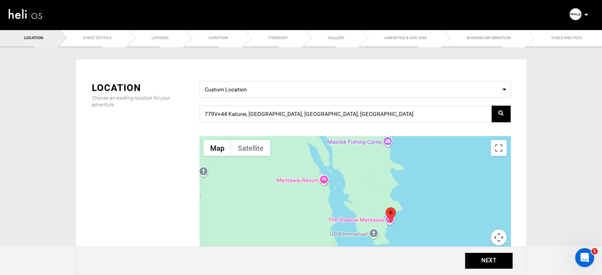
drag, startPoint x: 367, startPoint y: 134, endPoint x: 362, endPoint y: 110, distance: 24.3
click at [362, 110] on div "Select a Location Custom Location 779V+44 [GEOGRAPHIC_DATA], [GEOGRAPHIC_DATA],…" at bounding box center [354, 178] width 323 height 195
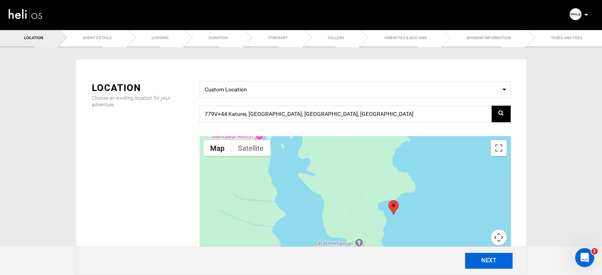
click at [489, 265] on button "NEXT" at bounding box center [488, 261] width 47 height 16
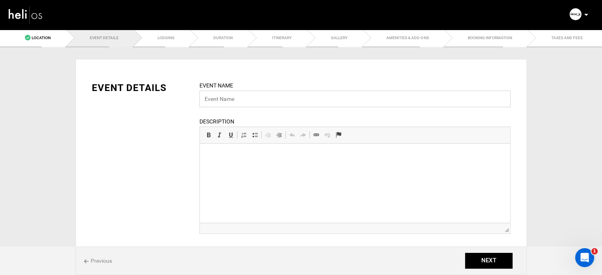
click at [248, 100] on input "text" at bounding box center [354, 99] width 311 height 17
paste input "All inclusive"
type input "All inclusive Package | Mentawai"
click at [244, 157] on p at bounding box center [354, 156] width 294 height 8
